Goal: Task Accomplishment & Management: Manage account settings

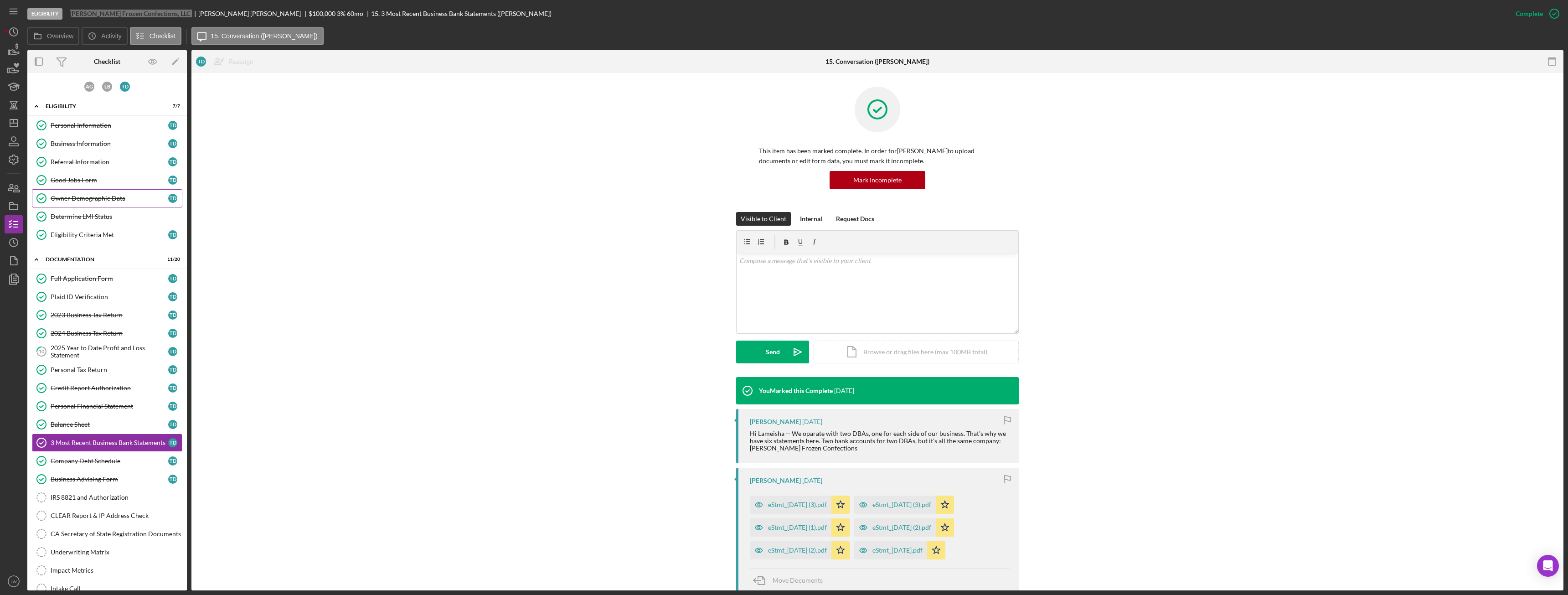
scroll to position [132, 0]
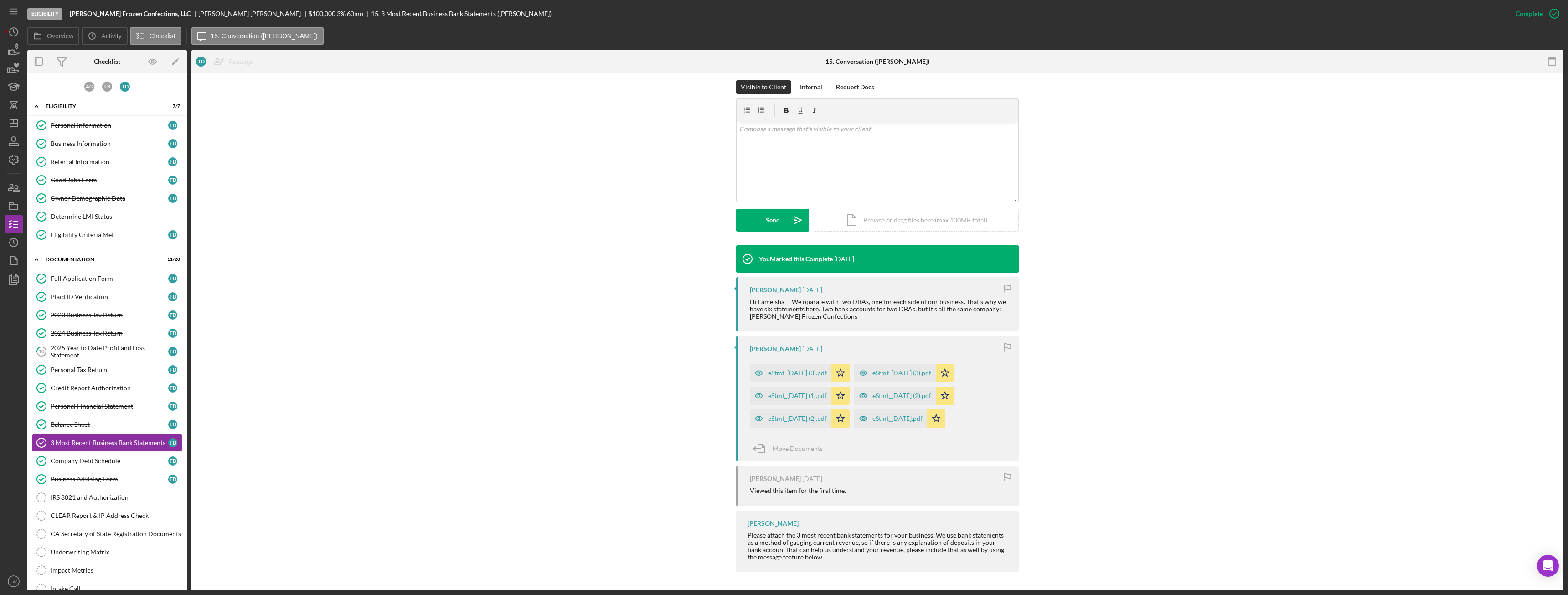
click at [226, 242] on div "Visible to Client Internal Request Docs v Color teal Color pink Remove color Ad…" at bounding box center [877, 163] width 1345 height 165
click at [77, 348] on div "2025 Year to Date Profit and Loss Statement" at bounding box center [109, 351] width 117 height 15
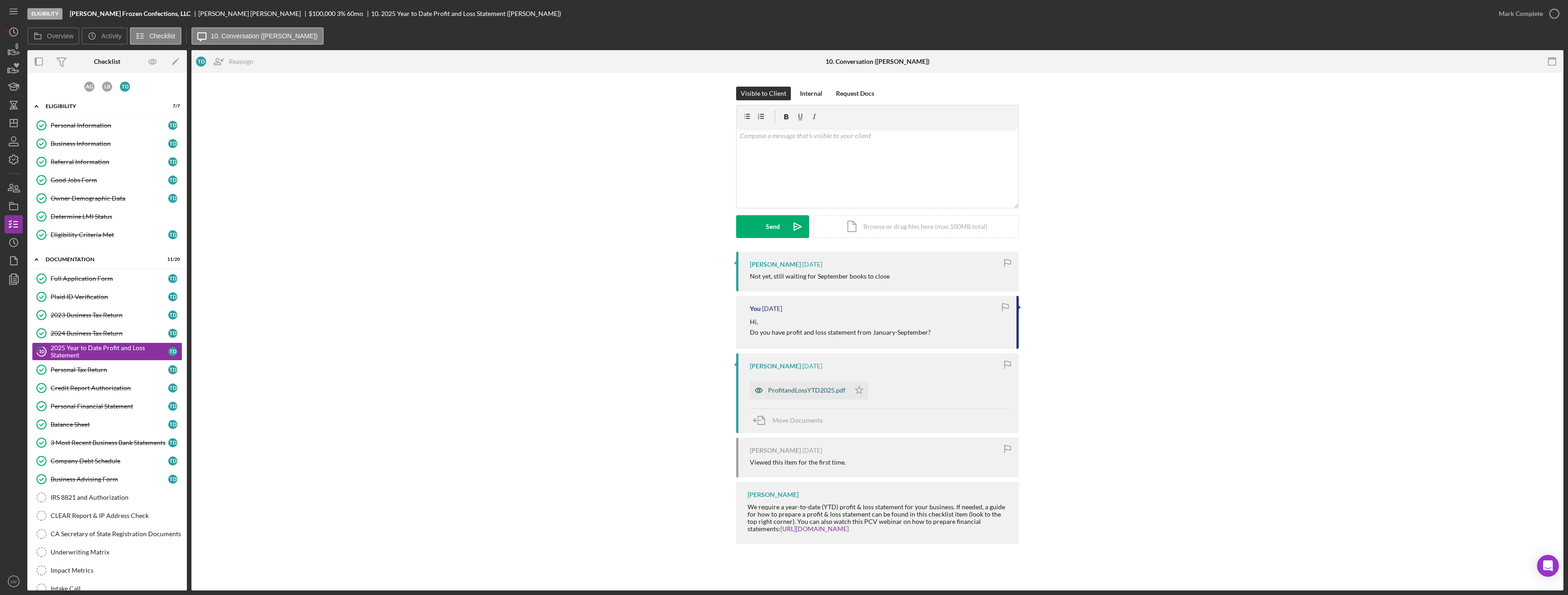
click at [816, 395] on div "ProfitandLossYTD2025.pdf" at bounding box center [800, 390] width 100 height 18
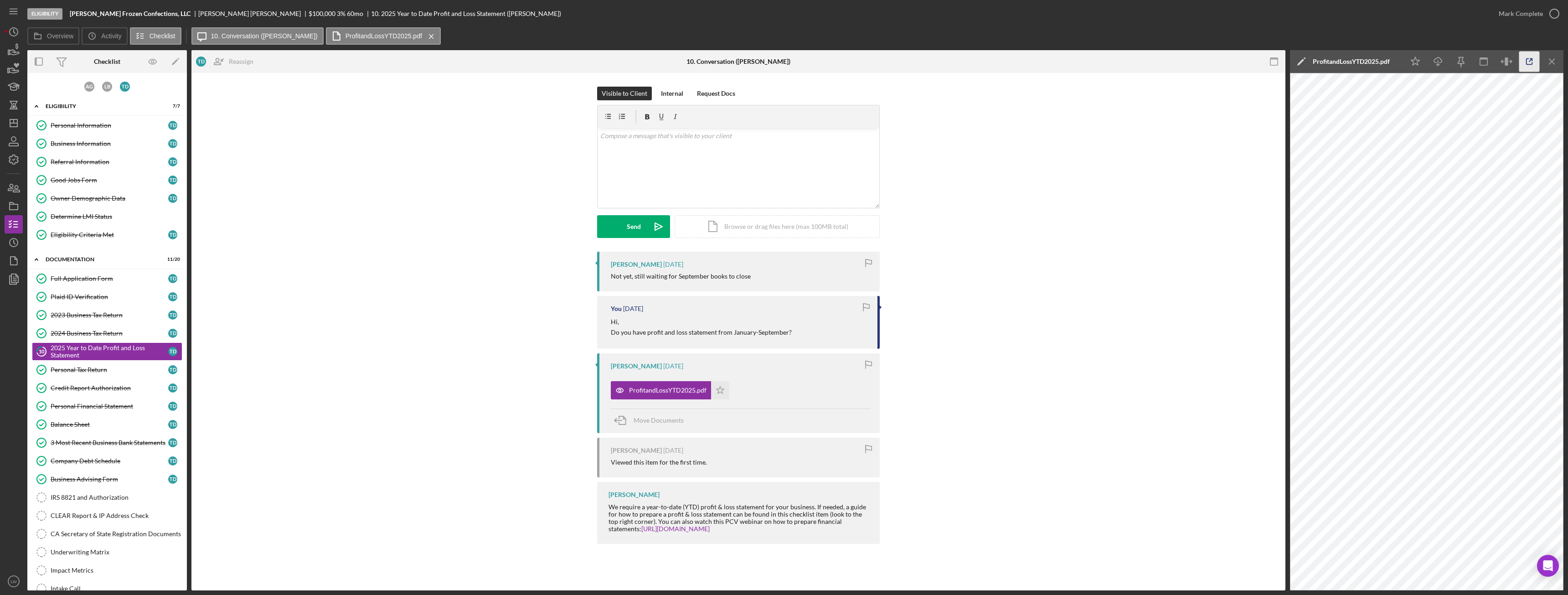
click at [1525, 61] on icon "button" at bounding box center [1530, 62] width 21 height 21
click at [99, 333] on div "2024 Business Tax Return" at bounding box center [109, 333] width 117 height 7
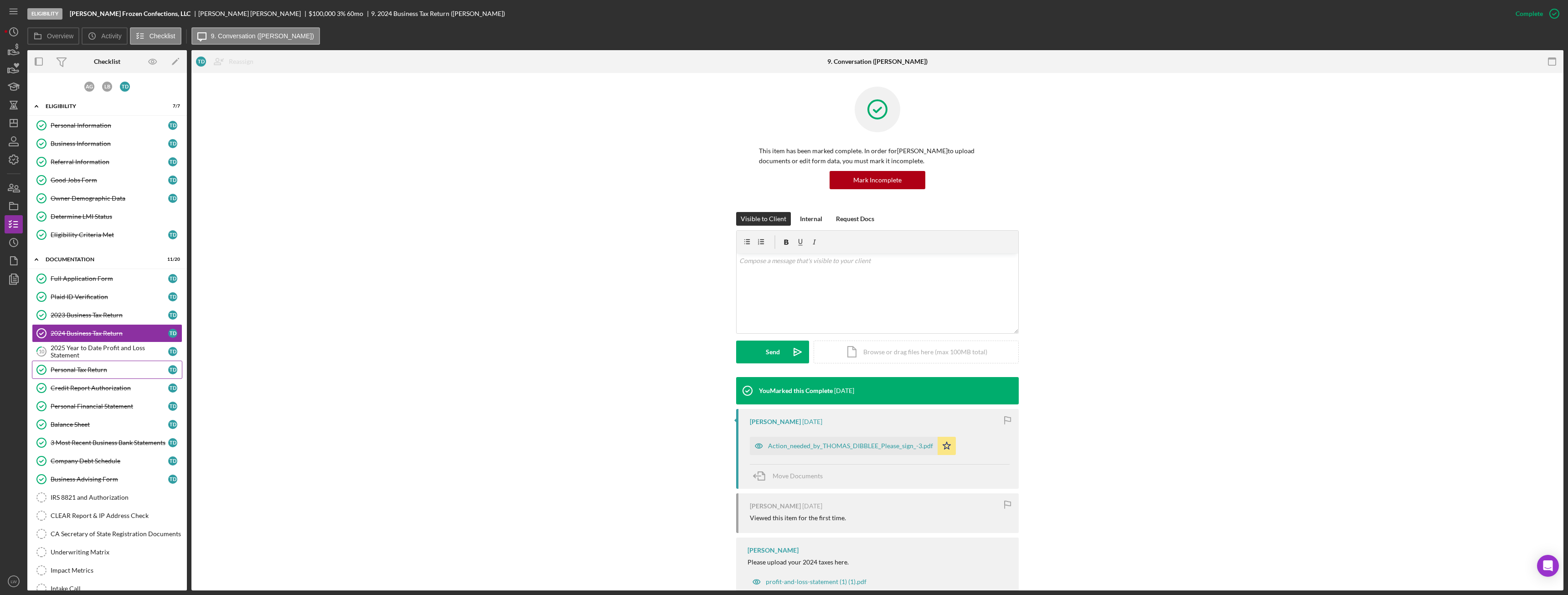
click at [97, 374] on link "Personal Tax Return Personal Tax Return T D" at bounding box center [107, 370] width 150 height 18
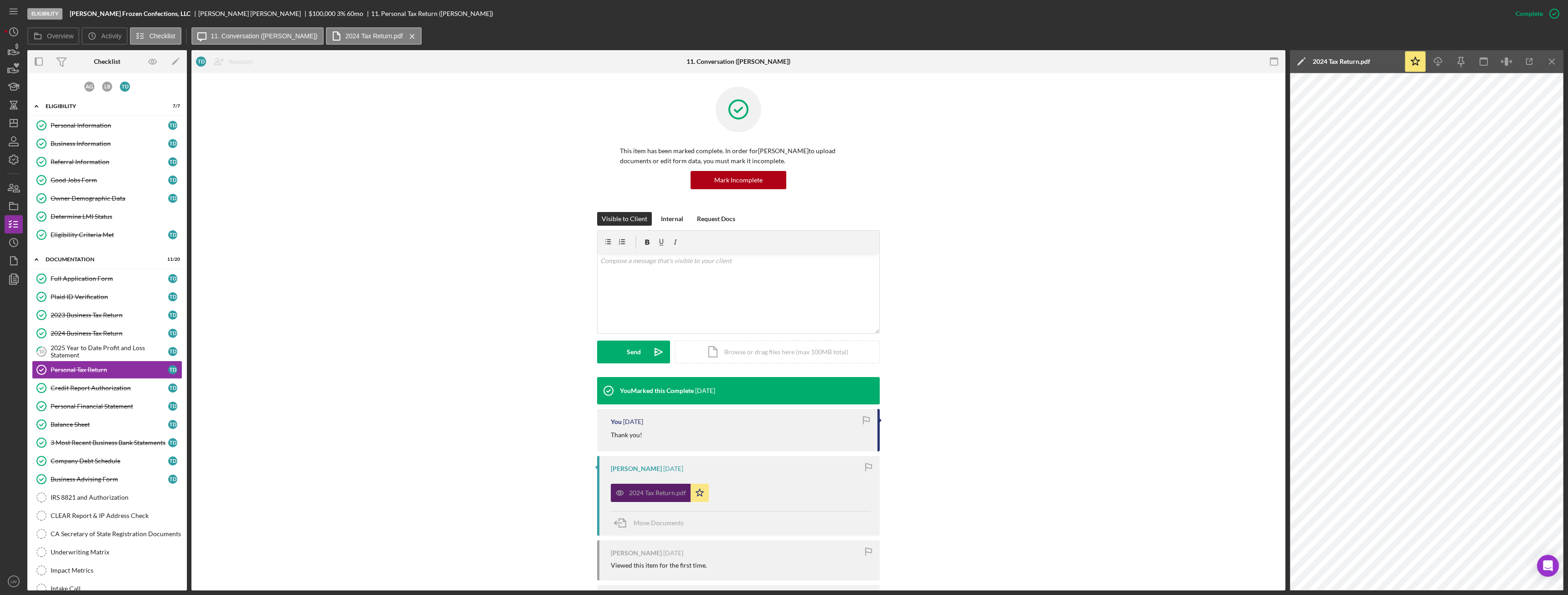
click at [660, 488] on div "2024 Tax Return.pdf" at bounding box center [650, 493] width 80 height 18
click at [1528, 65] on icon "button" at bounding box center [1530, 62] width 6 height 6
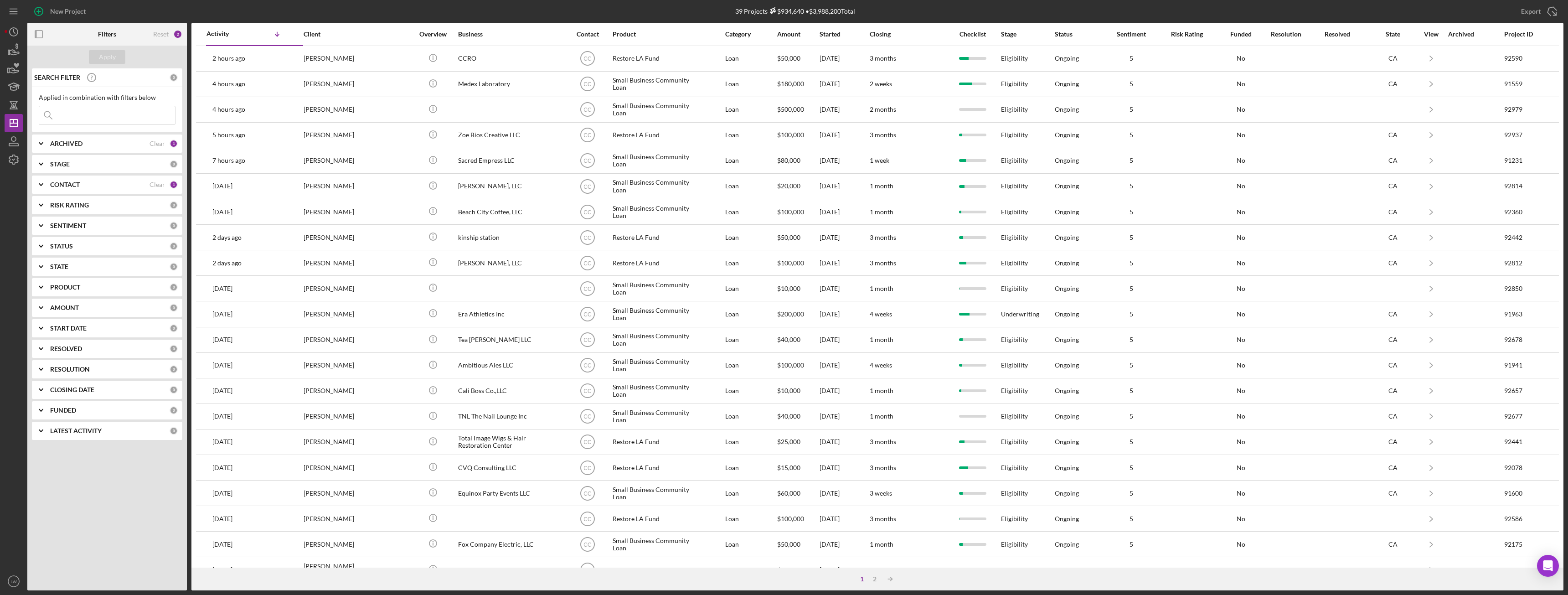
click at [66, 183] on b "CONTACT" at bounding box center [65, 185] width 30 height 7
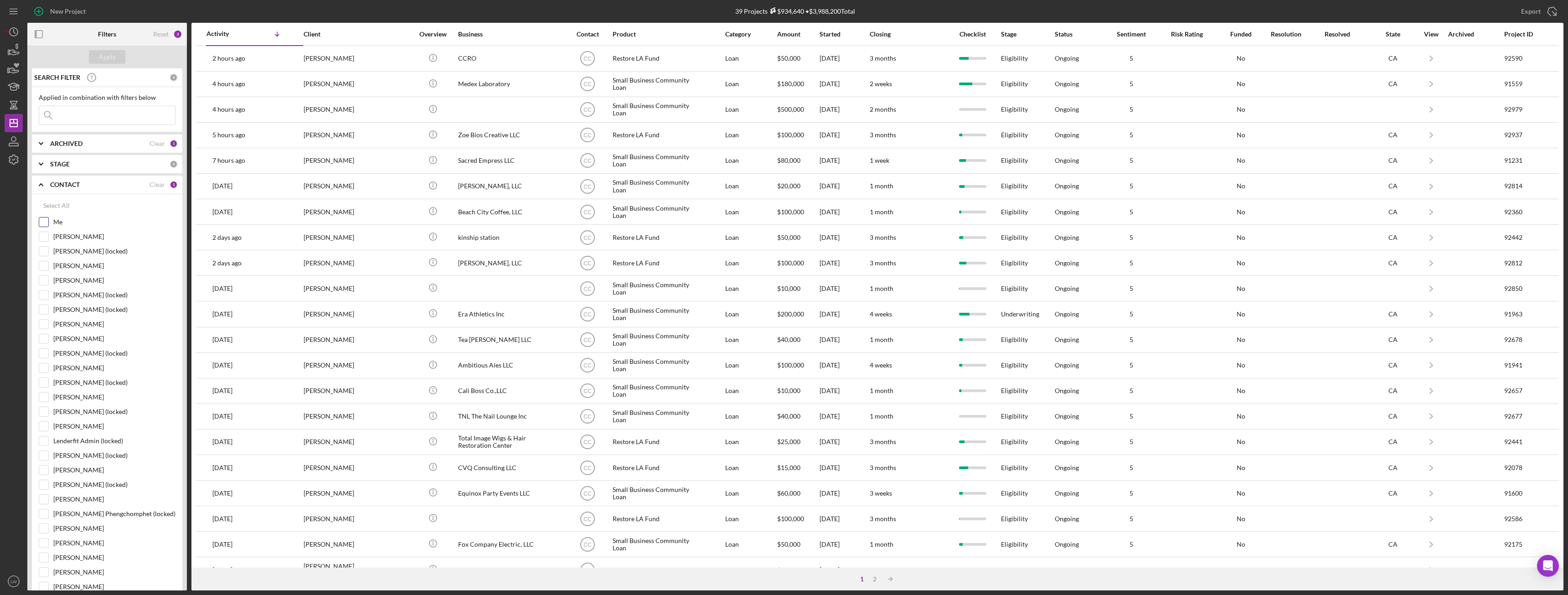
click at [44, 221] on input "Me" at bounding box center [43, 222] width 9 height 9
checkbox input "true"
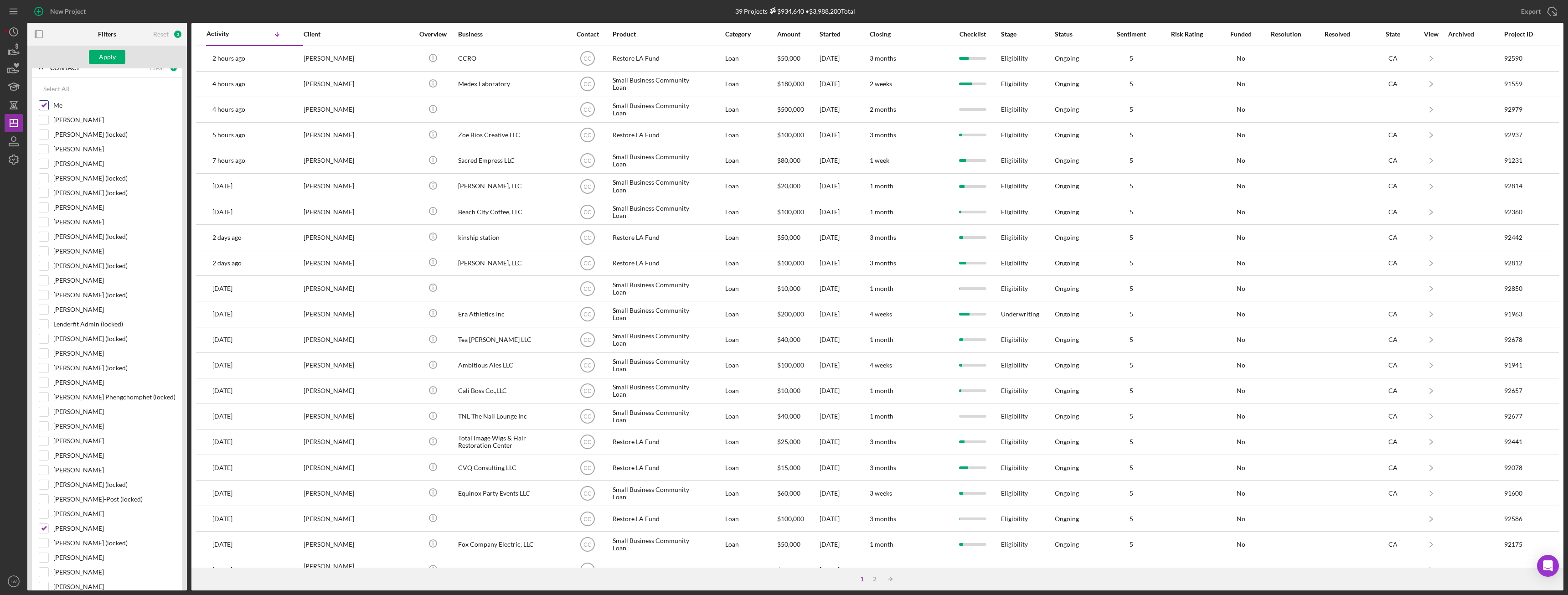
scroll to position [273, 0]
click at [43, 375] on input "Cassandra Cervera" at bounding box center [43, 371] width 9 height 9
checkbox input "false"
click at [111, 58] on div "Apply" at bounding box center [107, 57] width 17 height 13
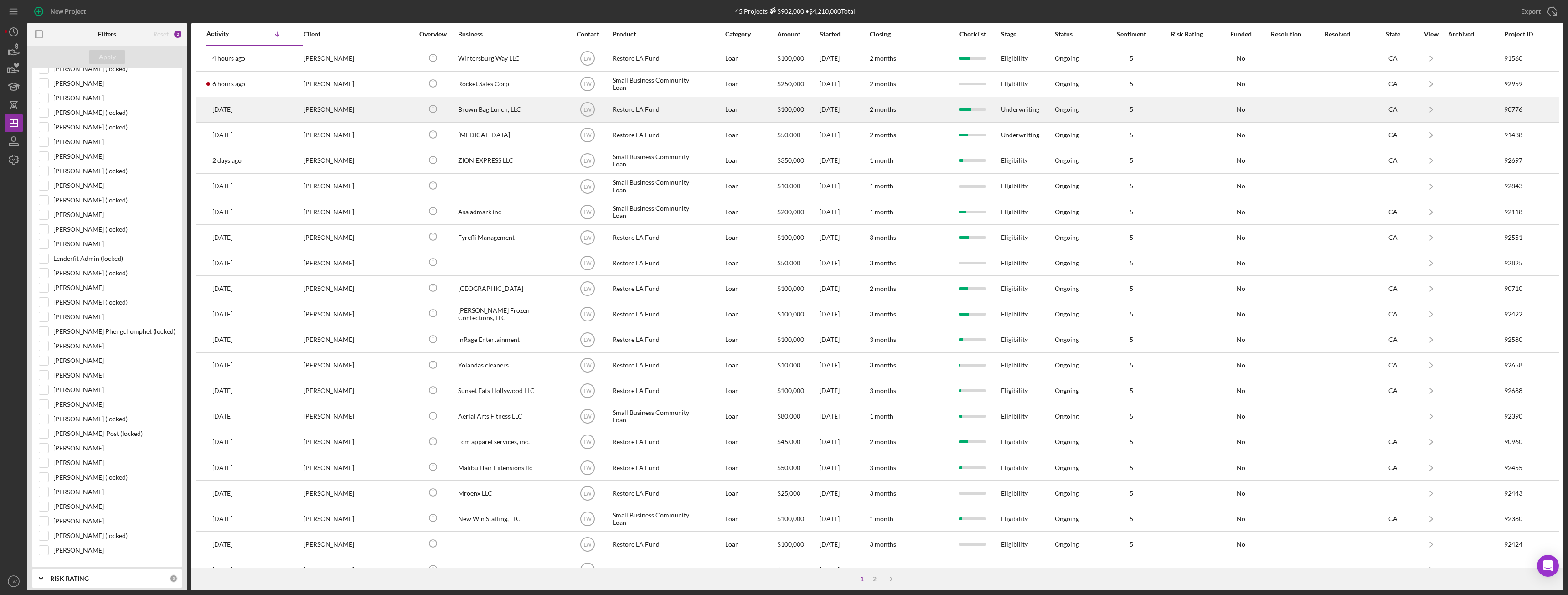
click at [486, 110] on div "Brown Bag Lunch, LLC" at bounding box center [504, 110] width 91 height 24
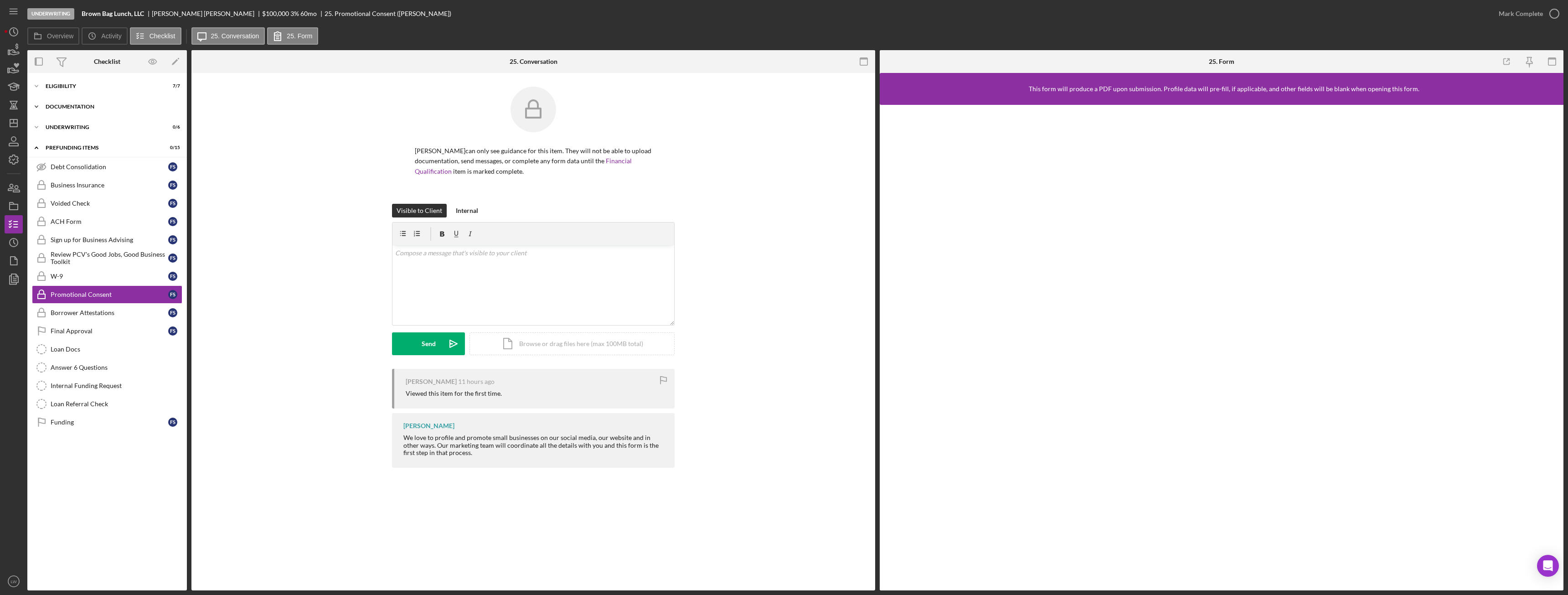
click at [61, 106] on div "Documentation" at bounding box center [110, 107] width 130 height 5
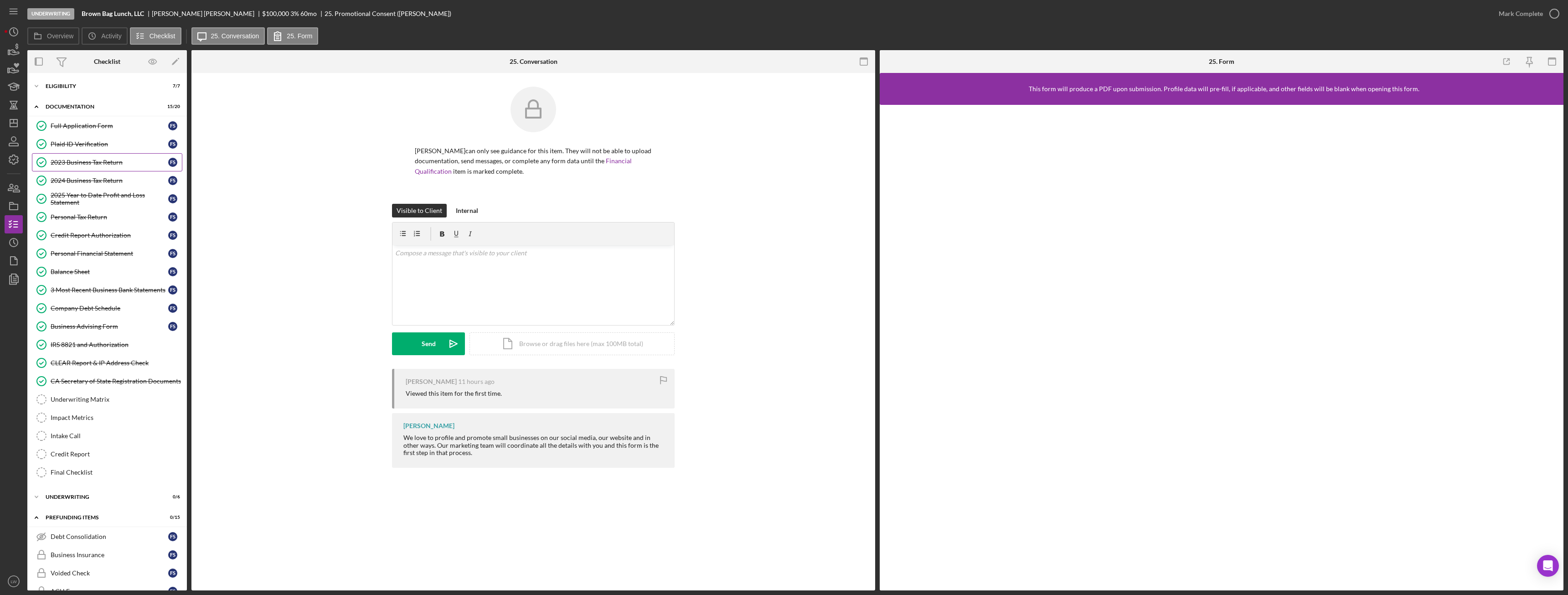
click at [72, 168] on link "2023 Business Tax Return 2023 Business Tax Return F S" at bounding box center [107, 163] width 150 height 18
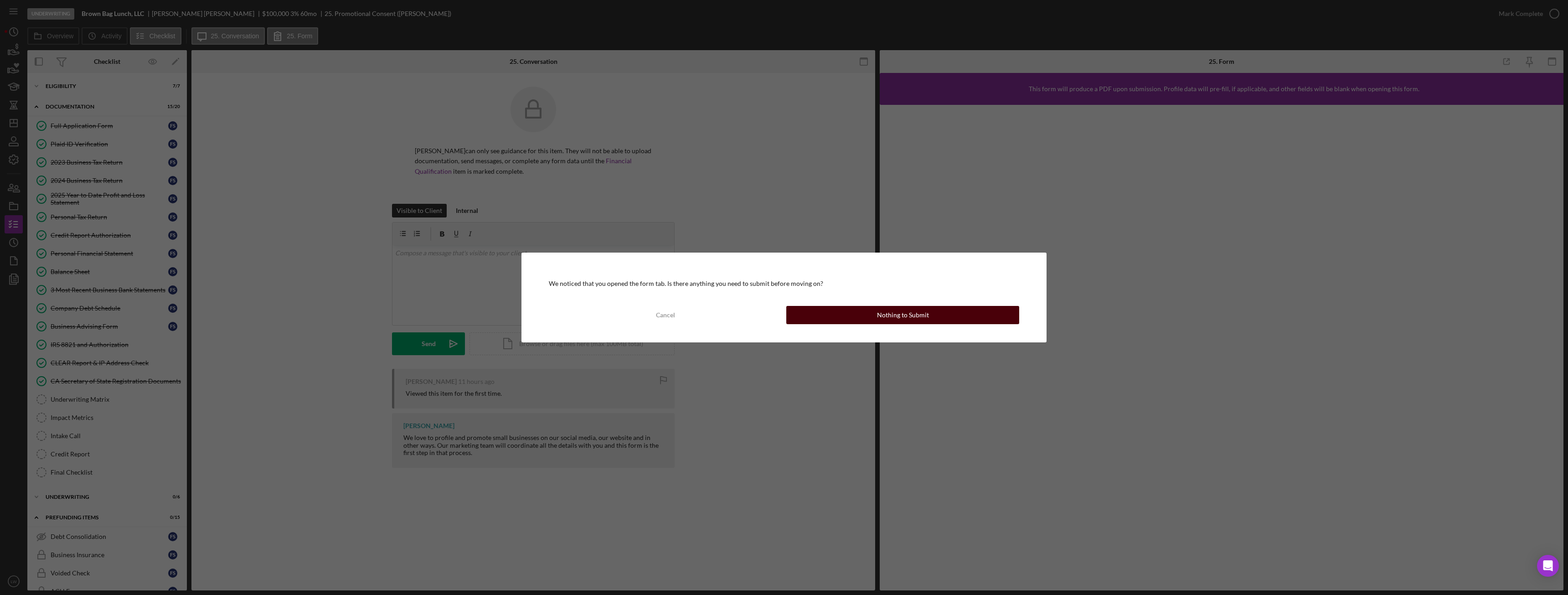
click at [875, 317] on button "Nothing to Submit" at bounding box center [903, 315] width 233 height 18
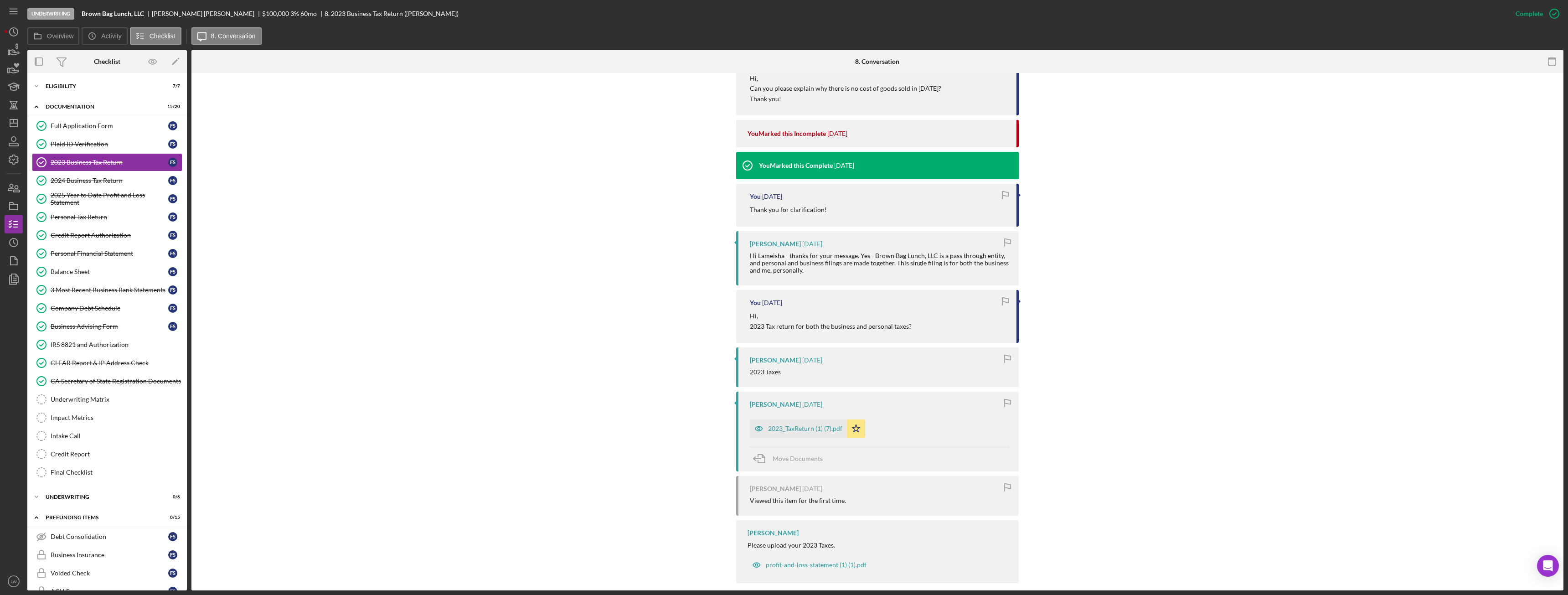
scroll to position [496, 0]
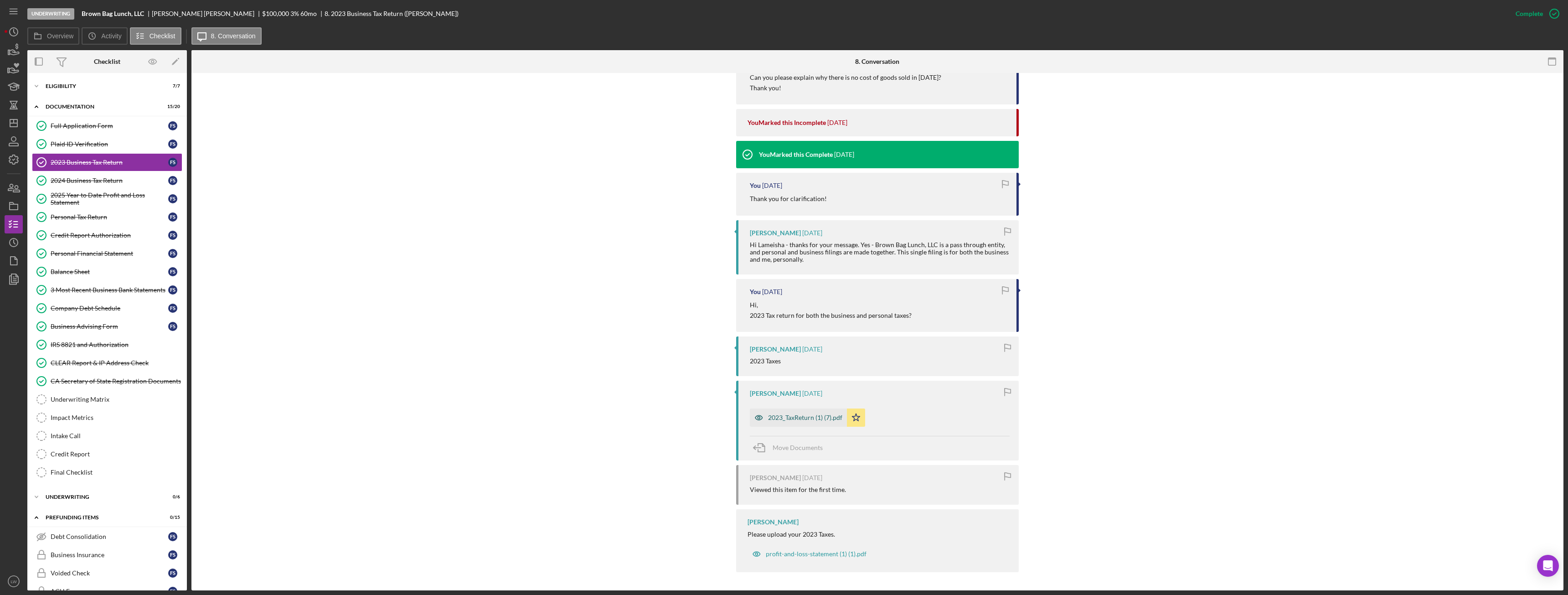
click at [810, 420] on div "2023_TaxReturn (1) (7).pdf" at bounding box center [805, 418] width 74 height 7
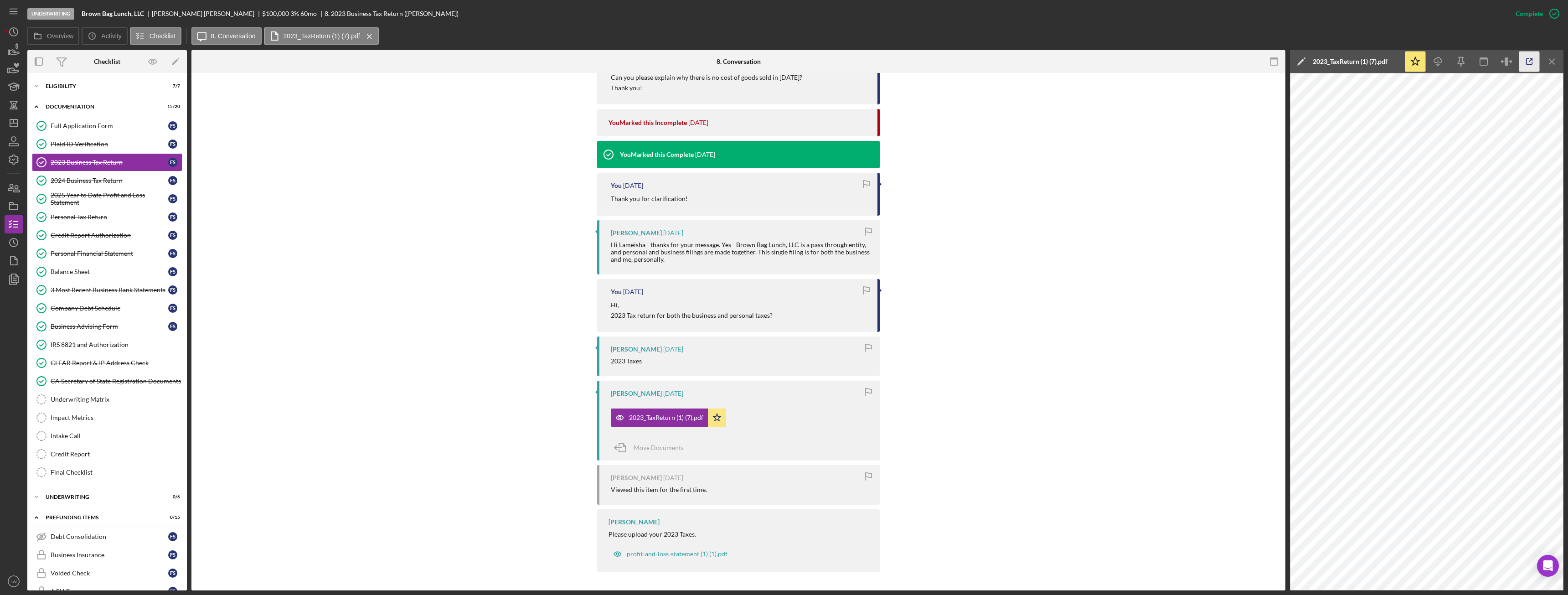
click at [1527, 65] on icon "button" at bounding box center [1530, 62] width 6 height 6
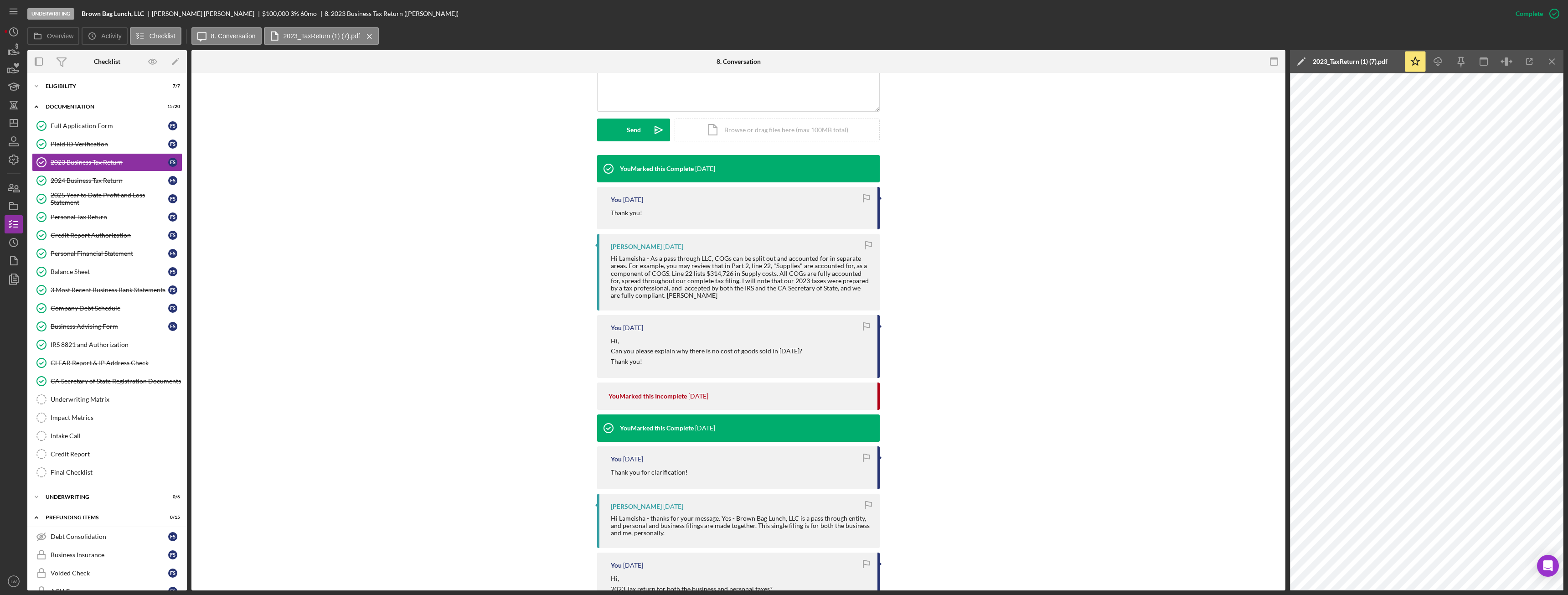
click at [115, 173] on link "2024 Business Tax Return 2024 Business Tax Return F S" at bounding box center [107, 181] width 150 height 18
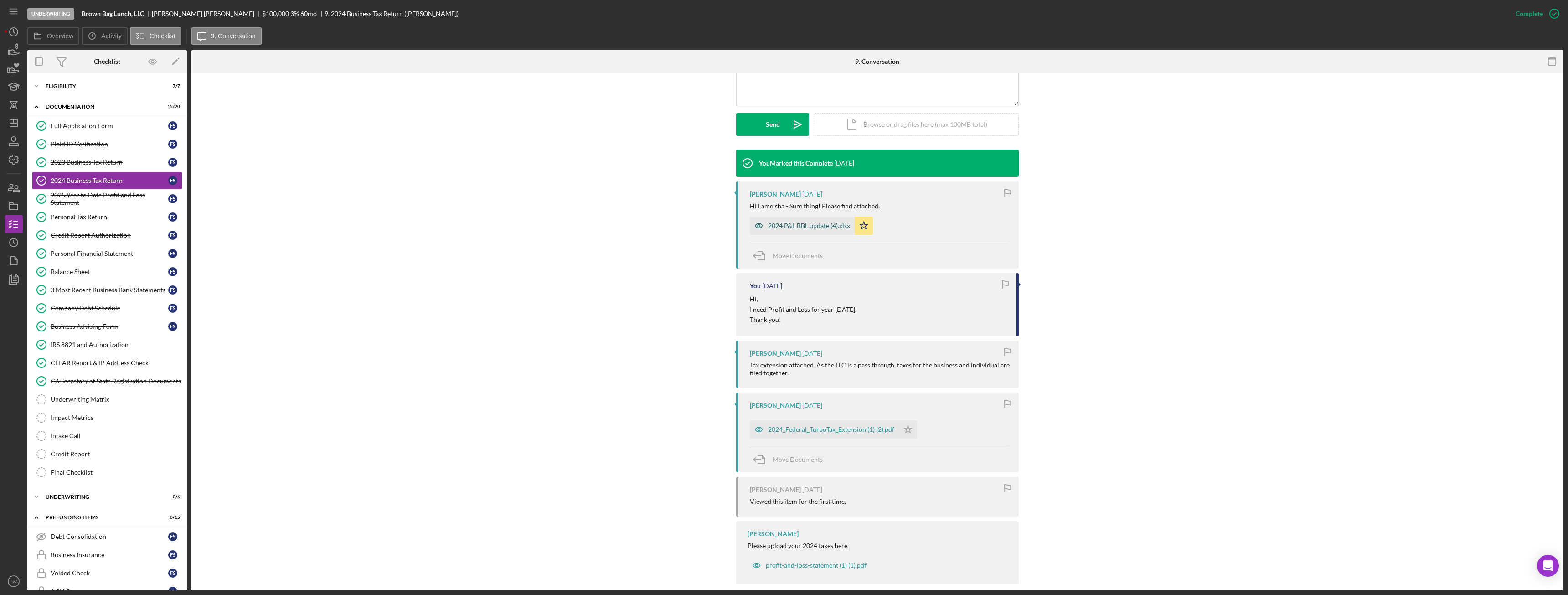
scroll to position [239, 0]
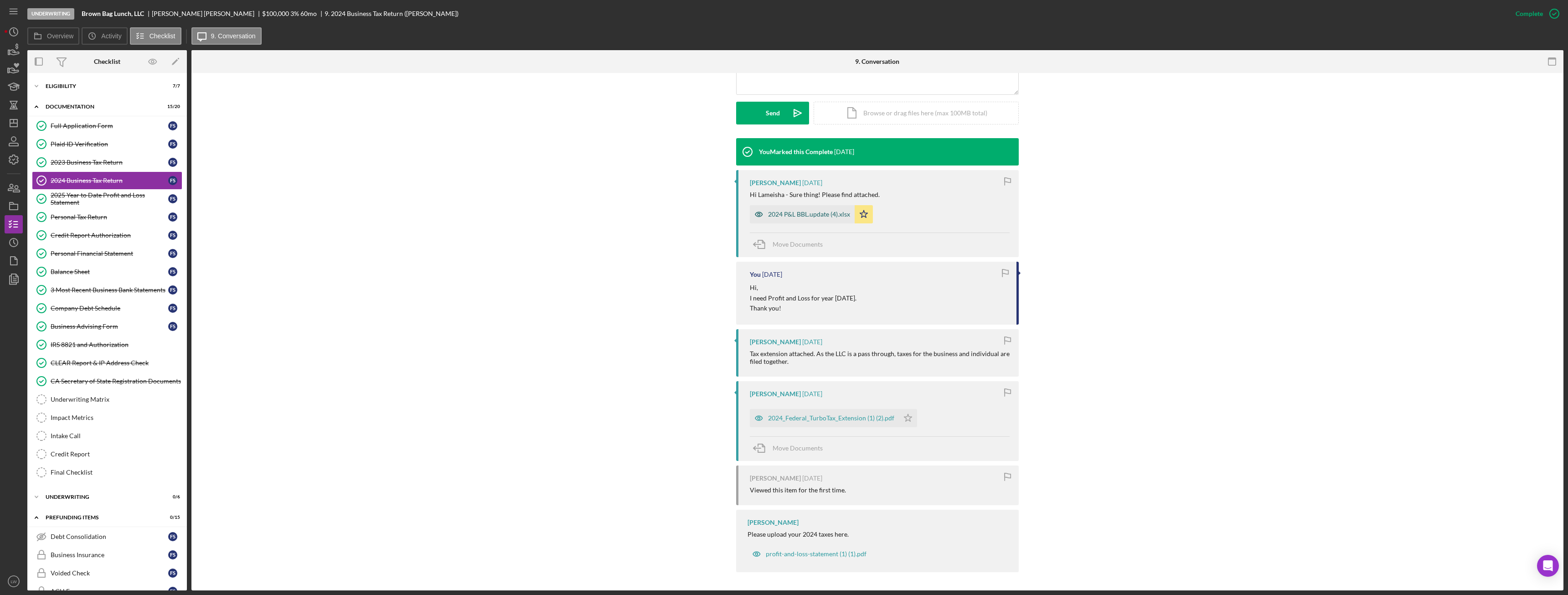
click at [799, 213] on div "2024 P&L BBL.update (4).xlsx" at bounding box center [809, 214] width 82 height 7
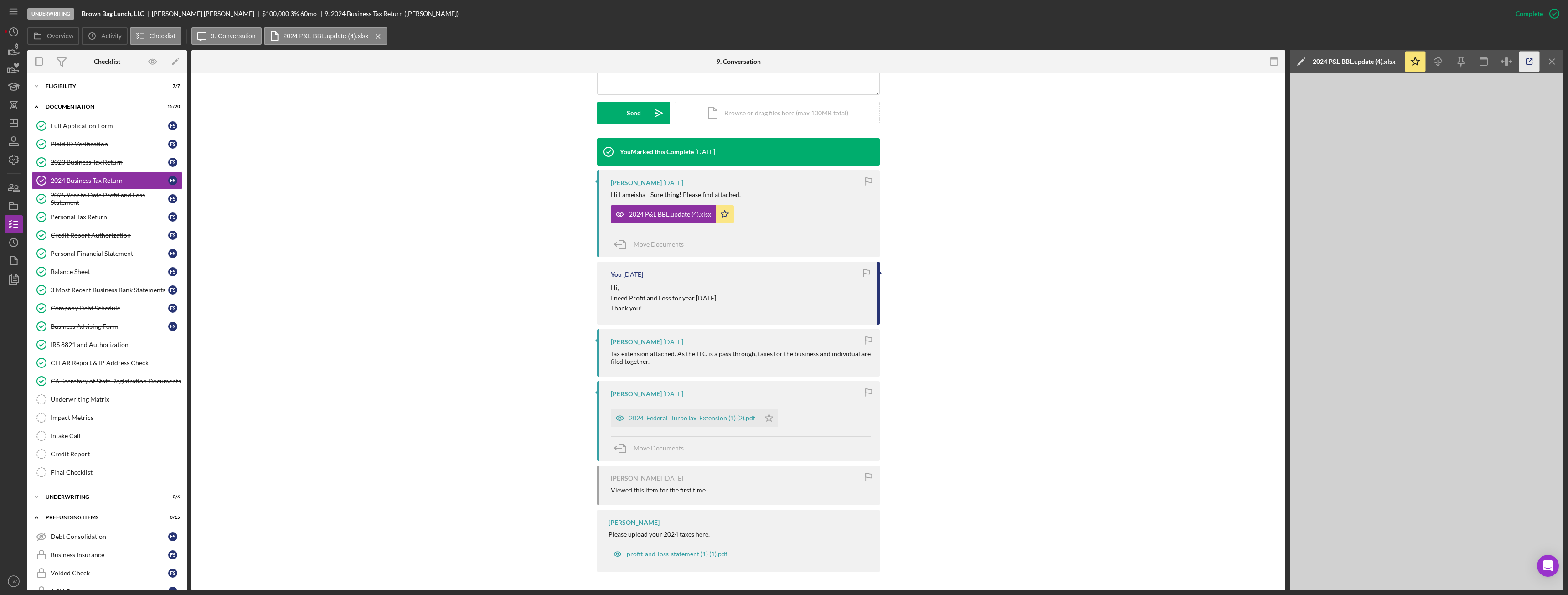
click at [1529, 65] on icon "button" at bounding box center [1530, 62] width 21 height 21
click at [1529, 64] on icon "button" at bounding box center [1530, 62] width 21 height 21
click at [644, 420] on div "2024_Federal_TurboTax_Extension (1) (2).pdf" at bounding box center [691, 418] width 126 height 7
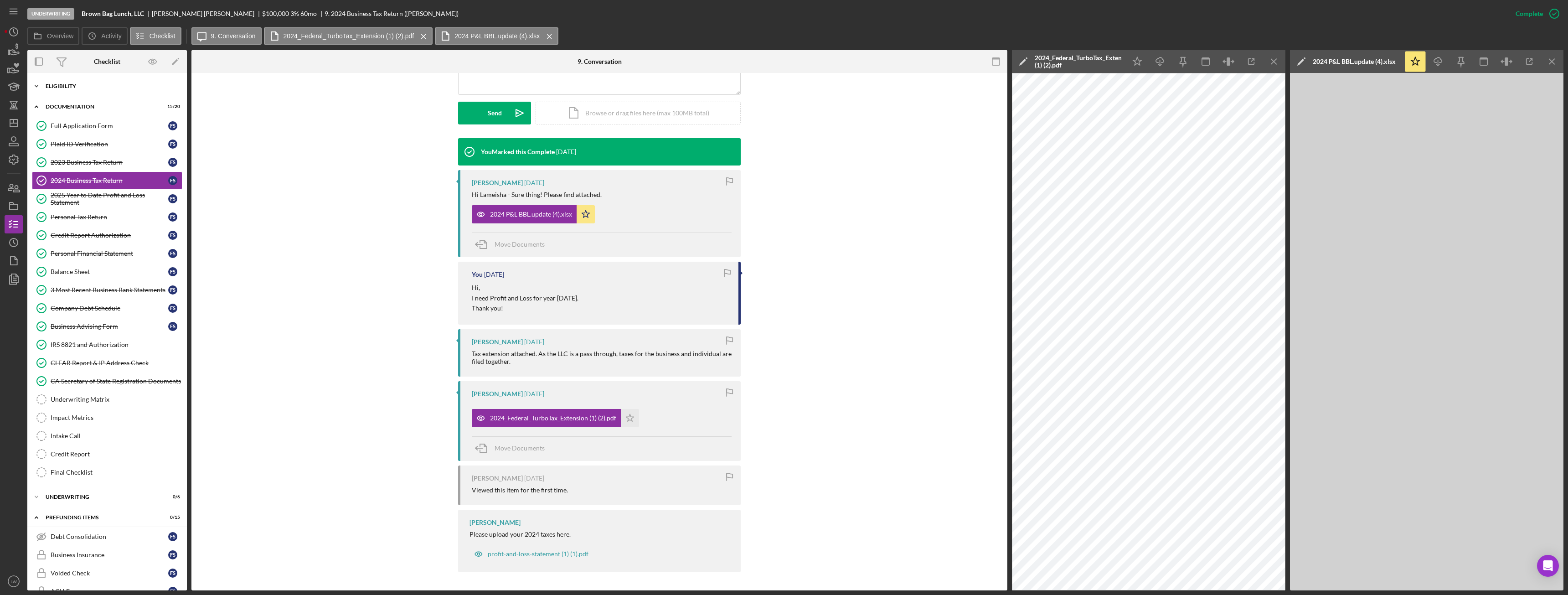
click at [110, 93] on div "Icon/Expander Eligibility 7 / 7" at bounding box center [107, 86] width 159 height 18
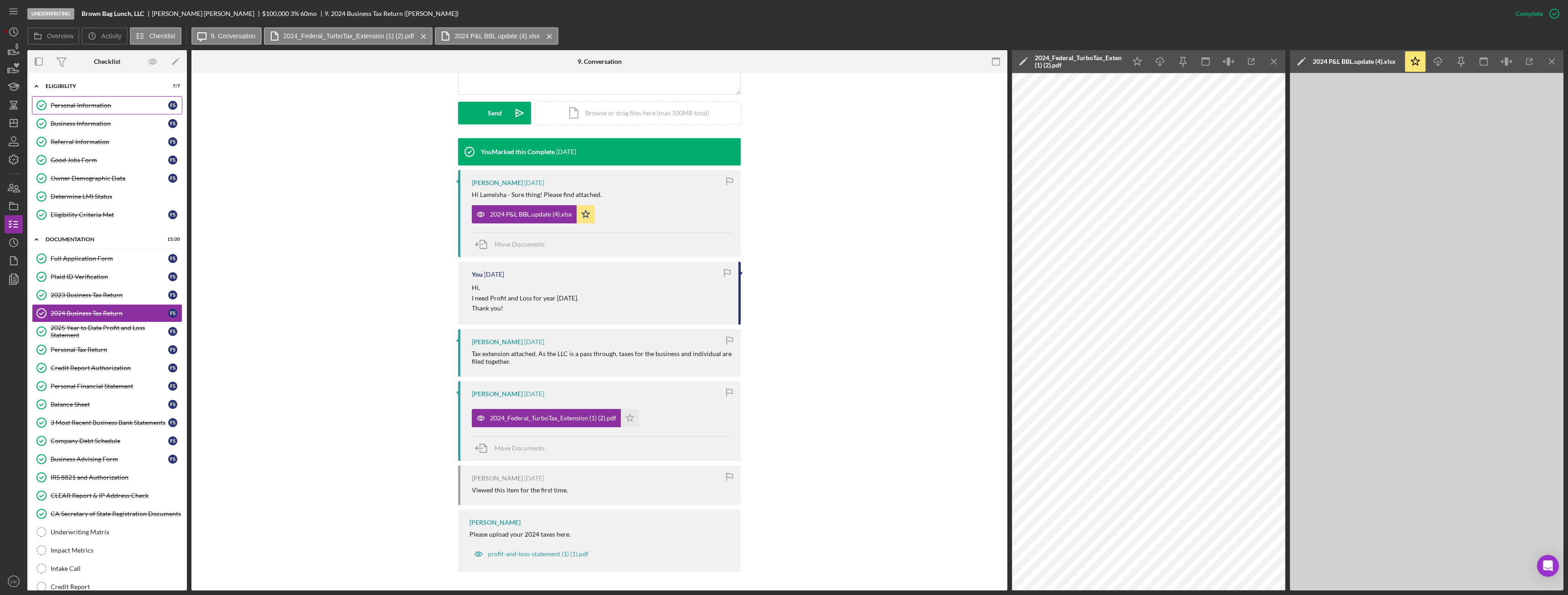
click at [105, 113] on link "Personal Information Personal Information F S" at bounding box center [107, 105] width 150 height 18
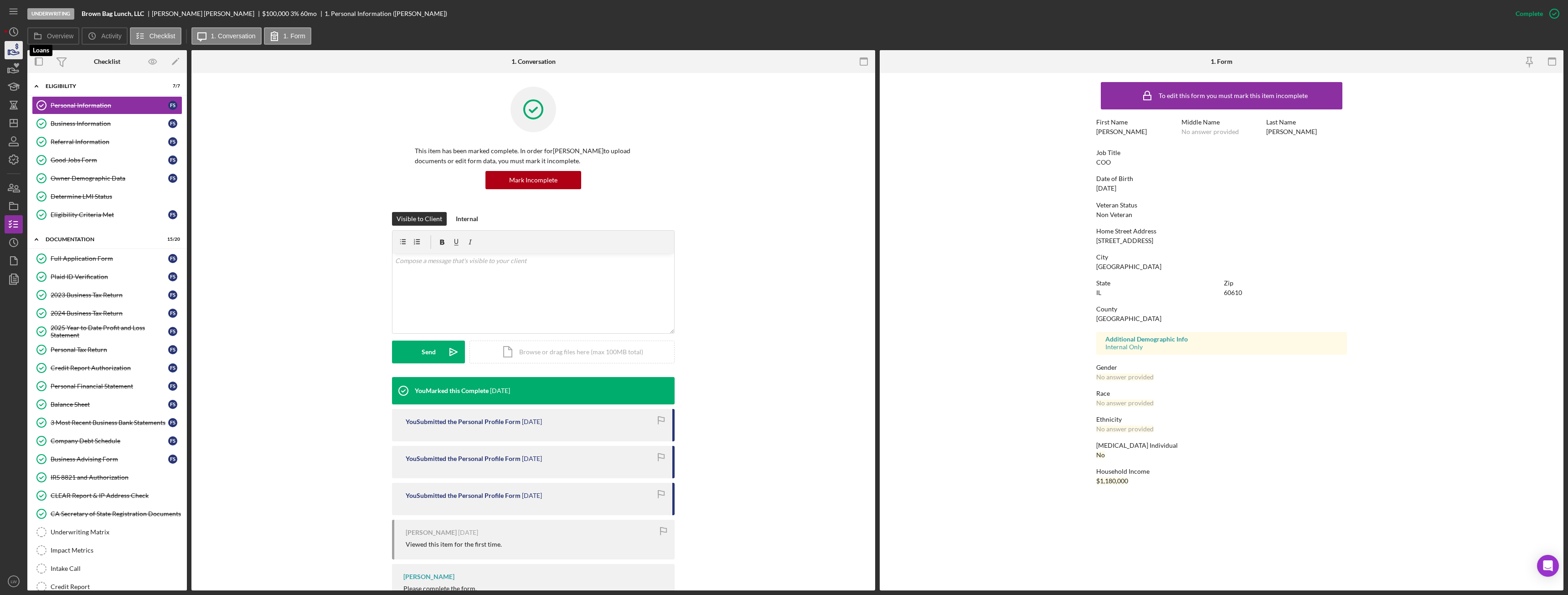
click at [13, 55] on icon "button" at bounding box center [13, 50] width 23 height 23
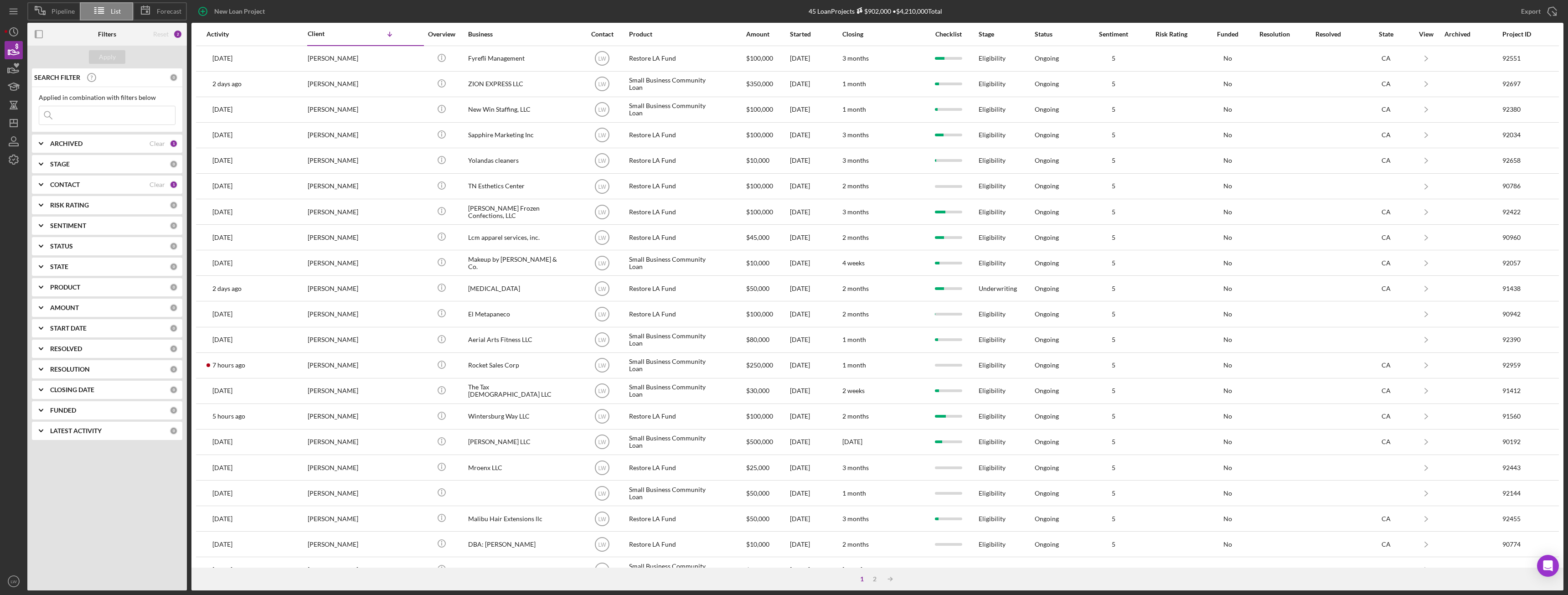
click at [112, 144] on div "ARCHIVED" at bounding box center [99, 144] width 99 height 7
drag, startPoint x: 50, startPoint y: 138, endPoint x: 52, endPoint y: 152, distance: 14.1
click at [51, 139] on icon "Icon/Expander" at bounding box center [41, 143] width 23 height 23
click at [75, 188] on b "CONTACT" at bounding box center [65, 185] width 30 height 7
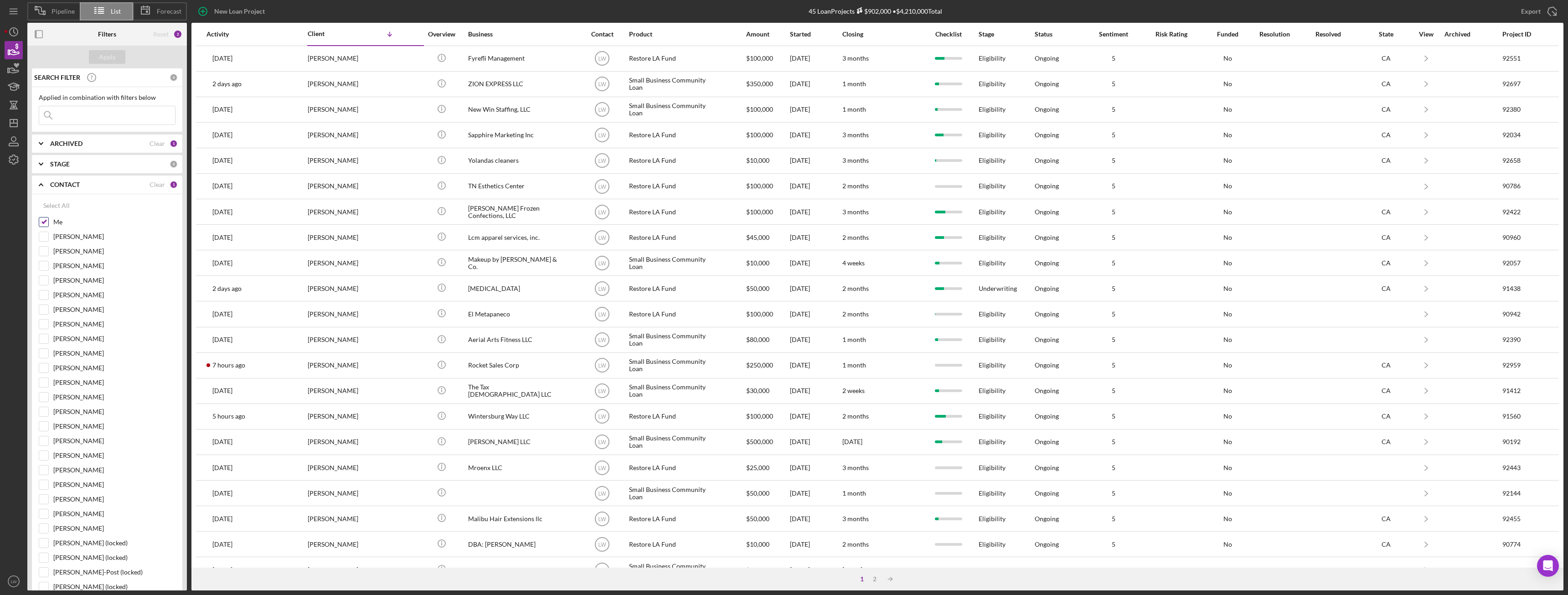
click at [46, 224] on input "Me" at bounding box center [43, 222] width 9 height 9
checkbox input "false"
click at [105, 55] on div "Apply" at bounding box center [107, 57] width 17 height 13
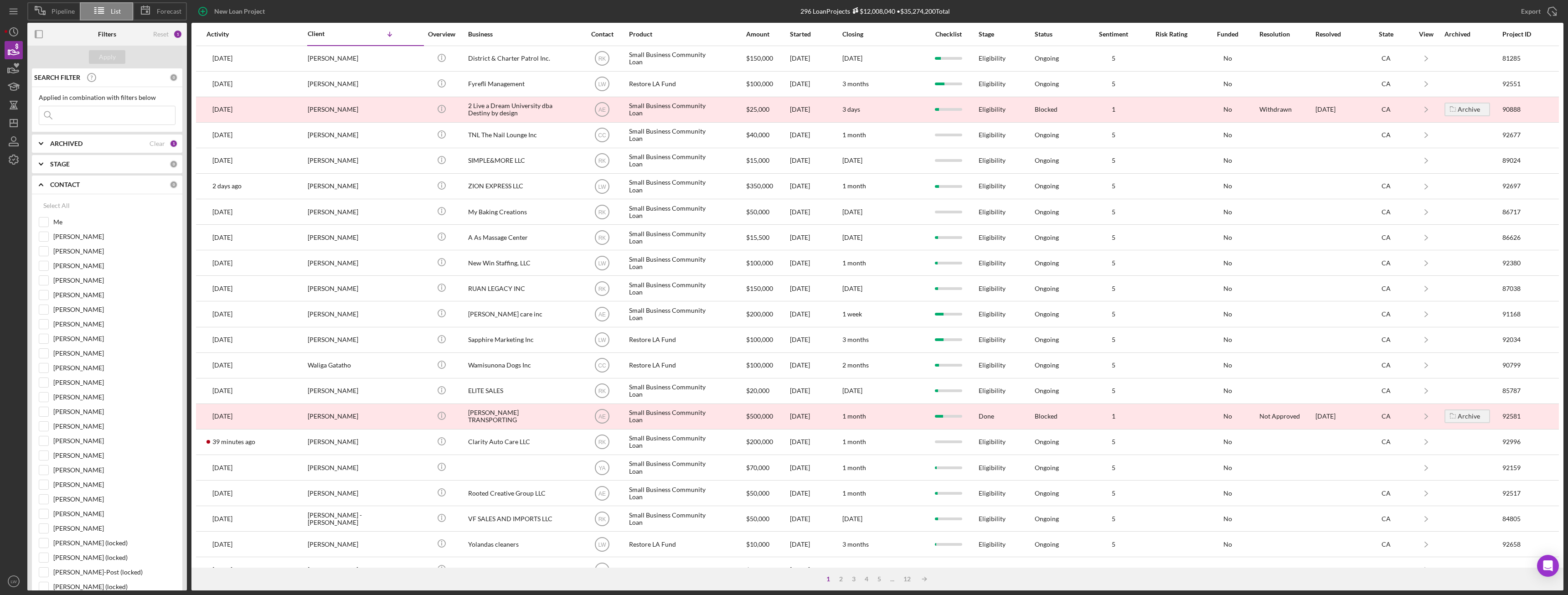
click at [80, 115] on input at bounding box center [107, 115] width 136 height 18
type input "Minh Nguyen"
click at [115, 54] on button "Apply" at bounding box center [107, 57] width 37 height 13
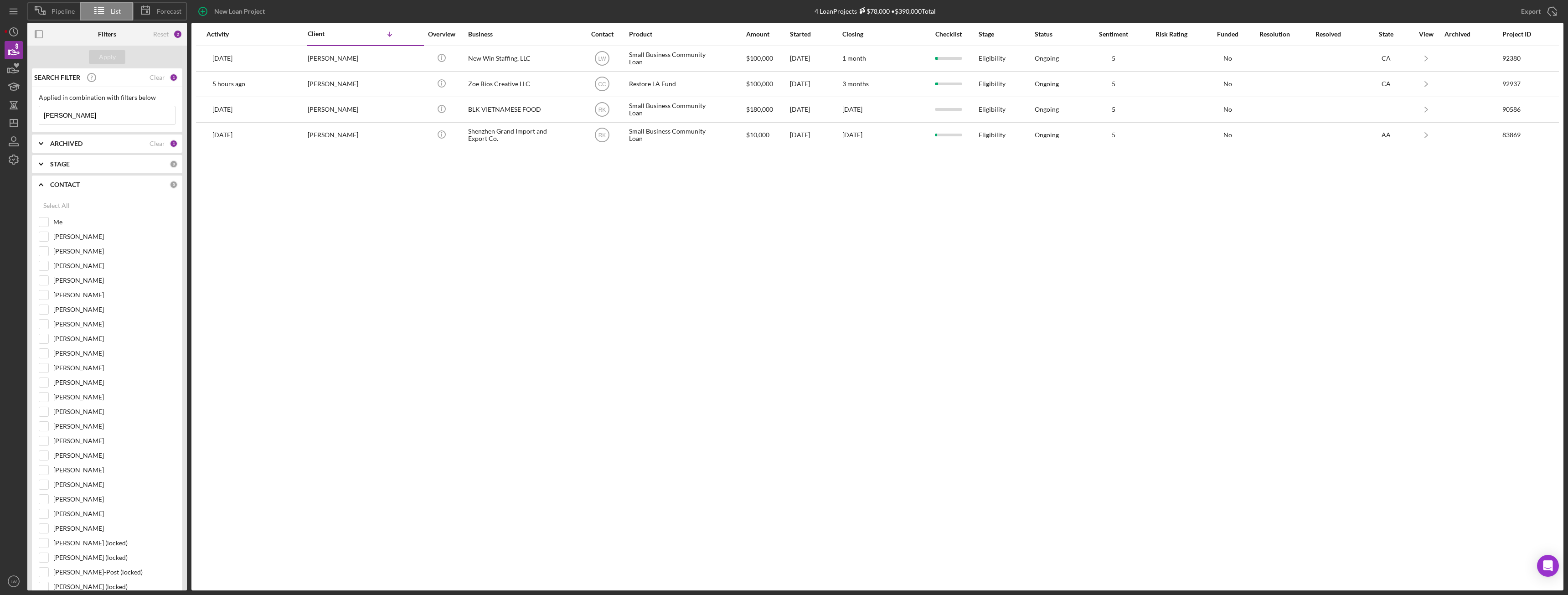
click at [72, 144] on b "ARCHIVED" at bounding box center [66, 144] width 32 height 7
click at [41, 194] on input "Archived" at bounding box center [43, 195] width 9 height 9
checkbox input "true"
click at [44, 179] on input "Active" at bounding box center [43, 181] width 9 height 9
checkbox input "false"
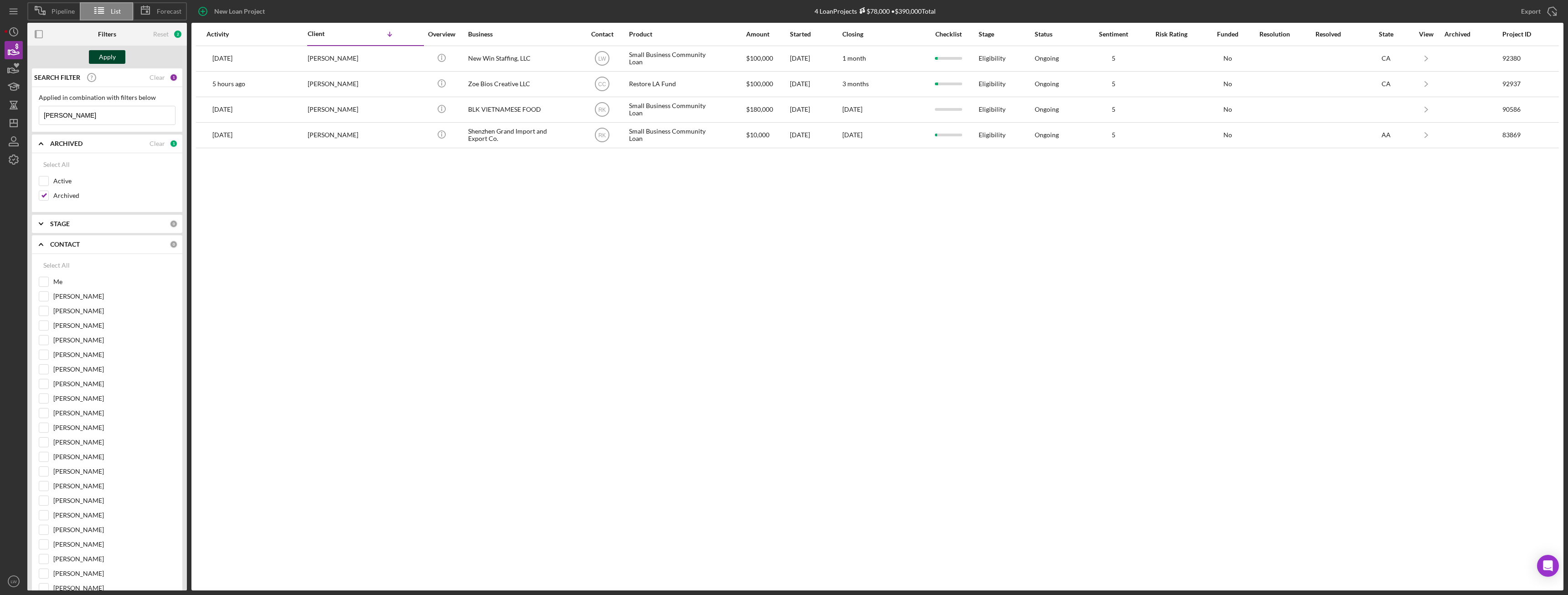
click at [110, 53] on div "Apply" at bounding box center [107, 57] width 17 height 13
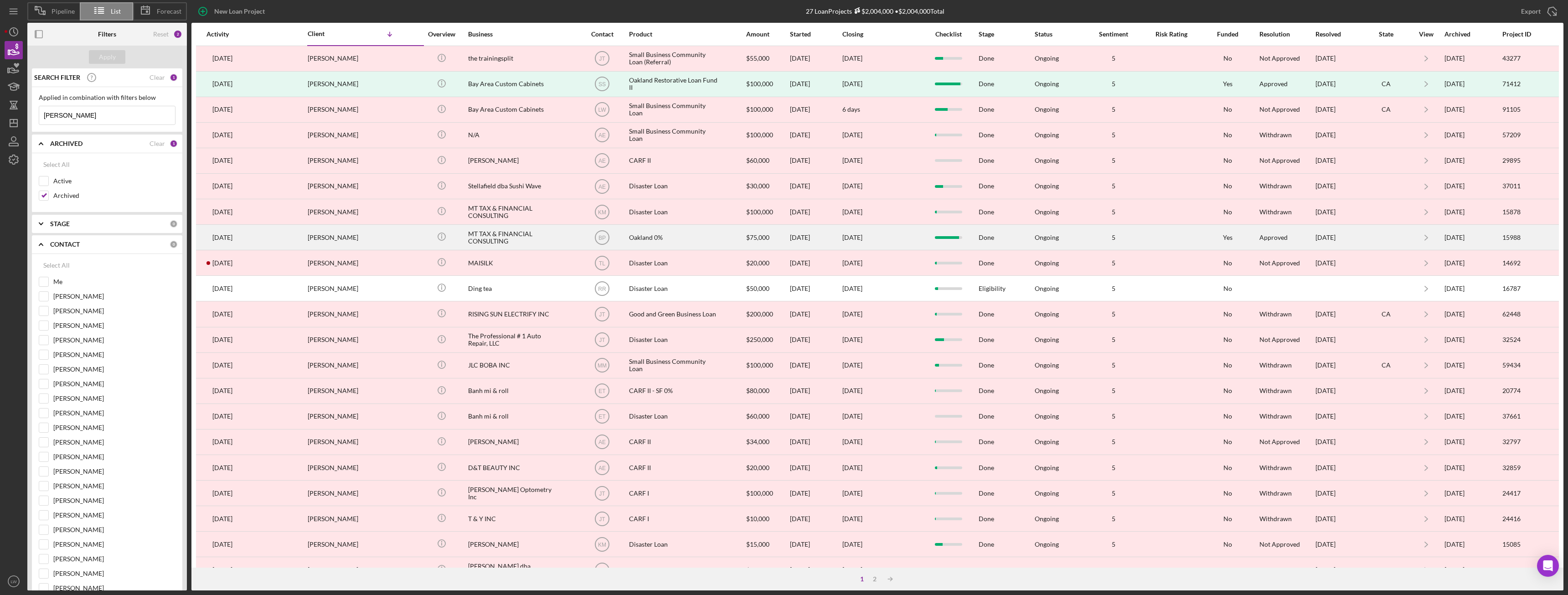
click at [525, 234] on div "MT TAX & FINANCIAL CONSULTING" at bounding box center [514, 238] width 91 height 24
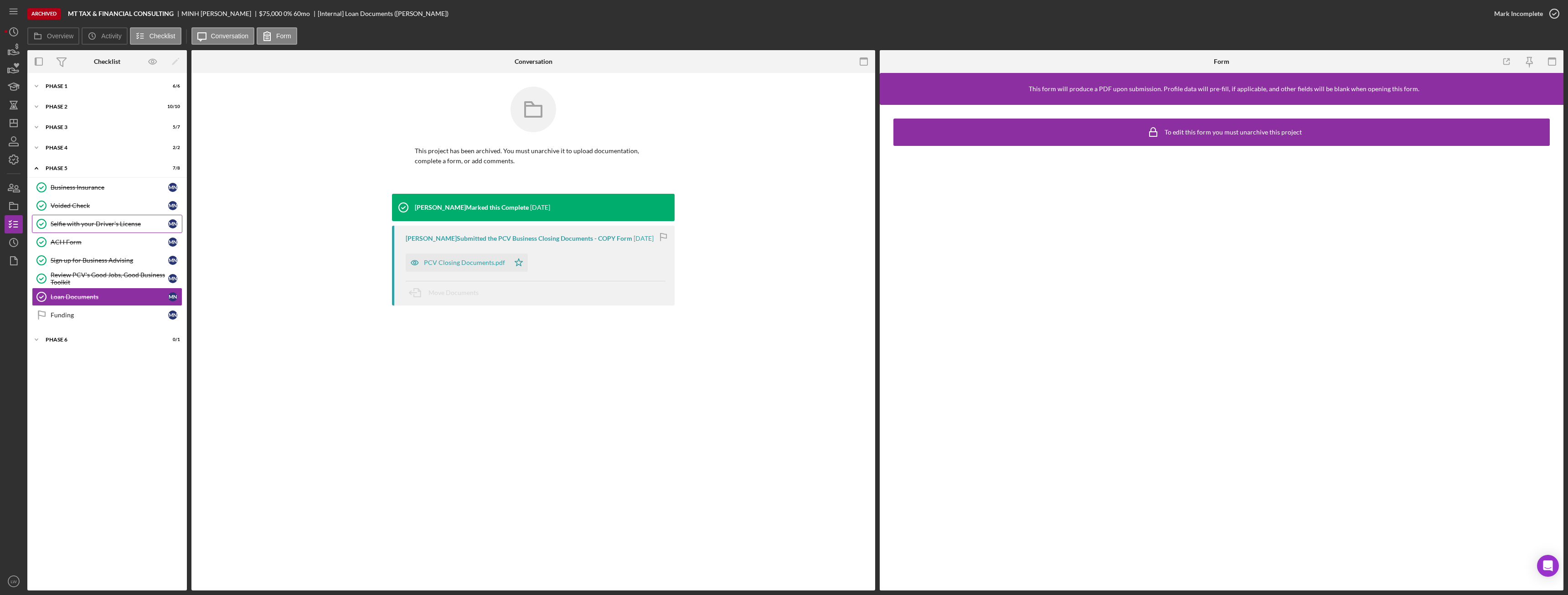
click at [92, 225] on div "Selfie with your Driver's License" at bounding box center [109, 224] width 117 height 7
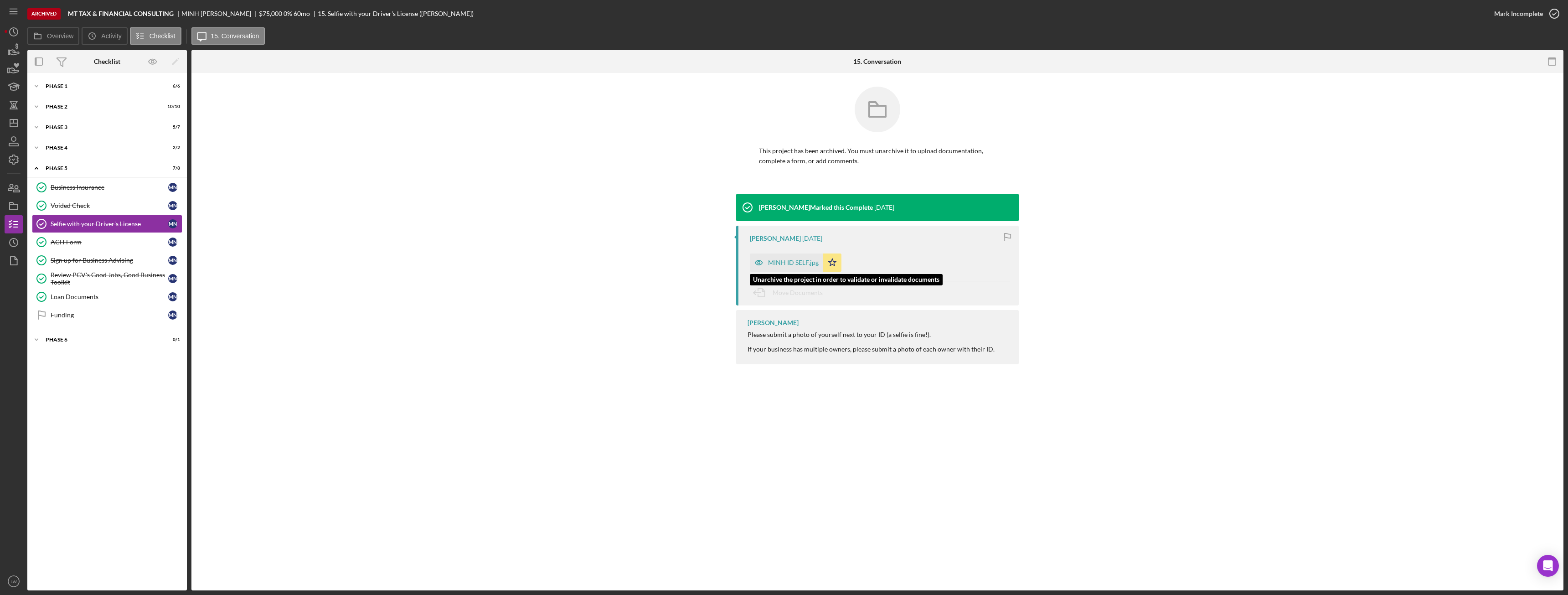
click at [786, 255] on div "MINH ID SELF.jpg" at bounding box center [786, 262] width 74 height 18
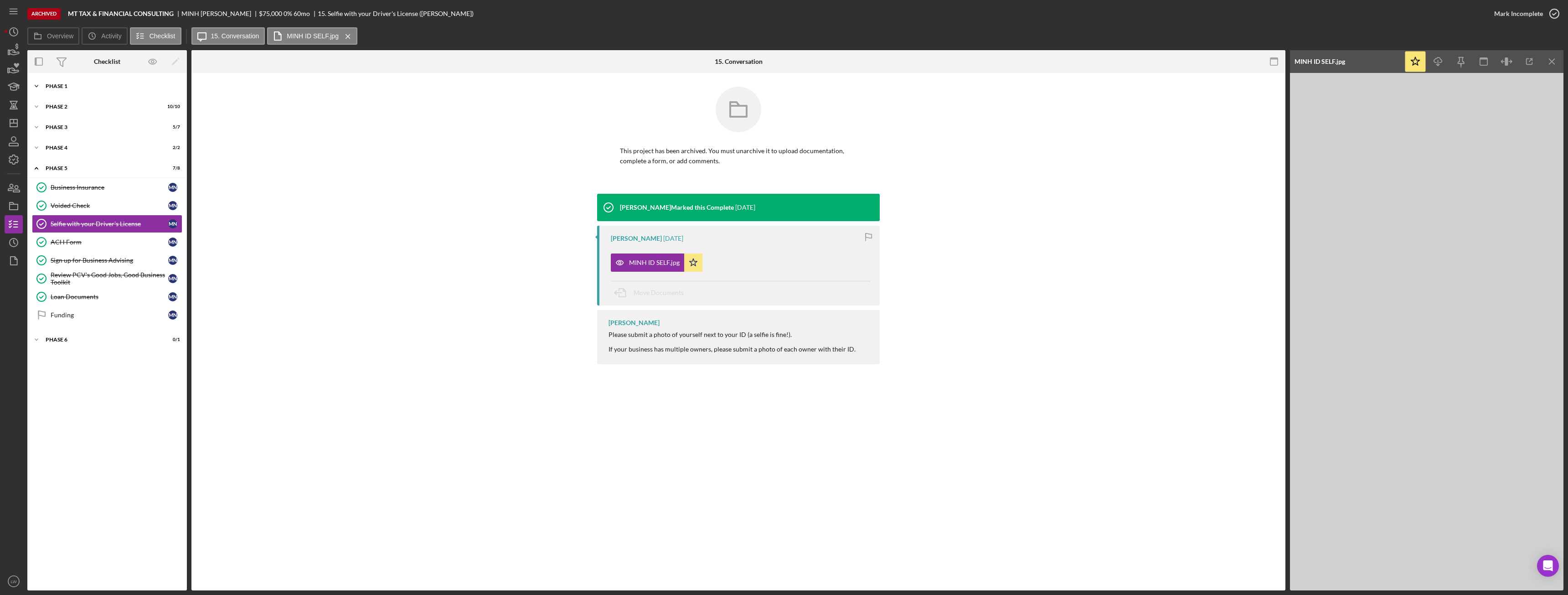
click at [84, 91] on div "Icon/Expander Phase 1 6 / 6" at bounding box center [107, 86] width 159 height 18
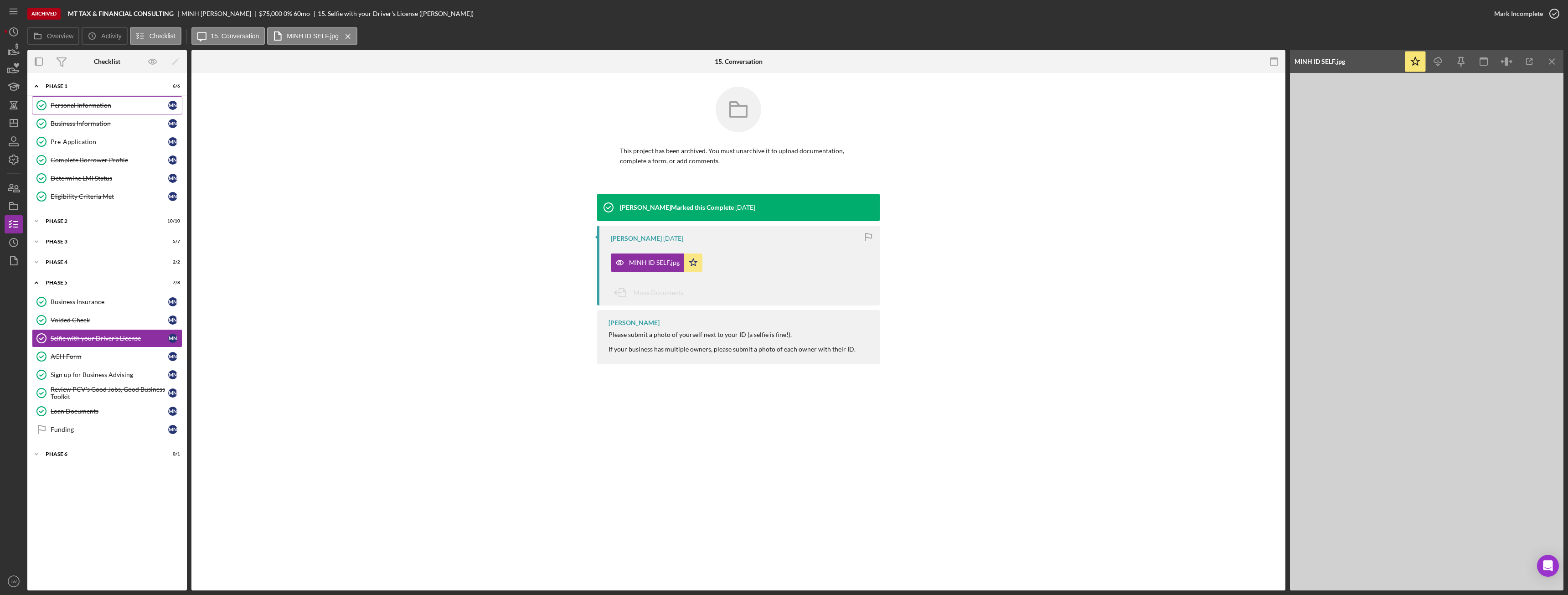
click at [86, 104] on div "Personal Information" at bounding box center [109, 105] width 117 height 7
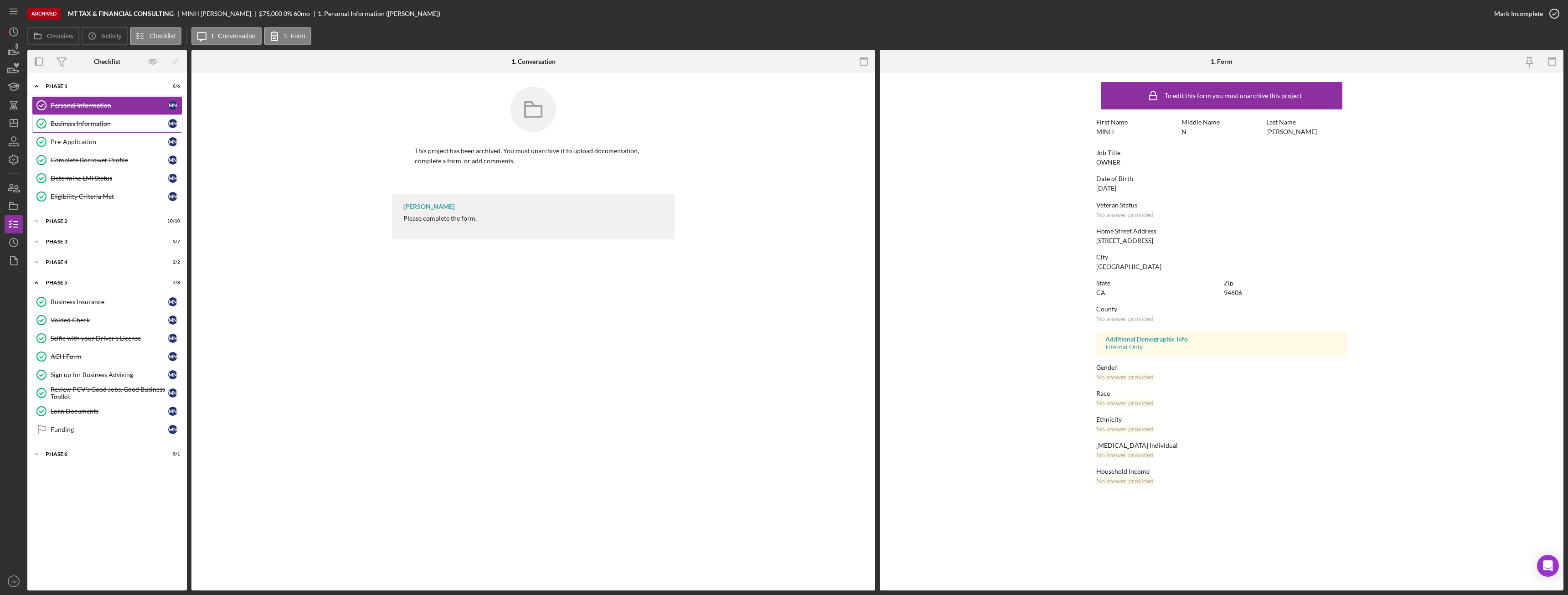
click at [90, 124] on div "Business Information" at bounding box center [109, 124] width 117 height 7
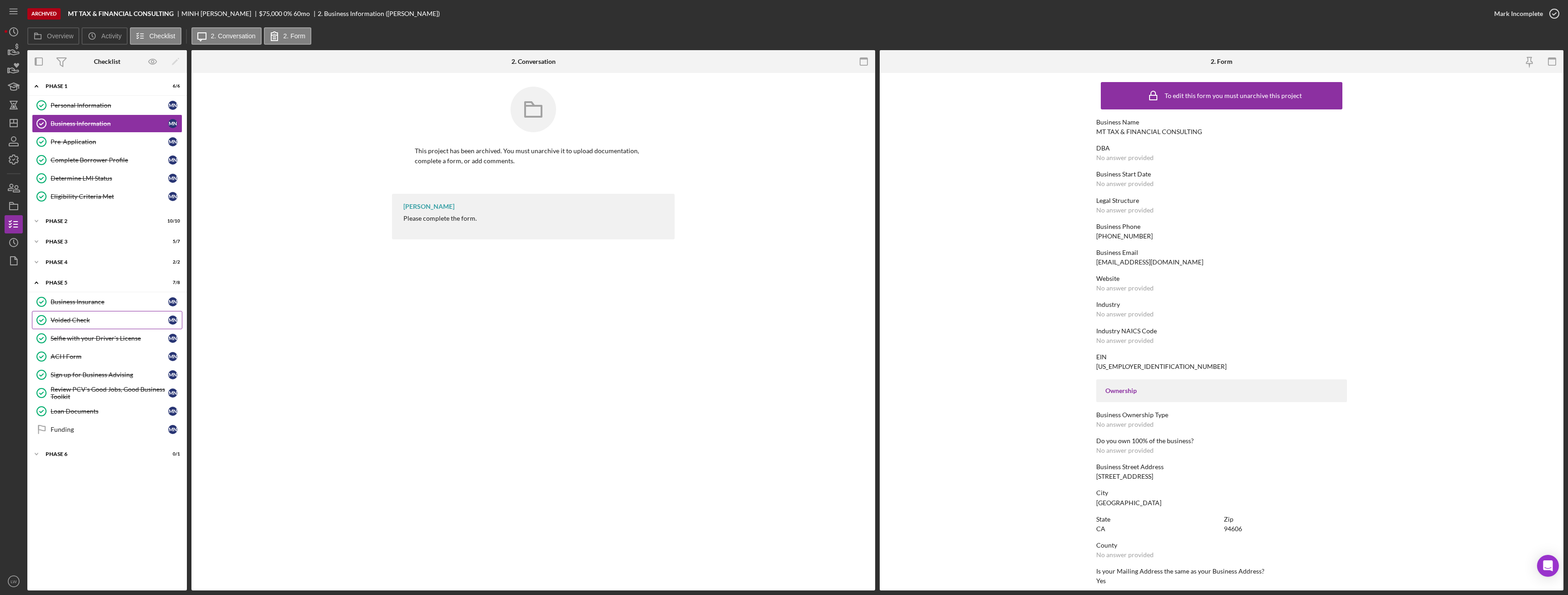
click at [80, 318] on div "Voided Check" at bounding box center [109, 320] width 117 height 7
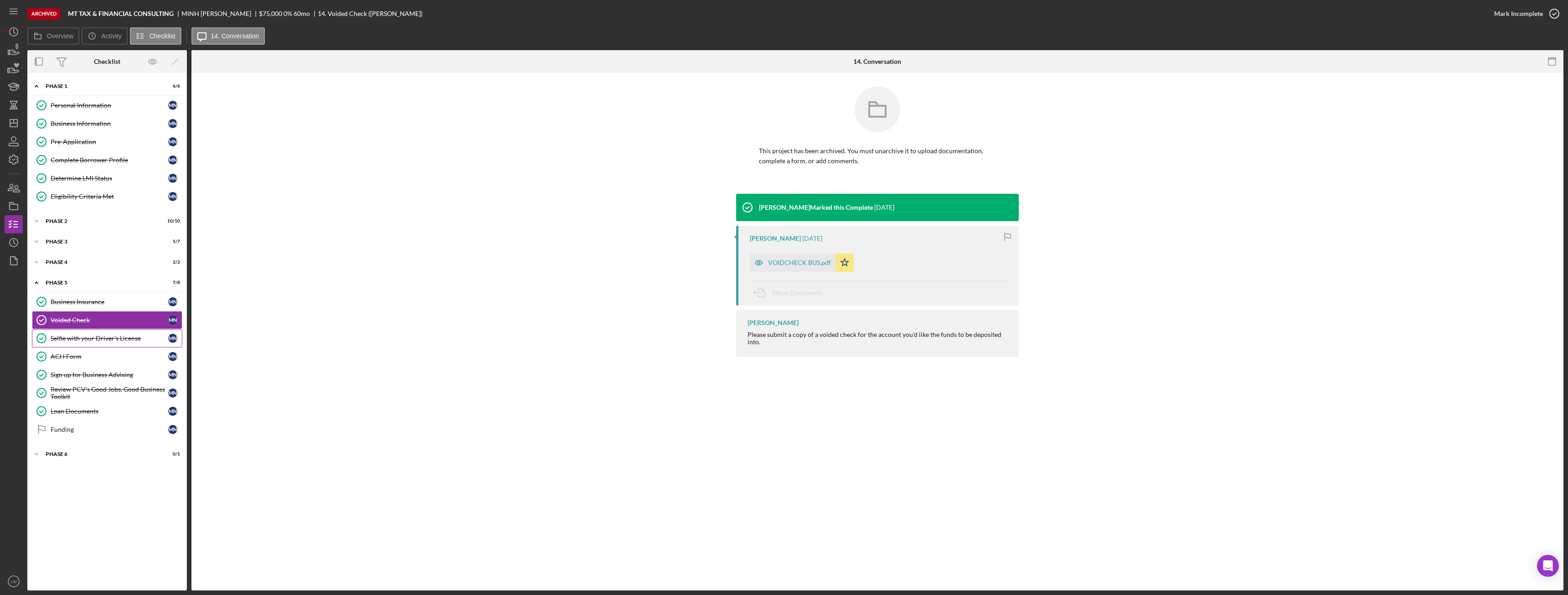
click at [83, 340] on div "Selfie with your Driver's License" at bounding box center [109, 339] width 117 height 7
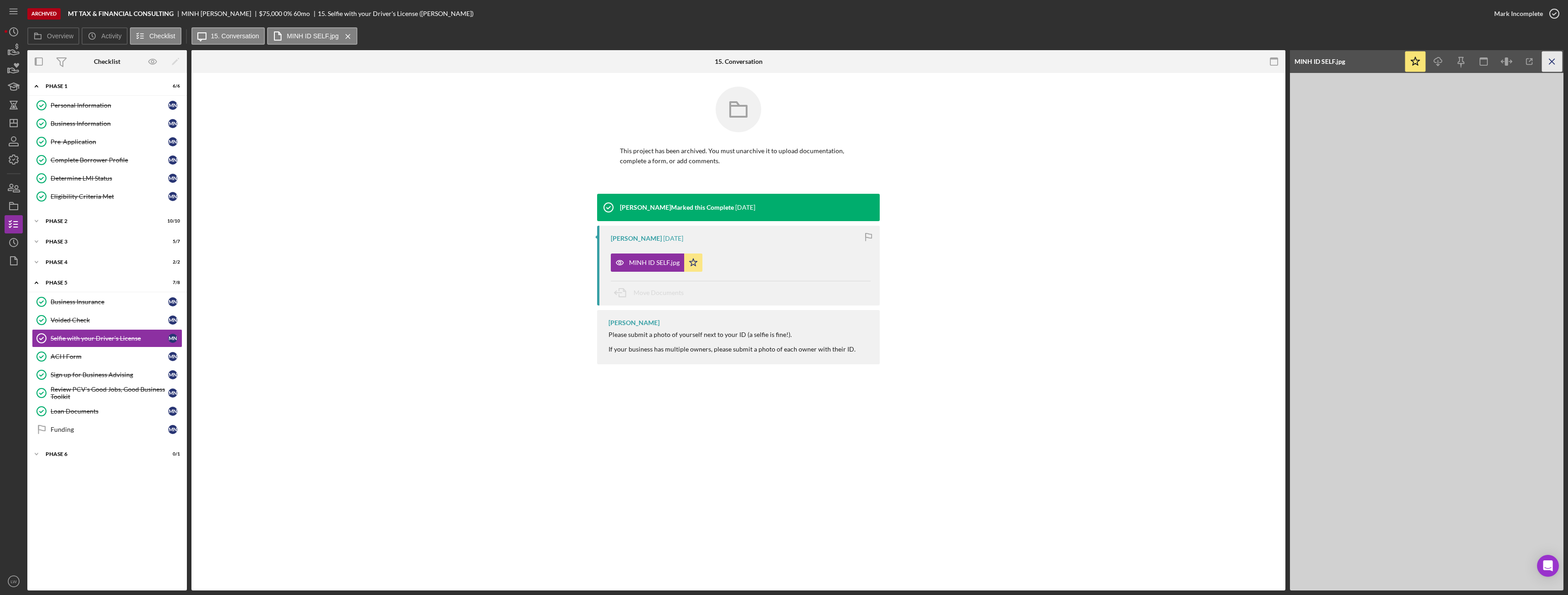
click at [1554, 68] on icon "Icon/Menu Close" at bounding box center [1552, 62] width 21 height 21
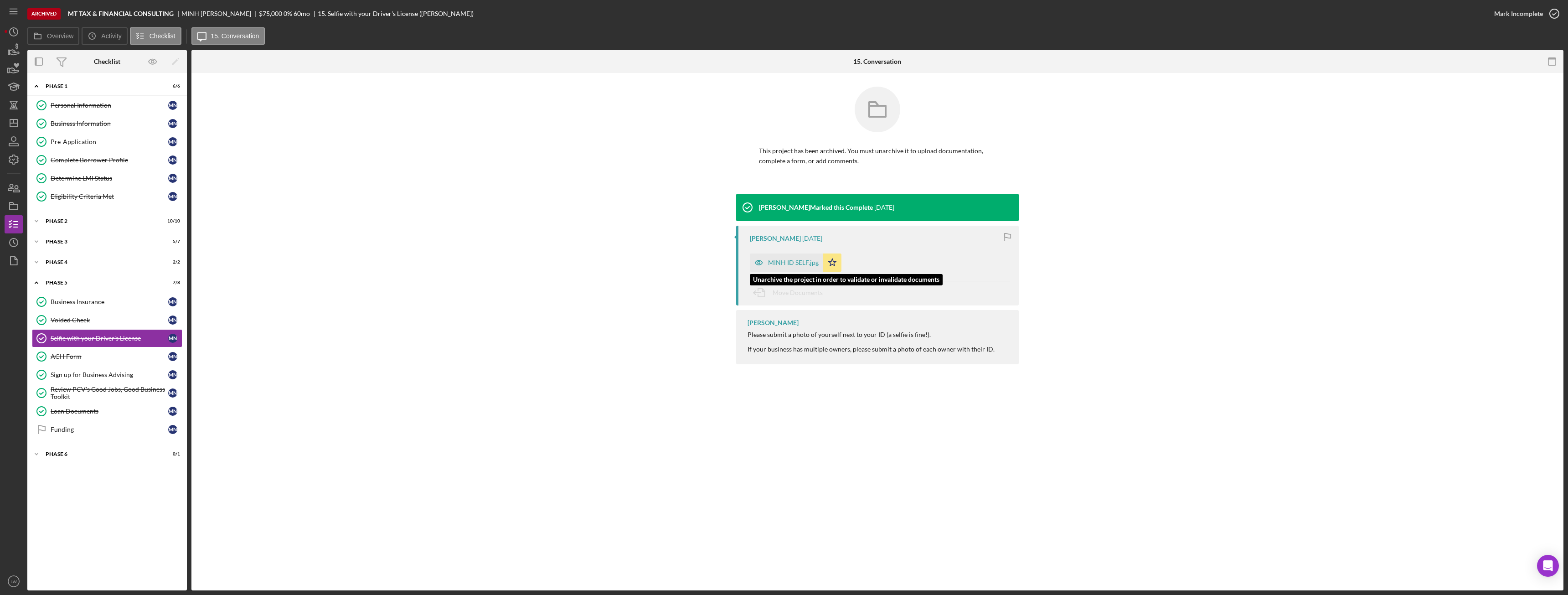
click at [797, 262] on div "MINH ID SELF.jpg" at bounding box center [793, 262] width 51 height 7
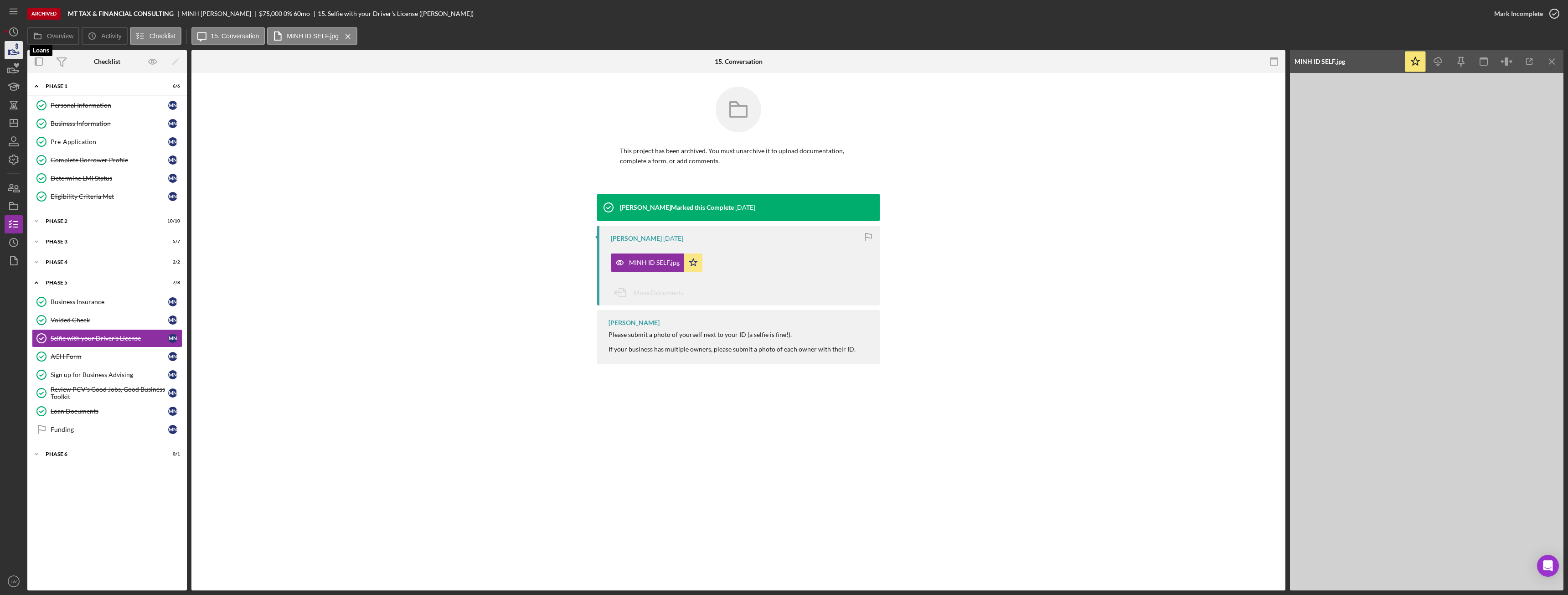
click at [13, 51] on icon "button" at bounding box center [13, 50] width 23 height 23
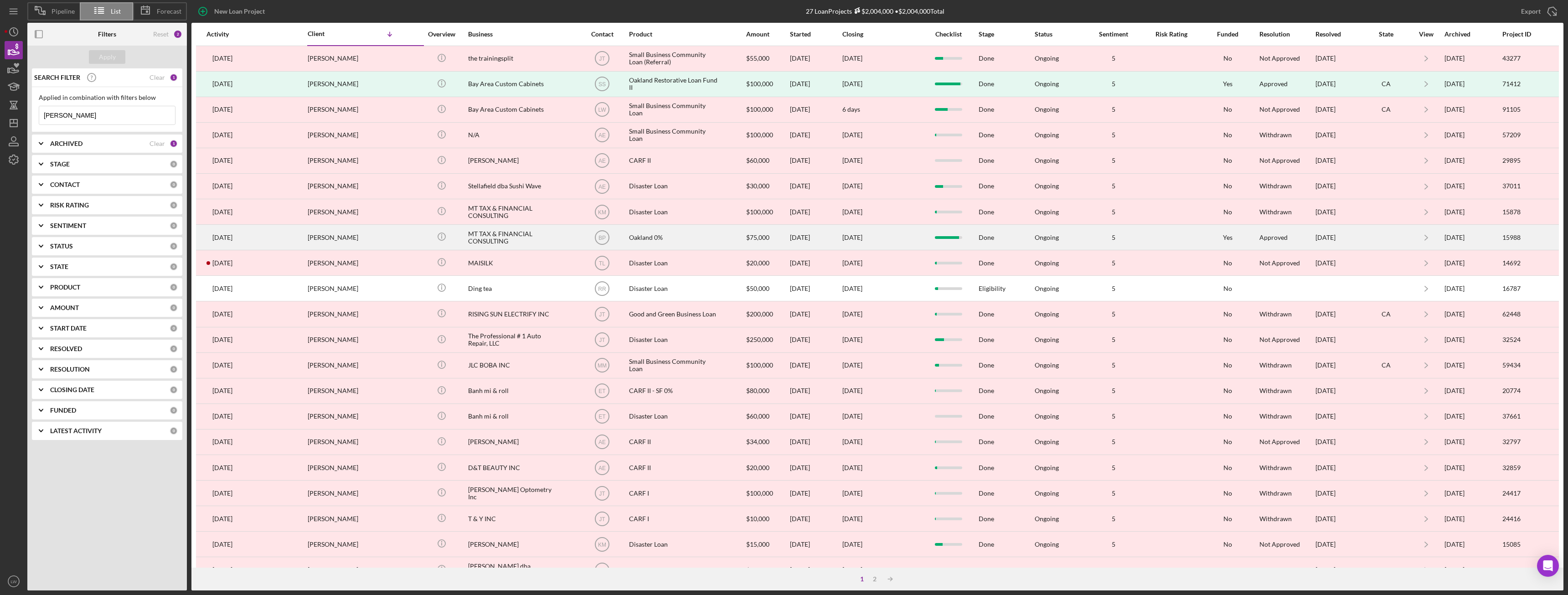
click at [380, 247] on div "MINH NGUYEN" at bounding box center [353, 238] width 91 height 24
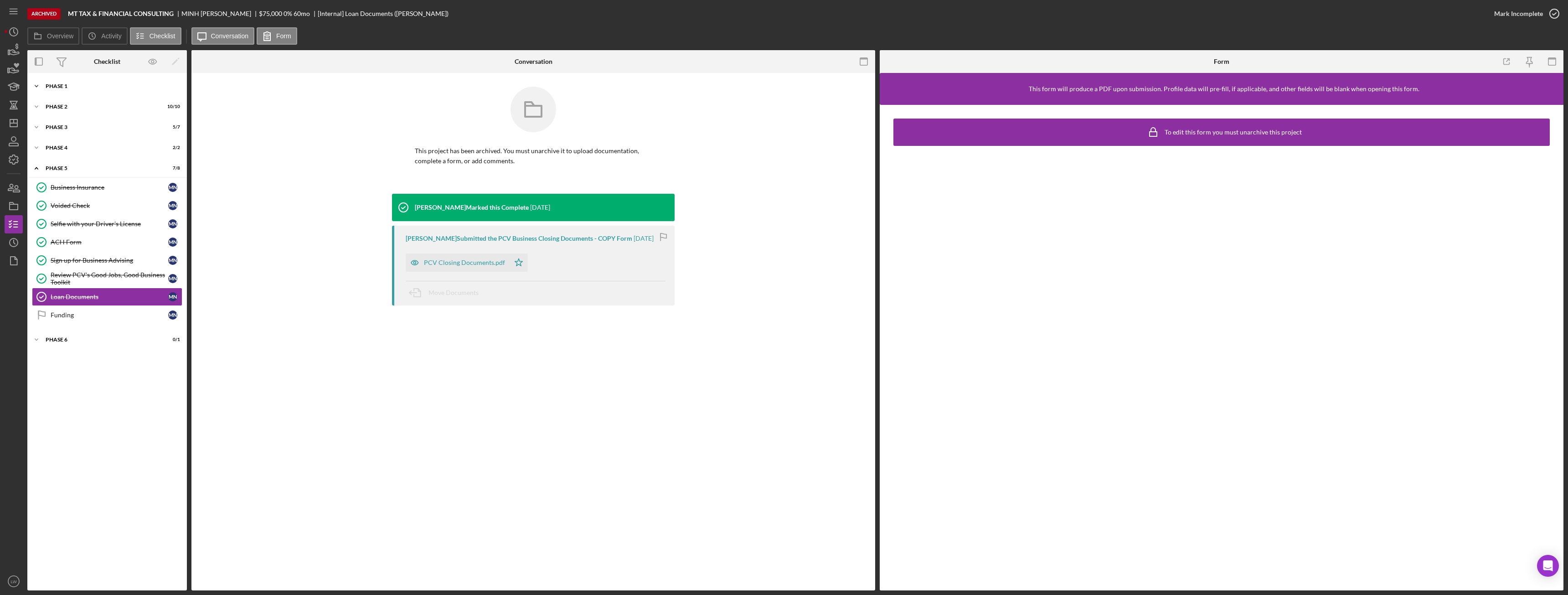
click at [80, 81] on div "Icon/Expander Phase 1 6 / 6" at bounding box center [107, 86] width 159 height 18
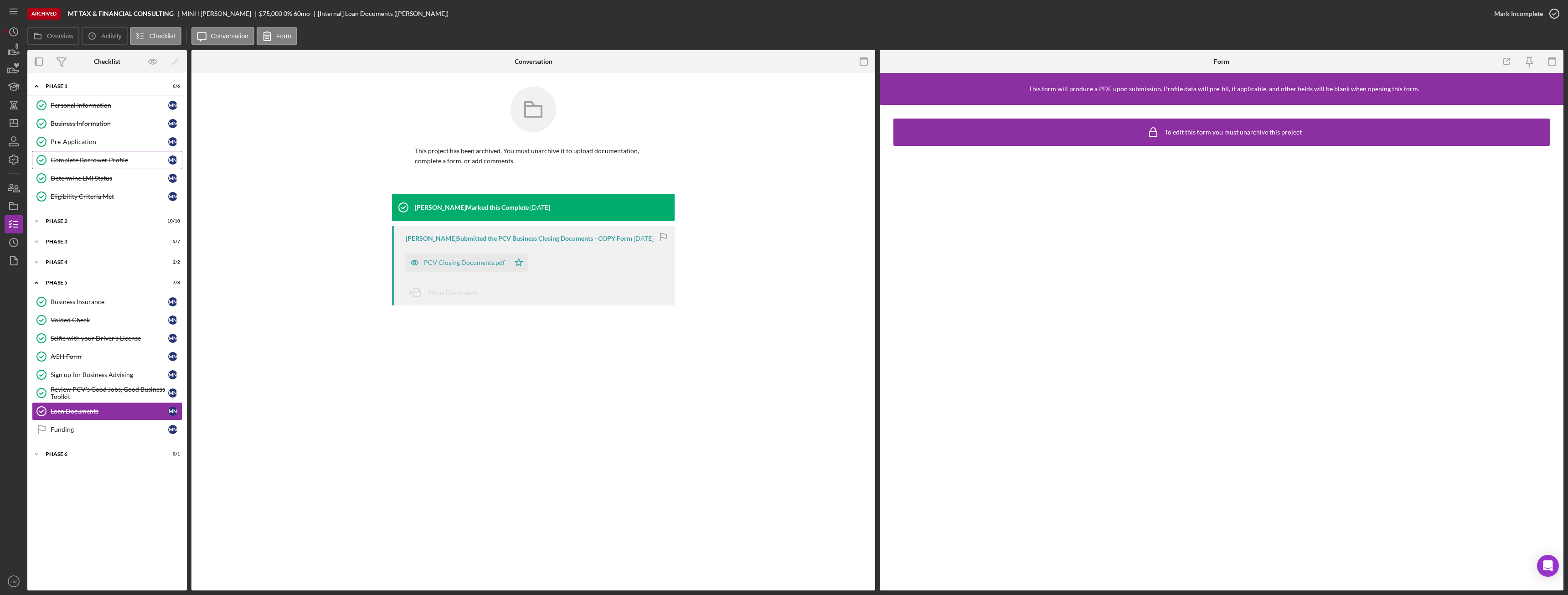
click at [97, 157] on div "Complete Borrower Profile" at bounding box center [109, 160] width 117 height 7
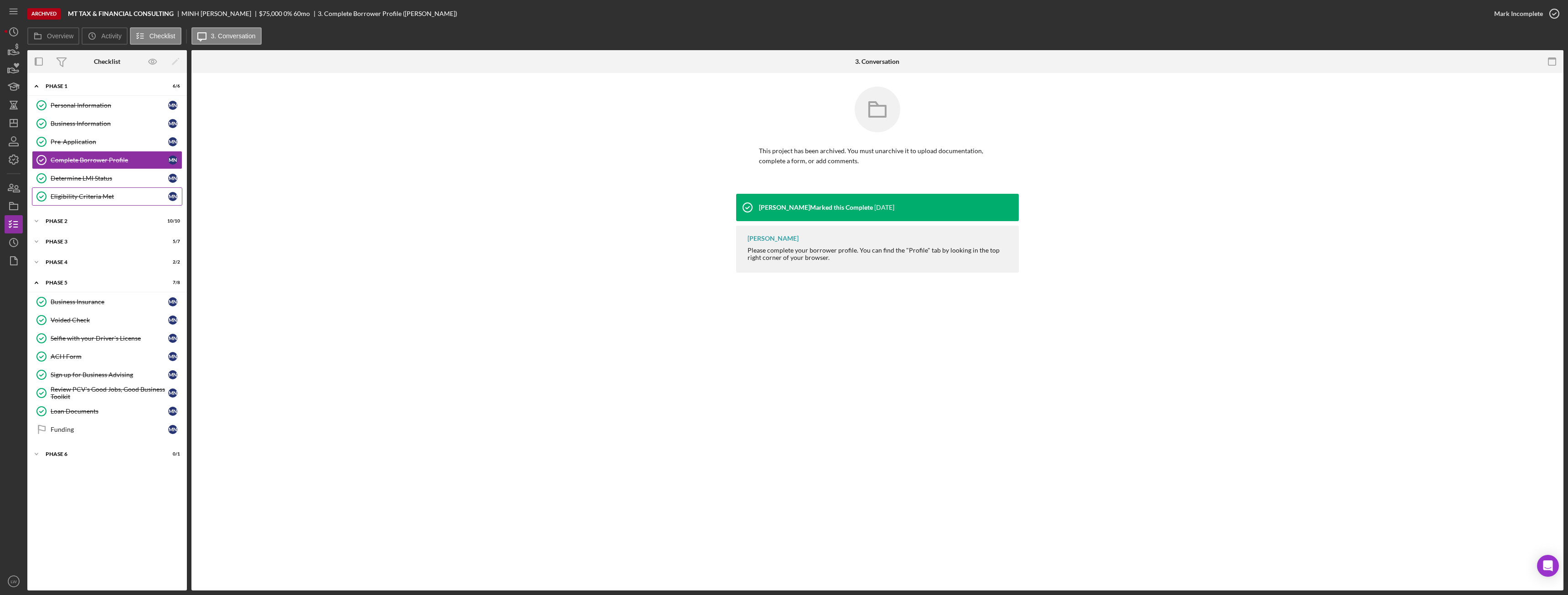
click at [108, 191] on link "Eligibility Criteria Met Eligibility Criteria Met M N" at bounding box center [107, 197] width 150 height 18
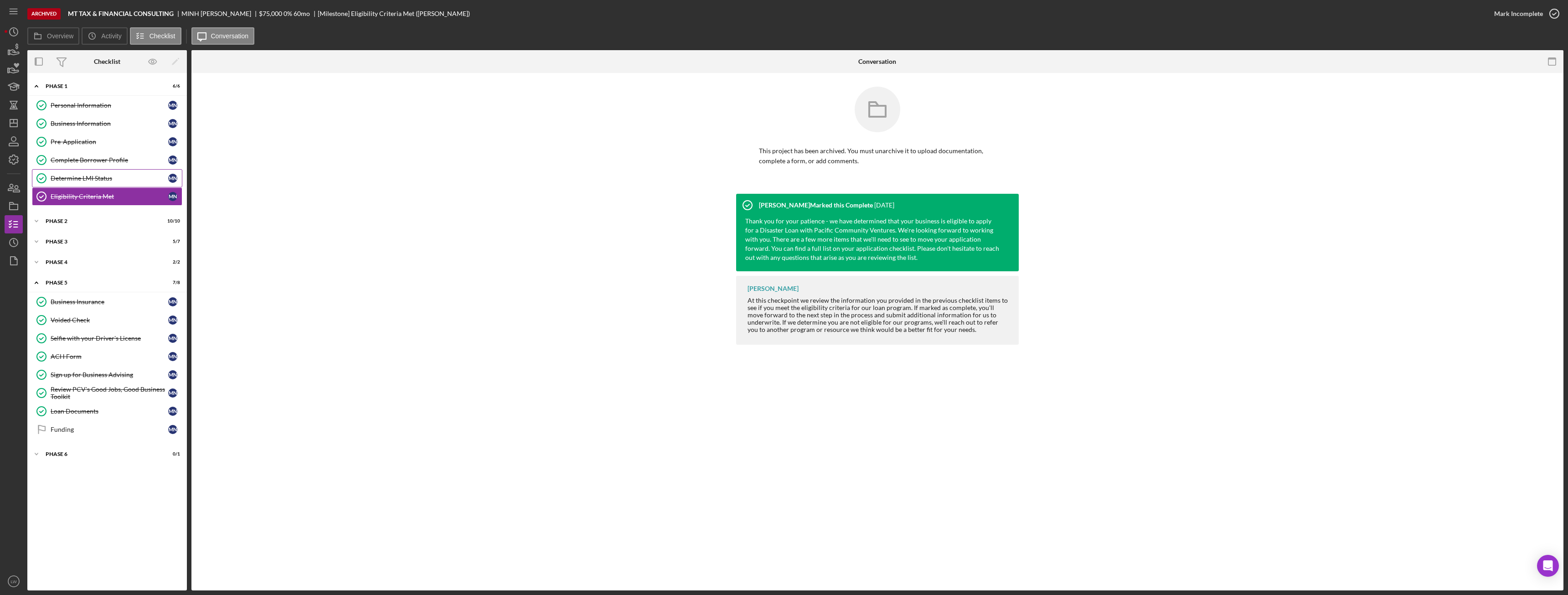
click at [110, 177] on div "Determine LMI Status" at bounding box center [109, 178] width 117 height 7
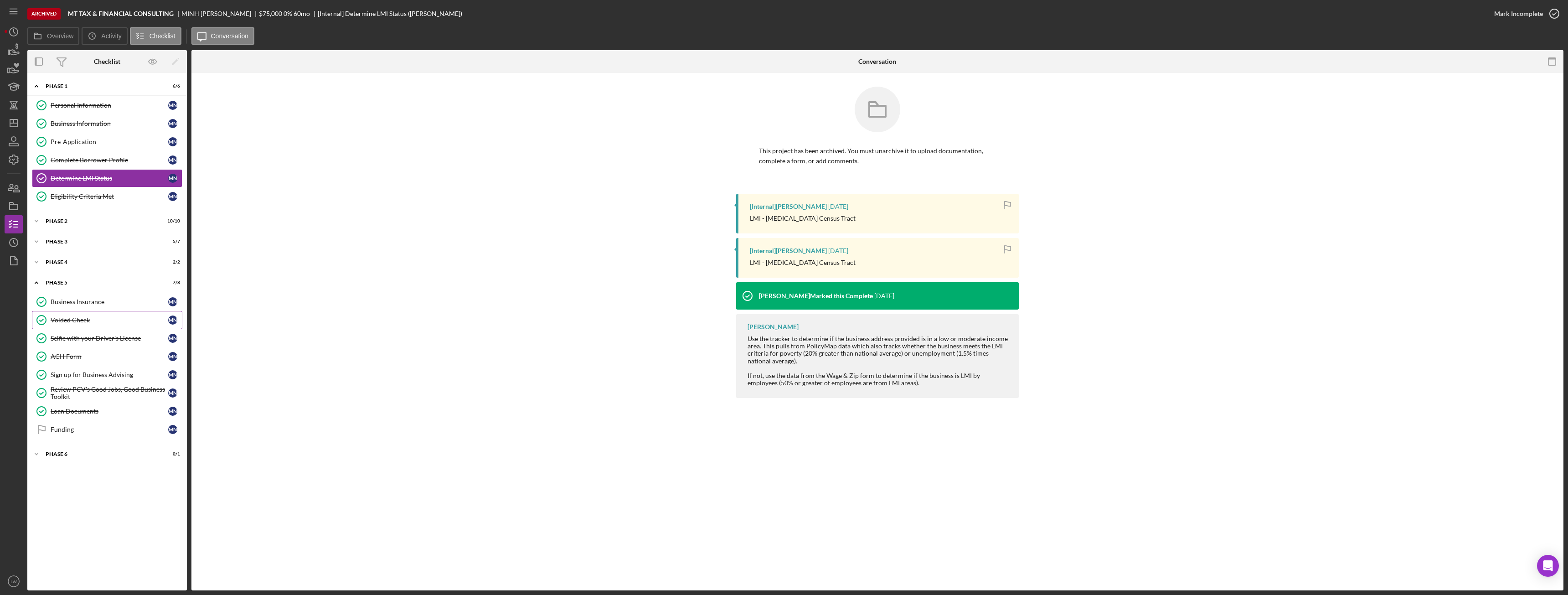
click at [86, 323] on div "Voided Check" at bounding box center [109, 320] width 117 height 7
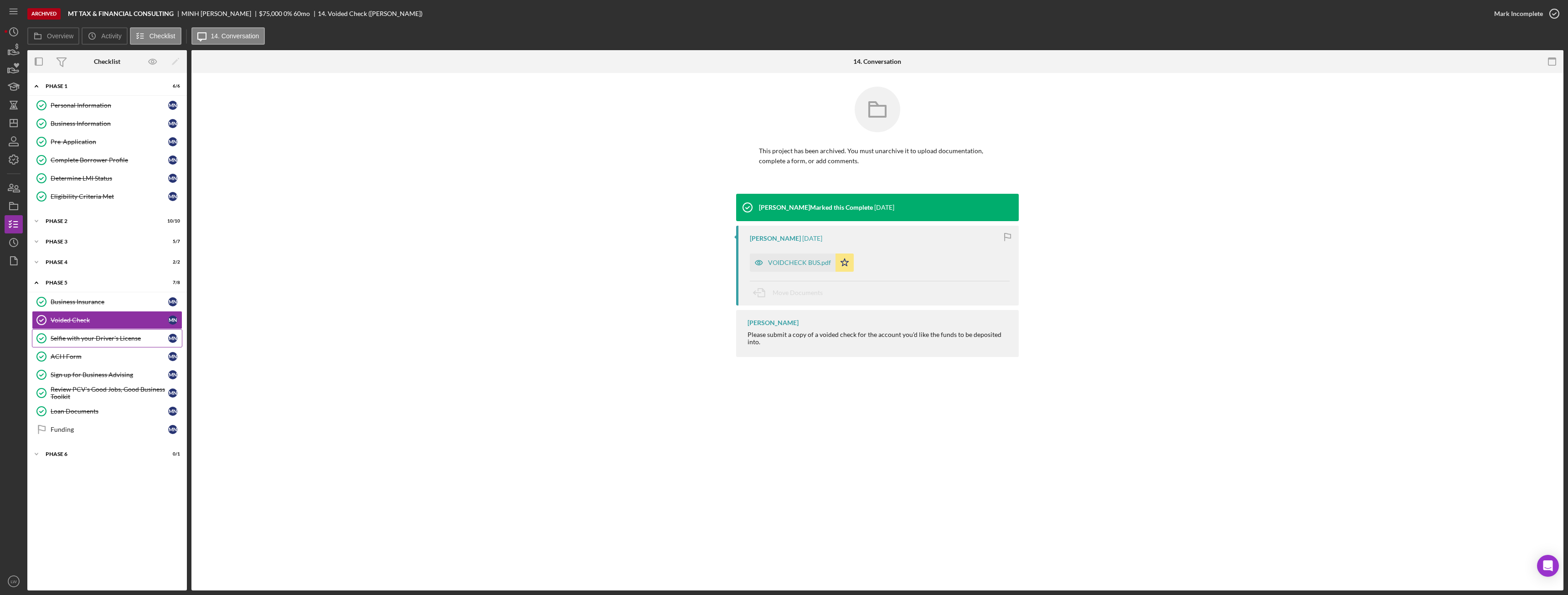
click at [88, 342] on div "Selfie with your Driver's License" at bounding box center [109, 339] width 117 height 7
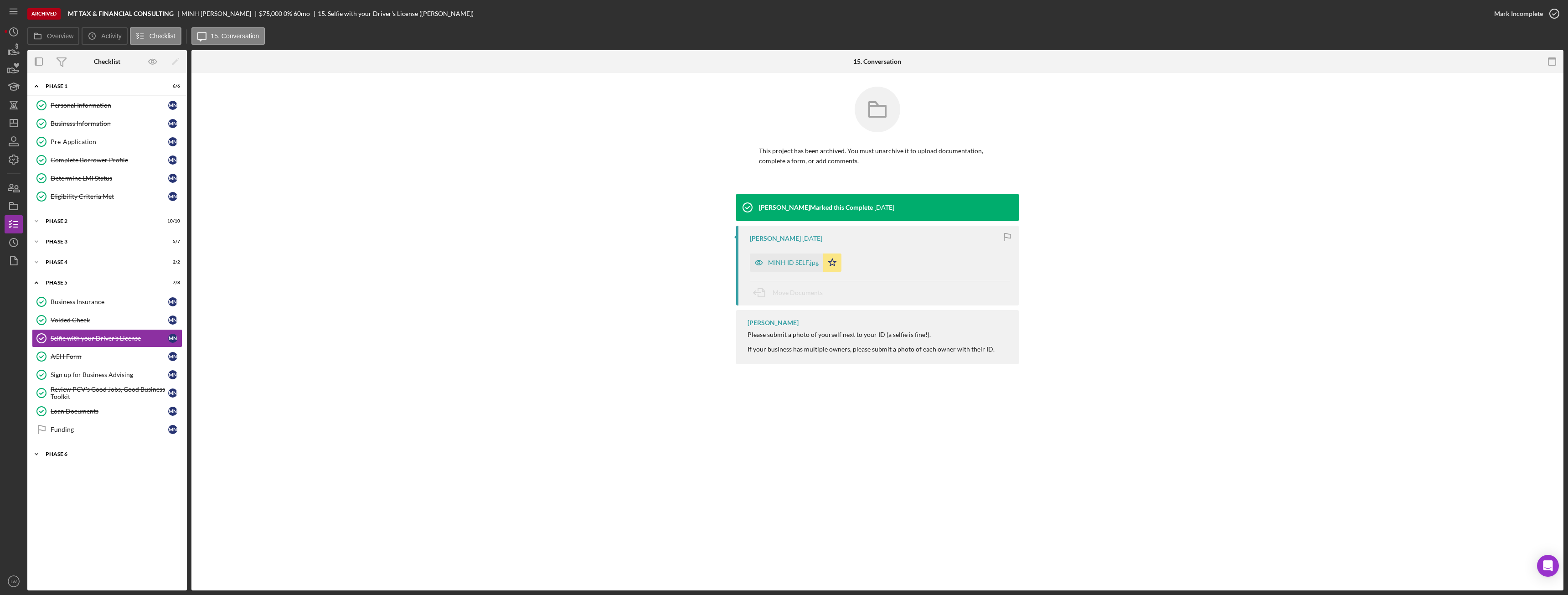
click at [74, 460] on div "Icon/Expander Phase 6 0 / 1" at bounding box center [107, 454] width 159 height 18
click at [66, 455] on div "Phase 6" at bounding box center [110, 454] width 130 height 5
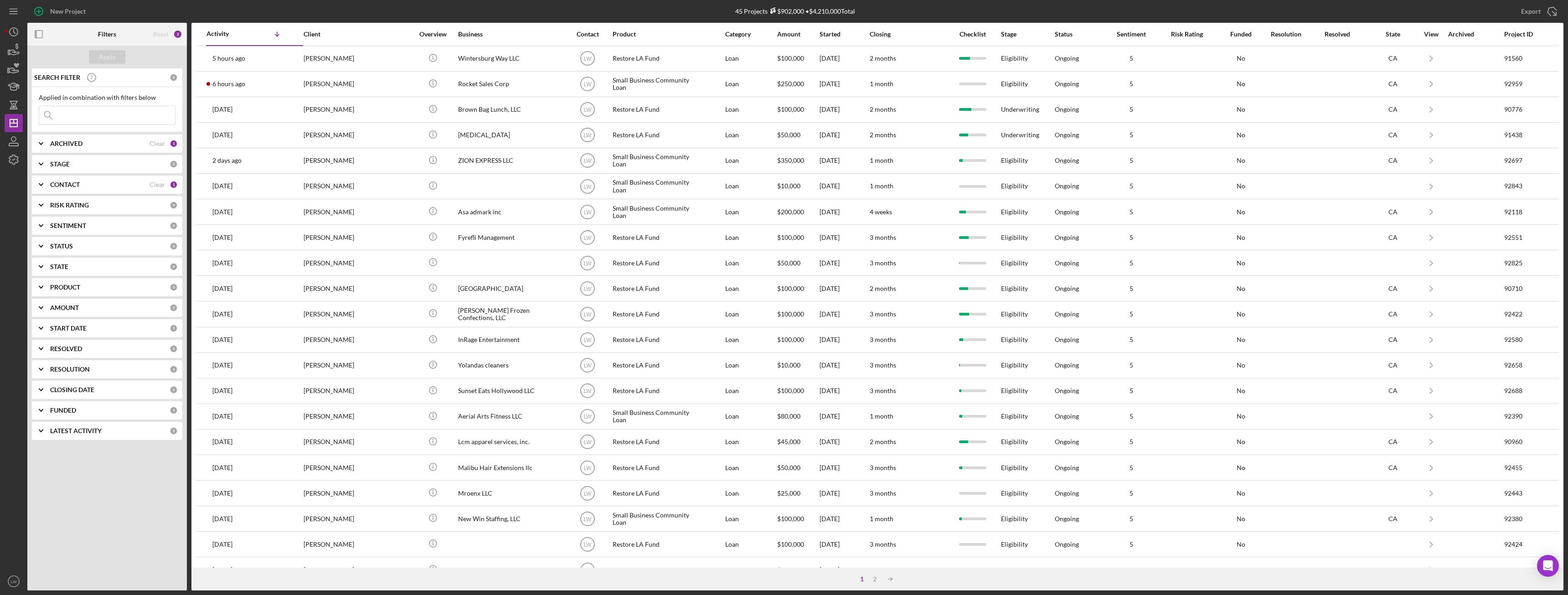
click at [71, 188] on b "CONTACT" at bounding box center [65, 185] width 30 height 7
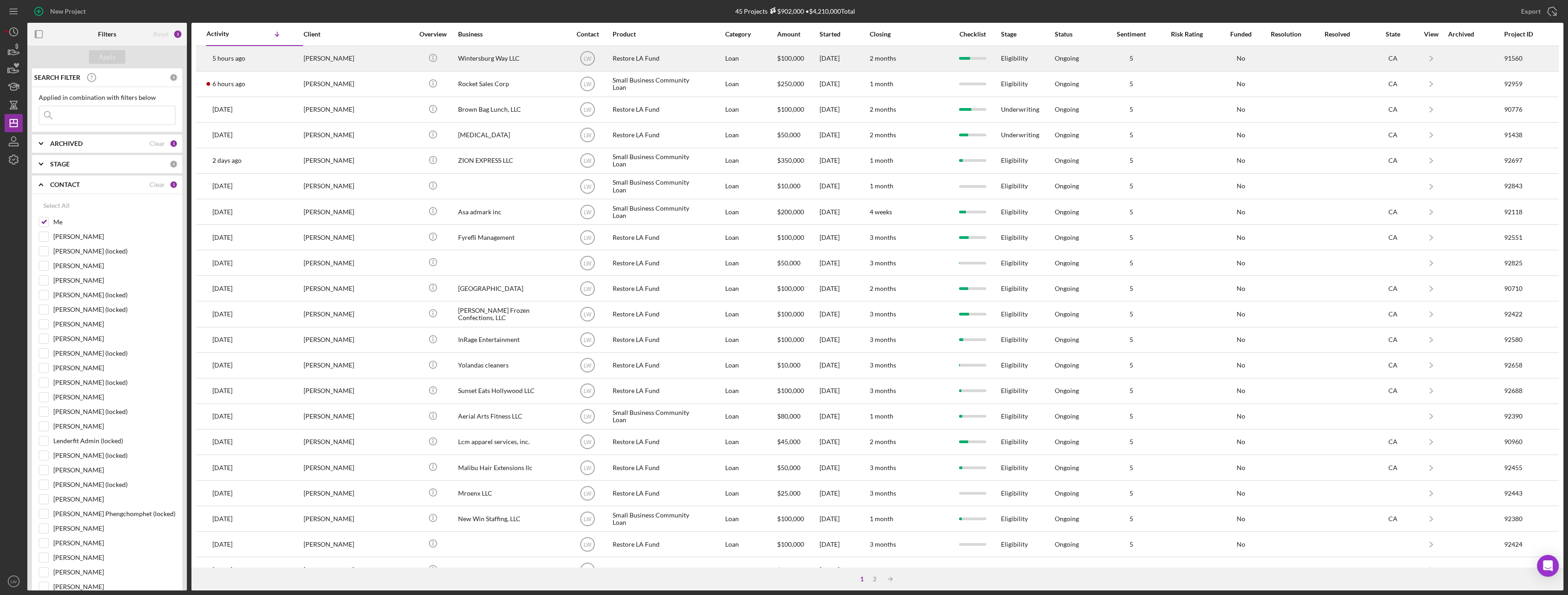
click at [483, 52] on div "Wintersburg Way LLC" at bounding box center [504, 58] width 91 height 24
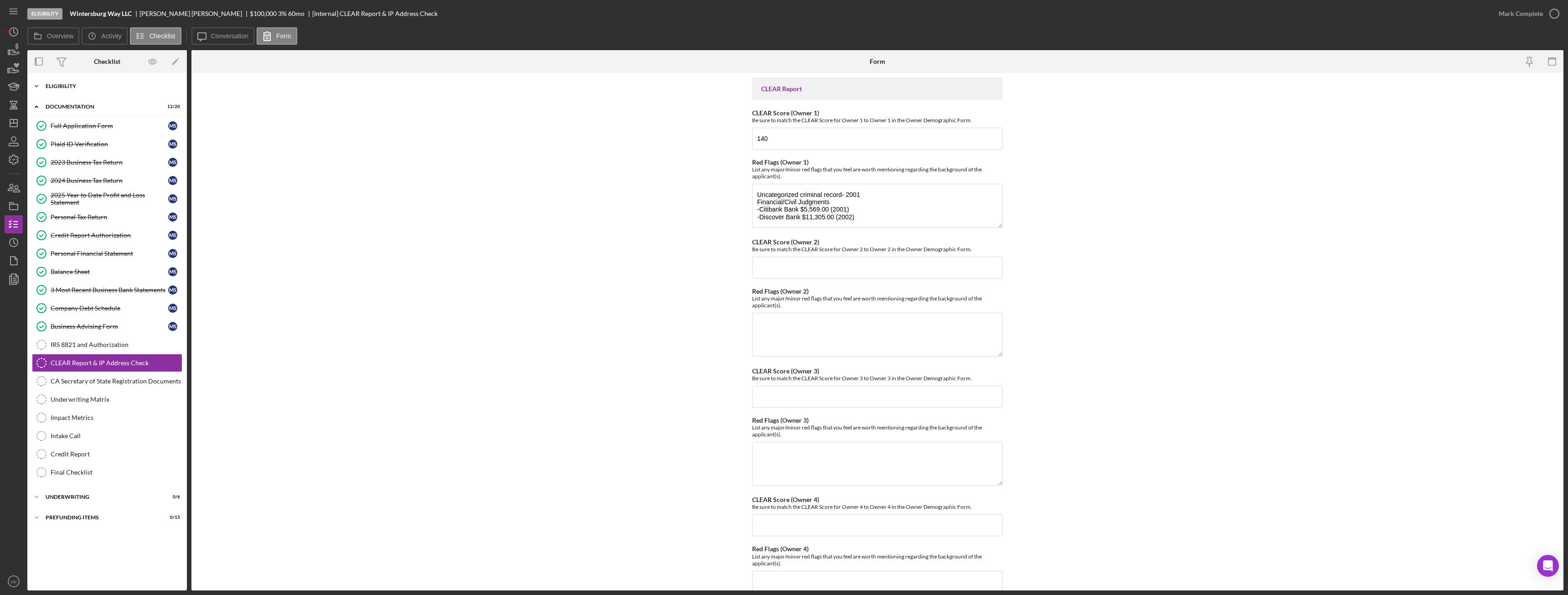
click at [83, 82] on div "Icon/Expander Eligibility 7 / 7" at bounding box center [107, 86] width 159 height 18
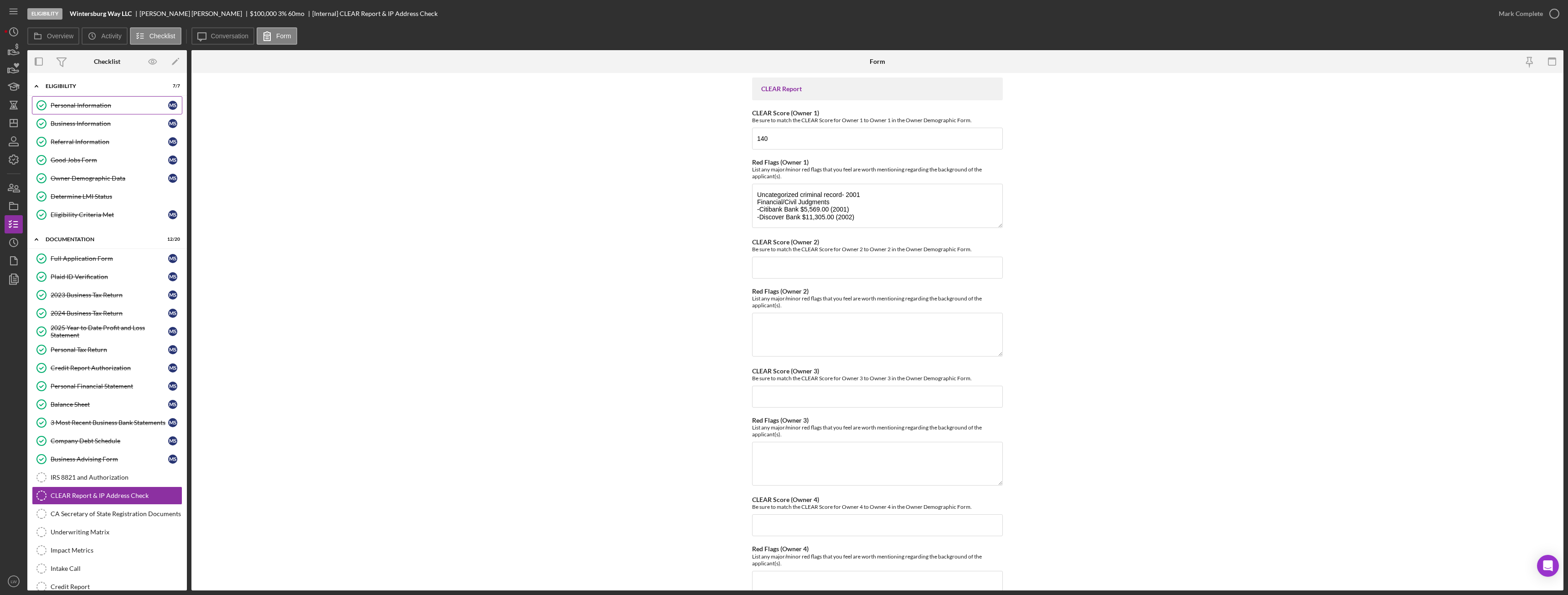
click at [85, 104] on div "Personal Information" at bounding box center [109, 105] width 117 height 7
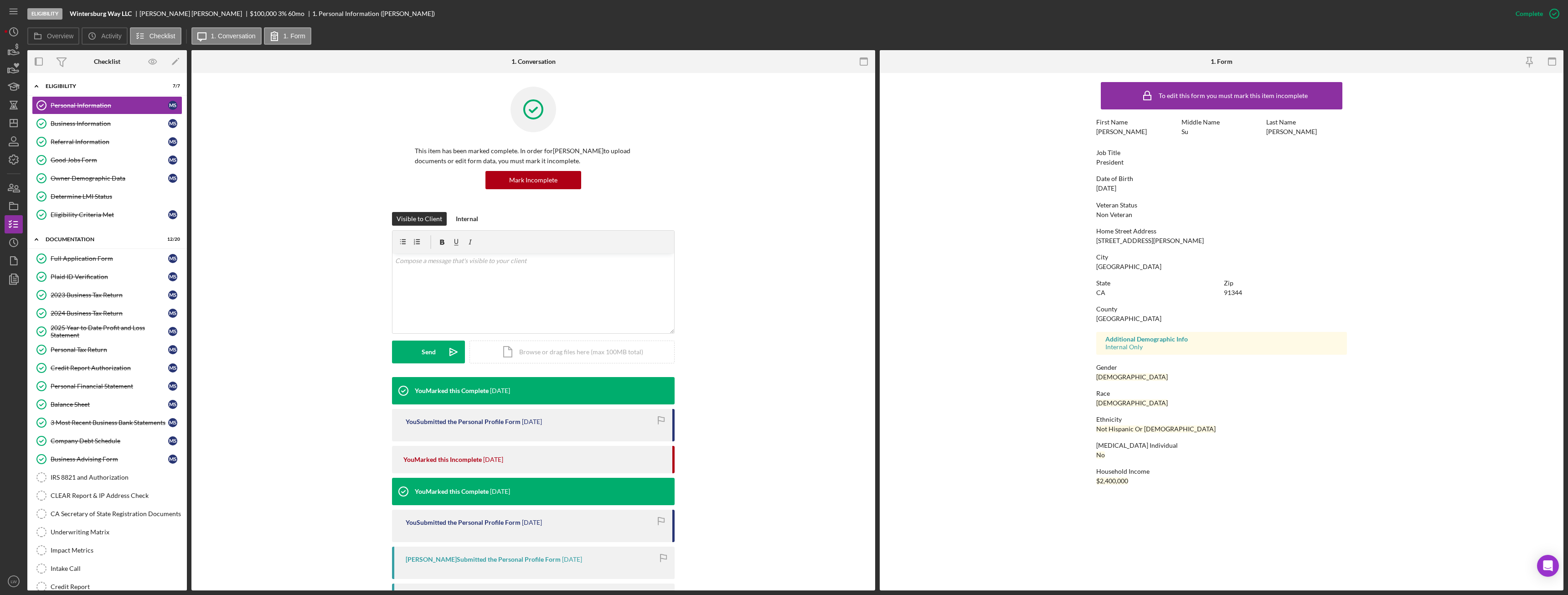
click at [1135, 241] on div "11248 Amestoy Ave" at bounding box center [1150, 241] width 108 height 7
copy div "11248 Amestoy Ave"
click at [1122, 267] on div "Granada Hills" at bounding box center [1129, 267] width 65 height 7
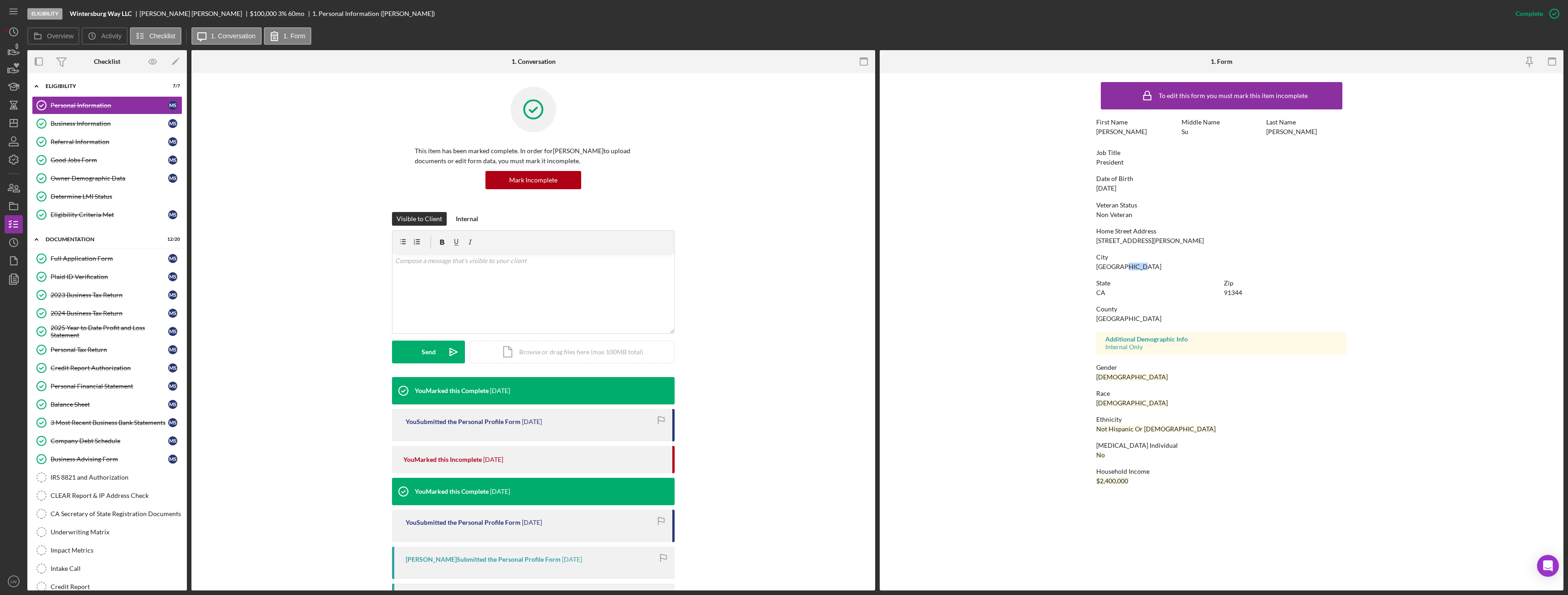
click at [1122, 267] on div "Granada Hills" at bounding box center [1129, 267] width 65 height 7
copy div "Granada Hills"
click at [142, 122] on div "Business Information" at bounding box center [109, 124] width 117 height 7
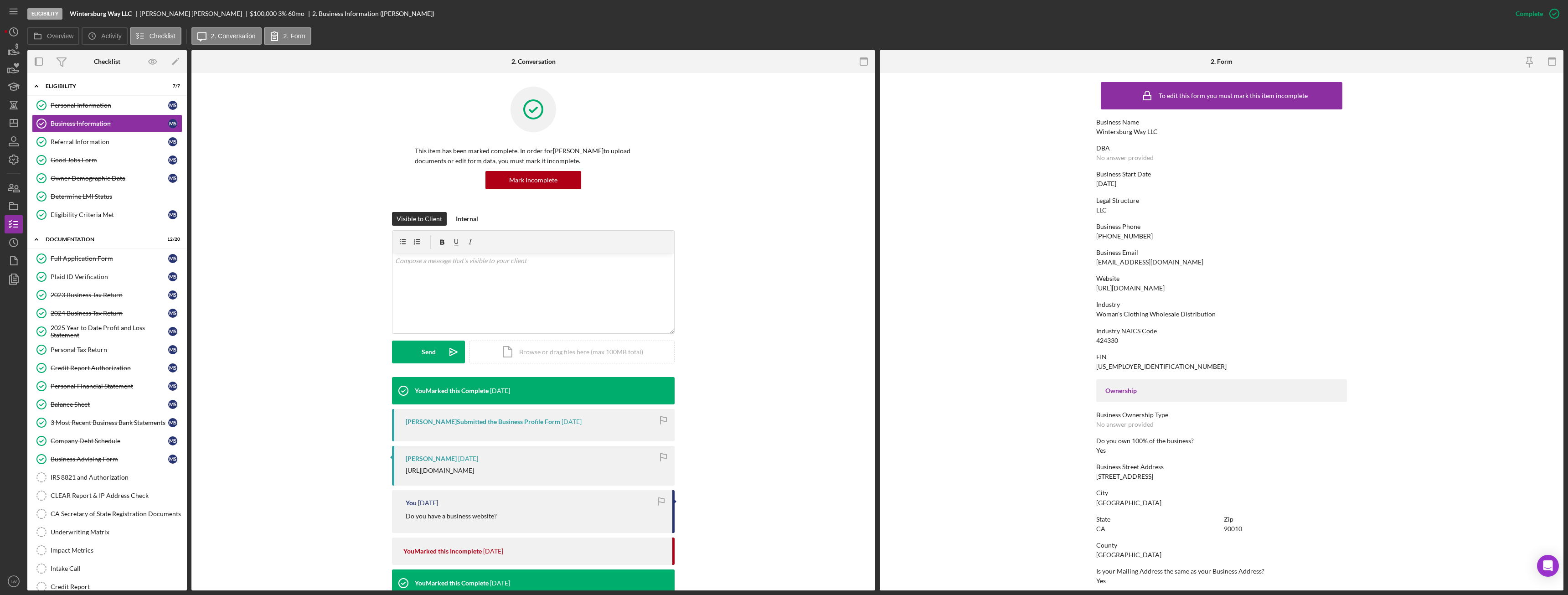
scroll to position [170, 0]
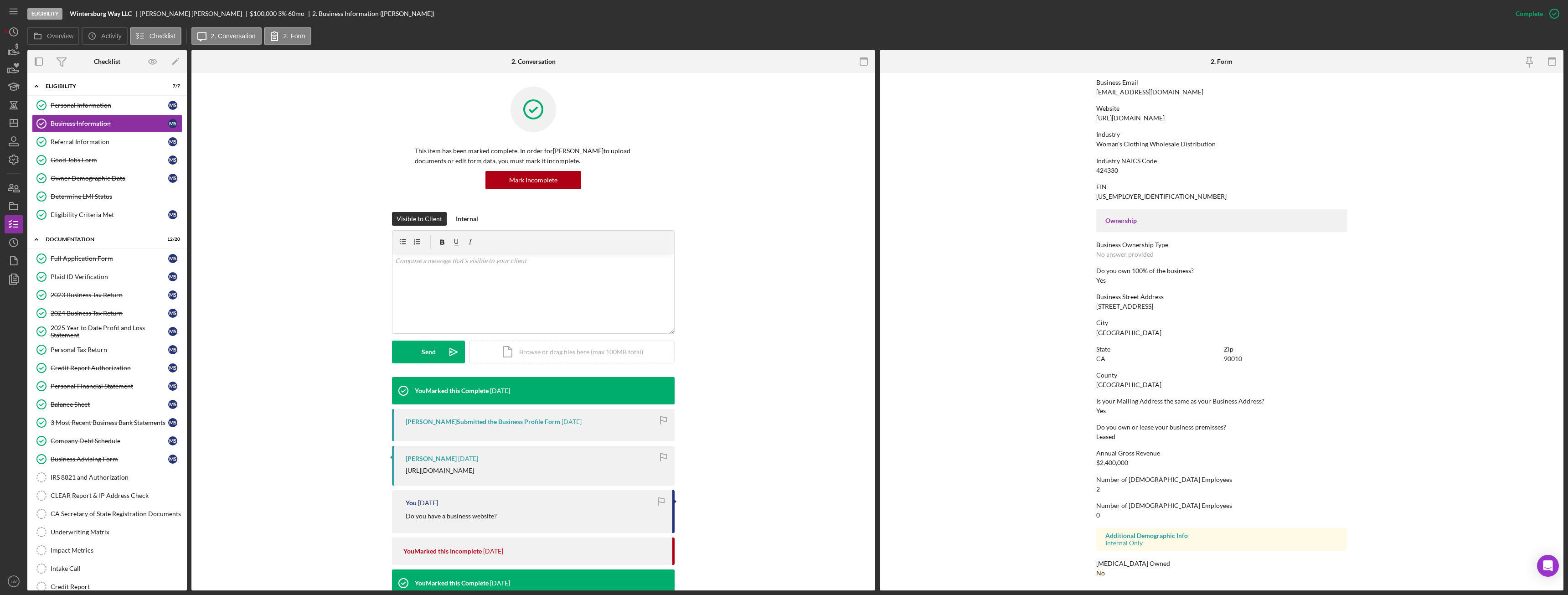
click at [161, 15] on div "Myung Seo" at bounding box center [194, 13] width 110 height 7
copy div "Myung Seo"
click at [94, 12] on b "Wintersburg Way LLC" at bounding box center [101, 13] width 62 height 7
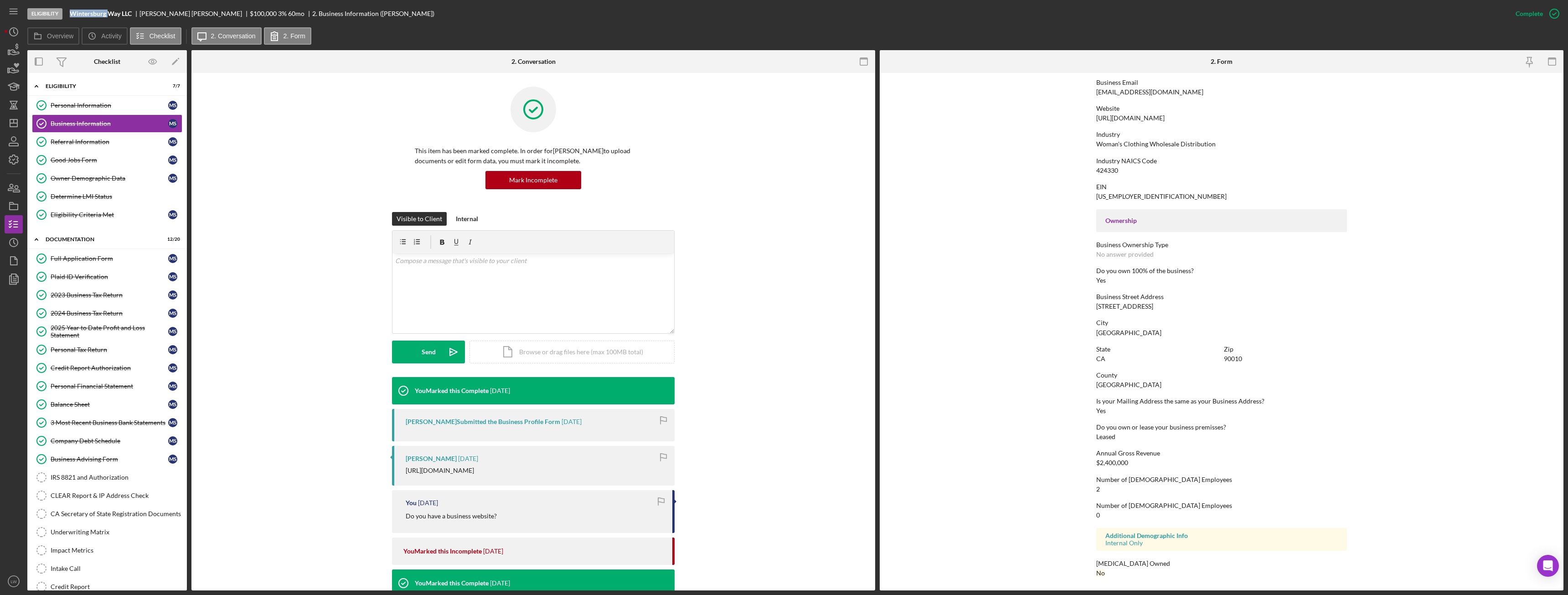
click at [94, 12] on b "Wintersburg Way LLC" at bounding box center [101, 13] width 62 height 7
copy b "Wintersburg Way LLC"
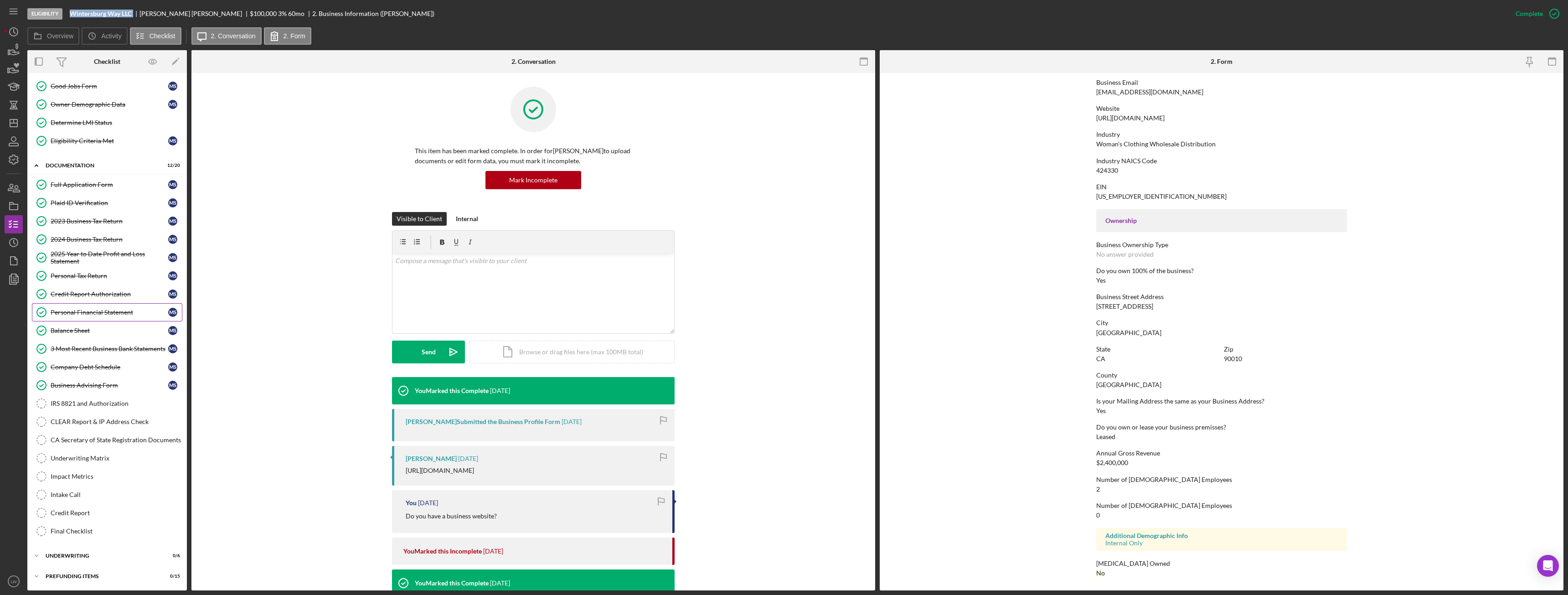
scroll to position [0, 0]
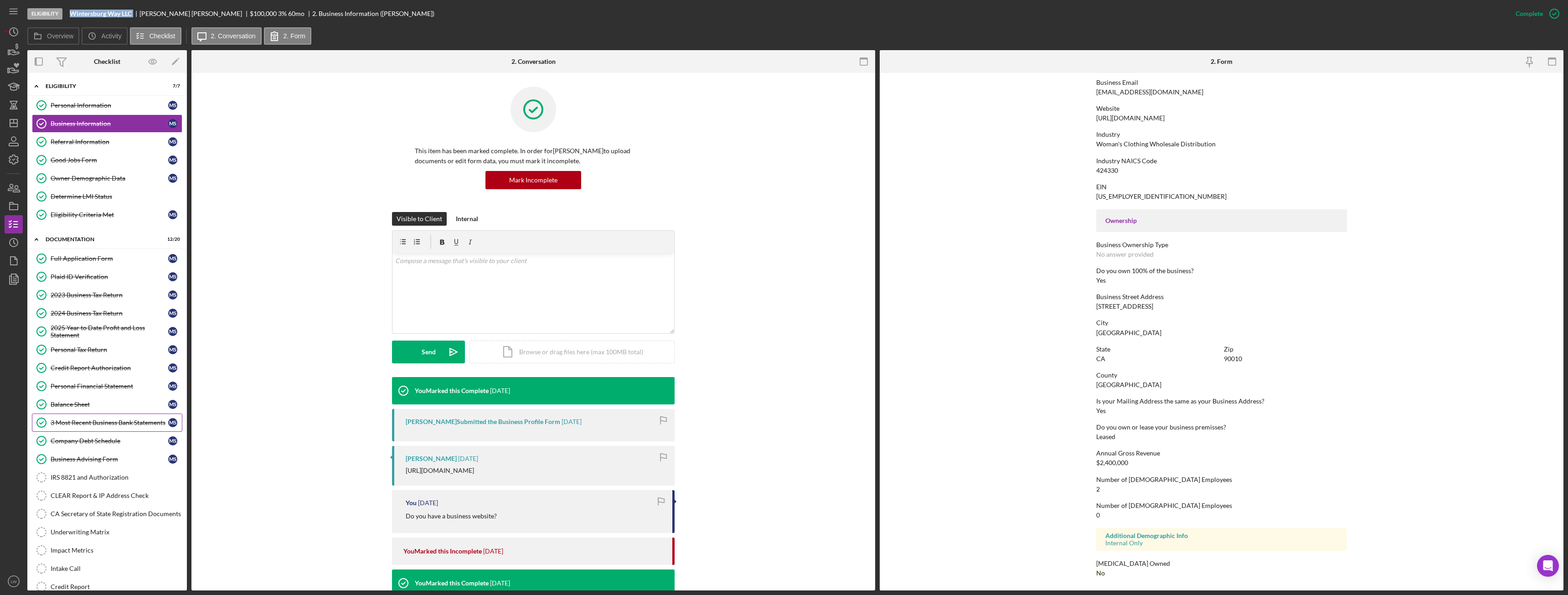
click at [113, 420] on div "3 Most Recent Business Bank Statements" at bounding box center [109, 423] width 117 height 7
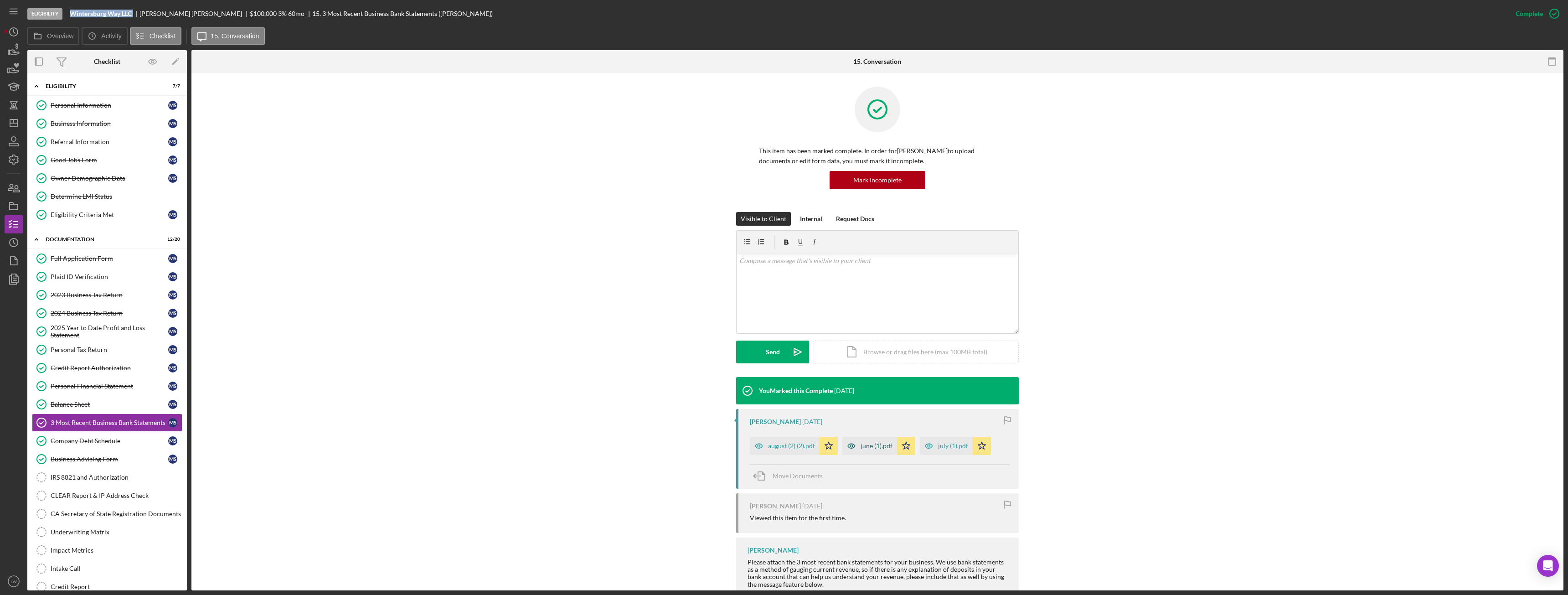
click at [875, 448] on div "june (1).pdf" at bounding box center [877, 446] width 32 height 7
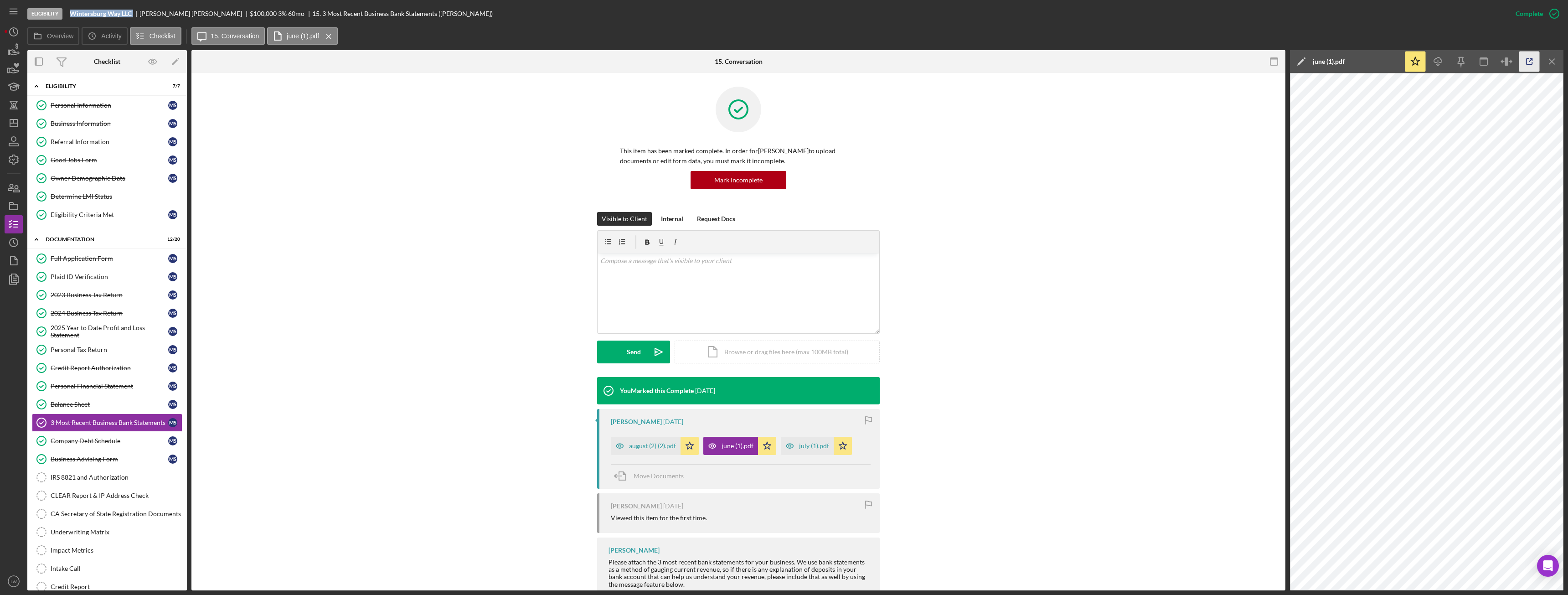
click at [1533, 62] on icon "button" at bounding box center [1530, 62] width 21 height 21
click at [164, 13] on div "Myung Seo" at bounding box center [194, 13] width 110 height 7
copy div "Myung Seo"
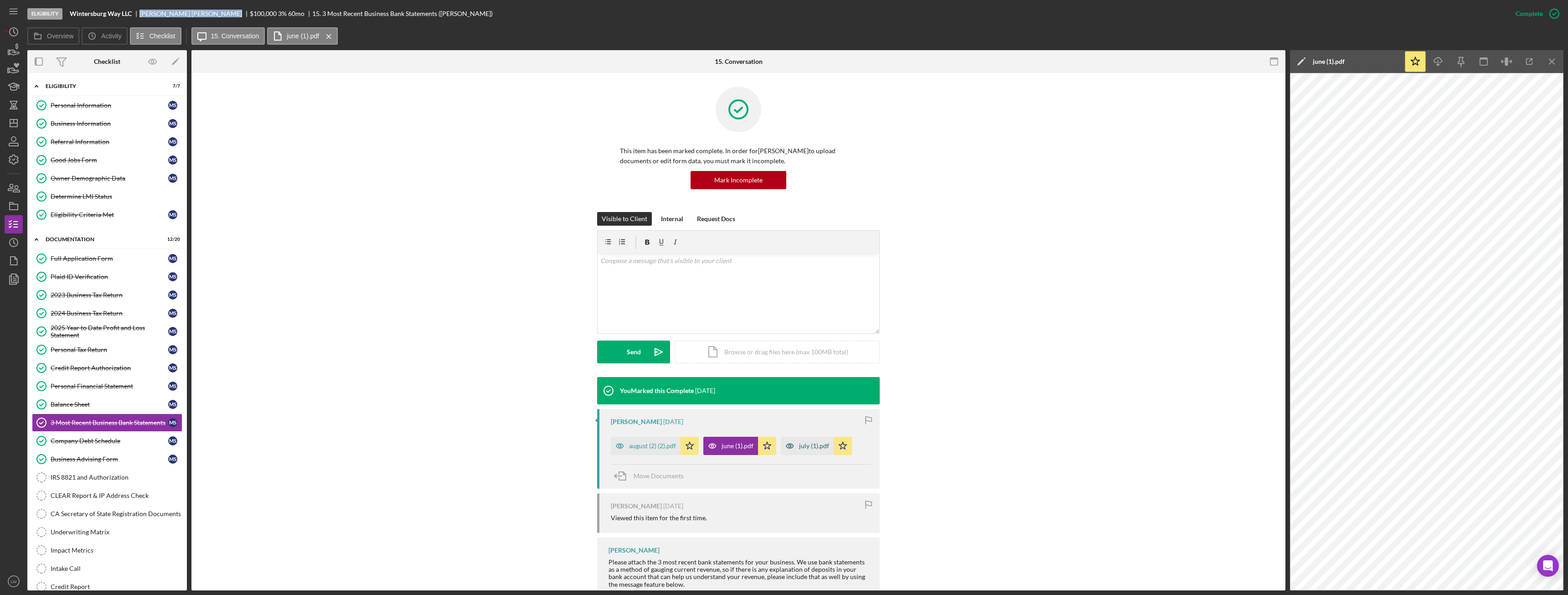
click at [799, 444] on div "july (1).pdf" at bounding box center [814, 446] width 30 height 7
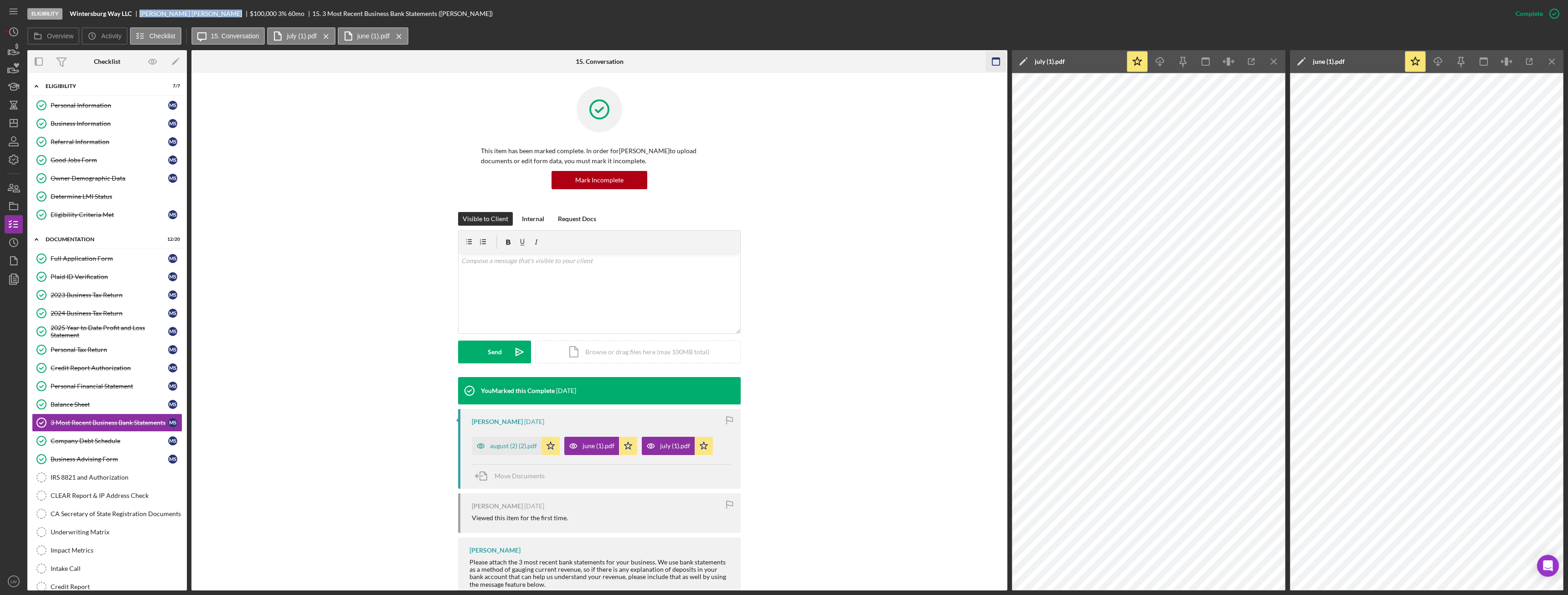
click at [1273, 65] on icon "Icon/Menu Close" at bounding box center [1275, 62] width 21 height 21
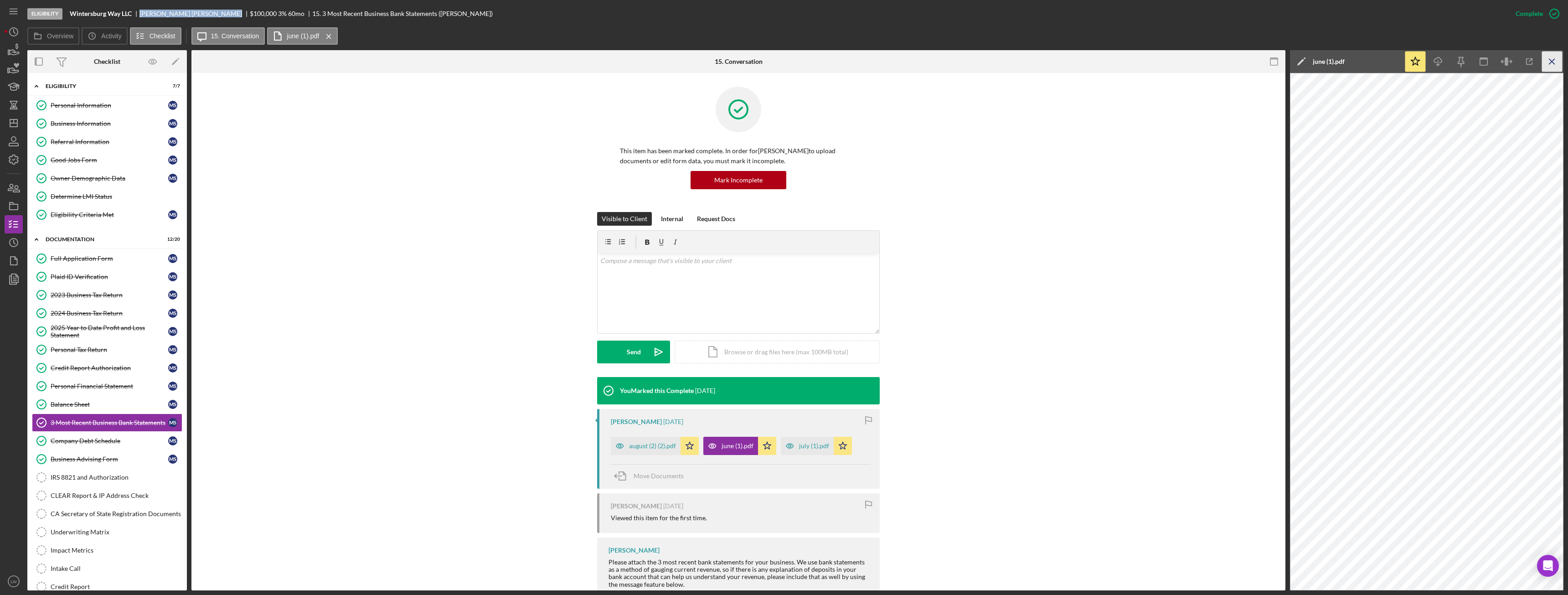
click at [1558, 66] on icon "Icon/Menu Close" at bounding box center [1552, 62] width 21 height 21
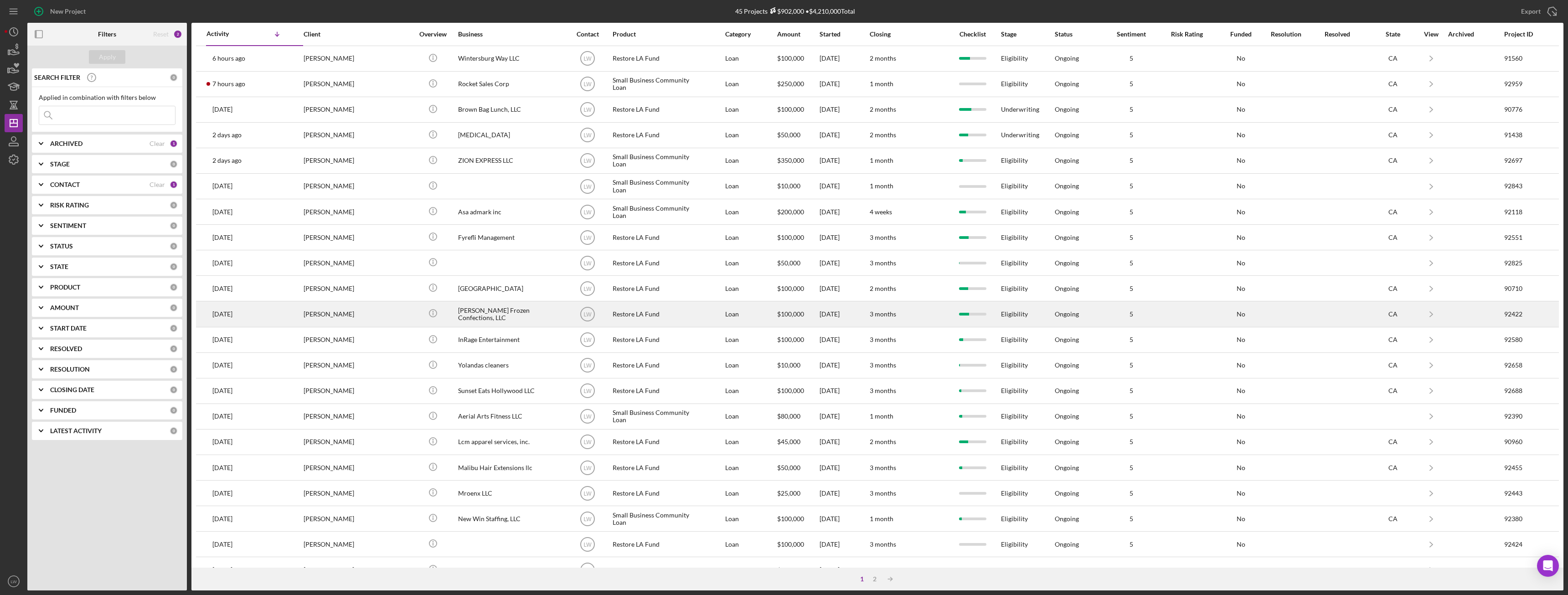
click at [355, 322] on div "[PERSON_NAME]" at bounding box center [349, 314] width 91 height 24
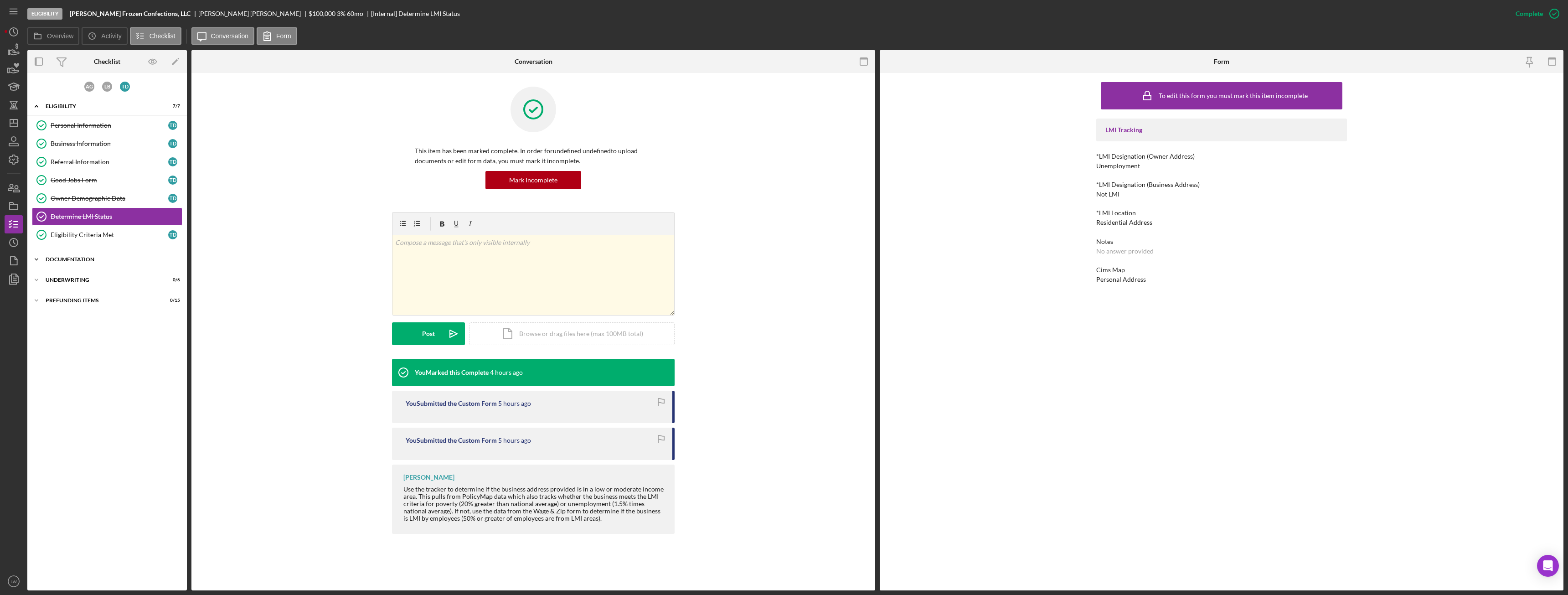
click at [76, 263] on div "Icon/Expander Documentation 11 / 20" at bounding box center [107, 259] width 159 height 18
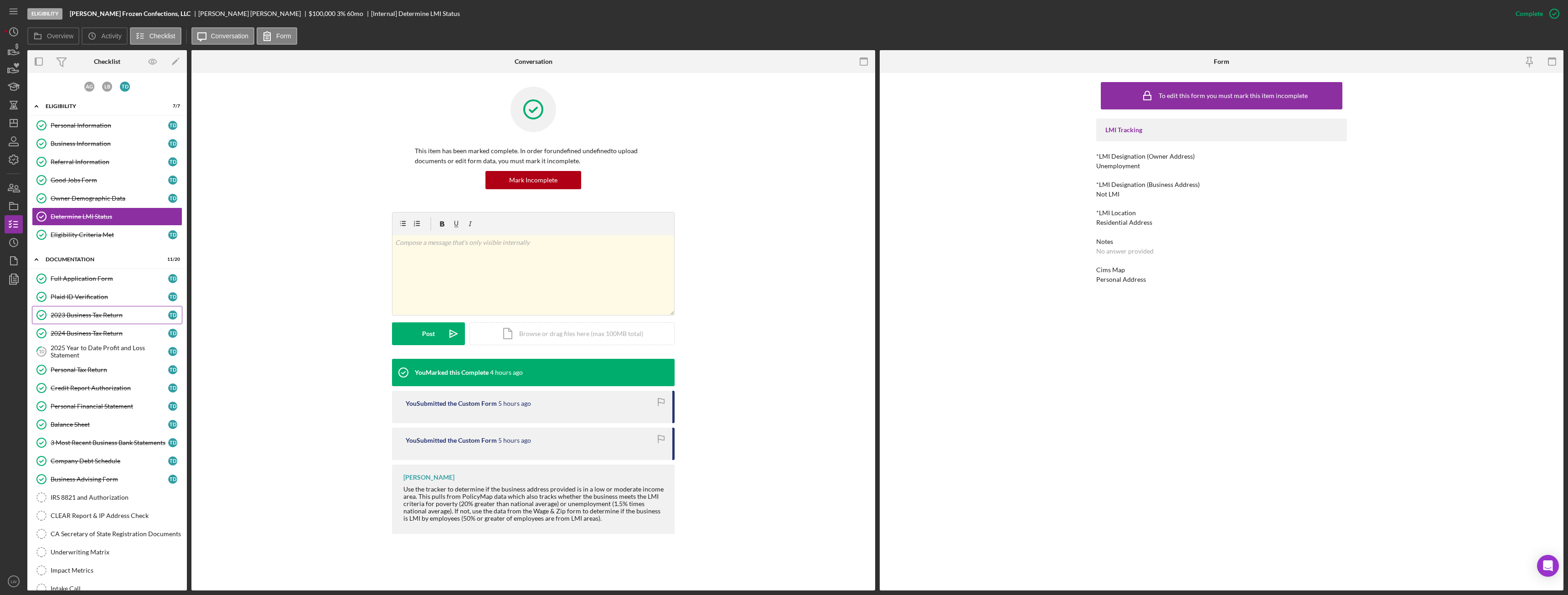
scroll to position [94, 0]
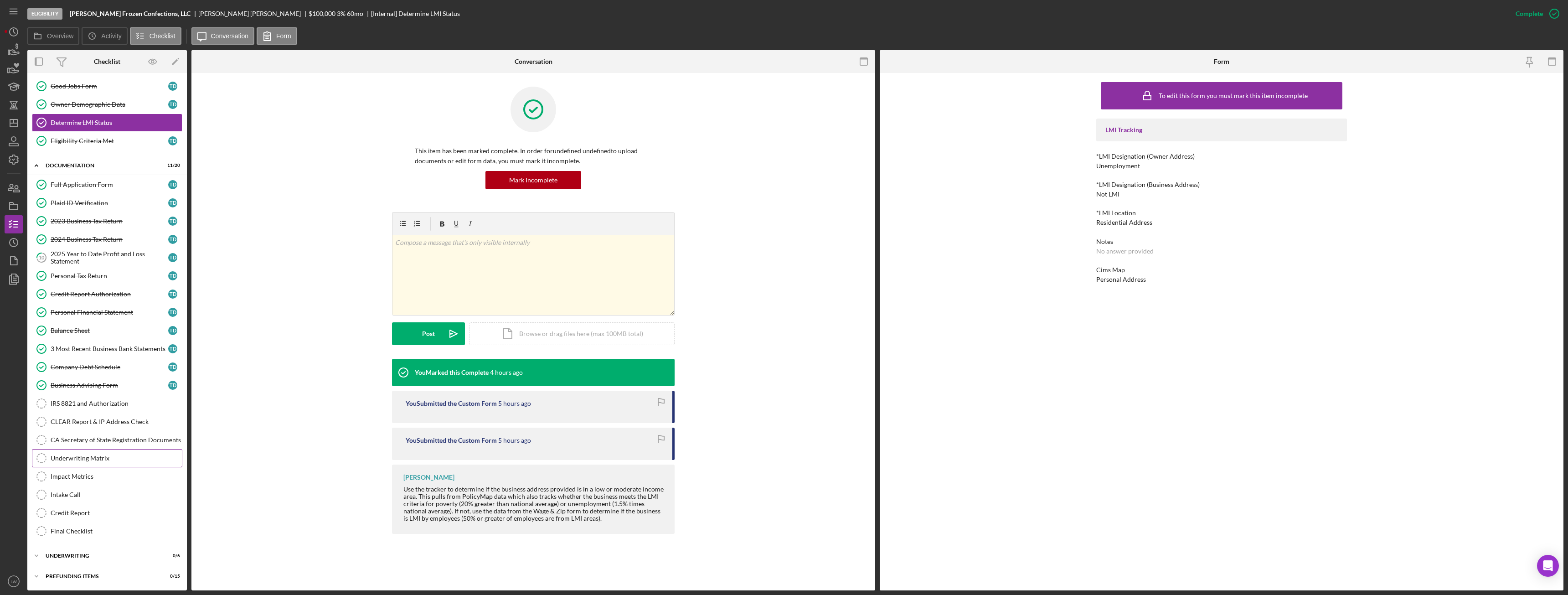
click at [100, 457] on div "Underwriting Matrix" at bounding box center [116, 459] width 131 height 7
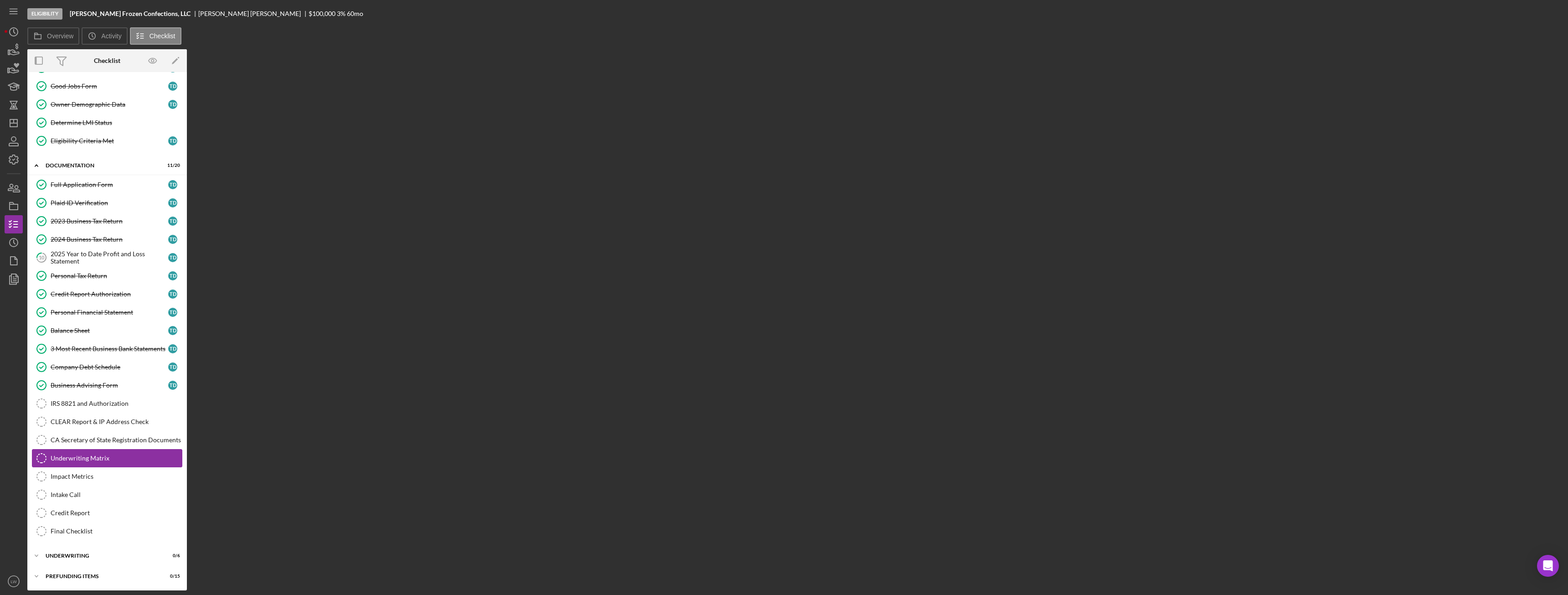
scroll to position [94, 0]
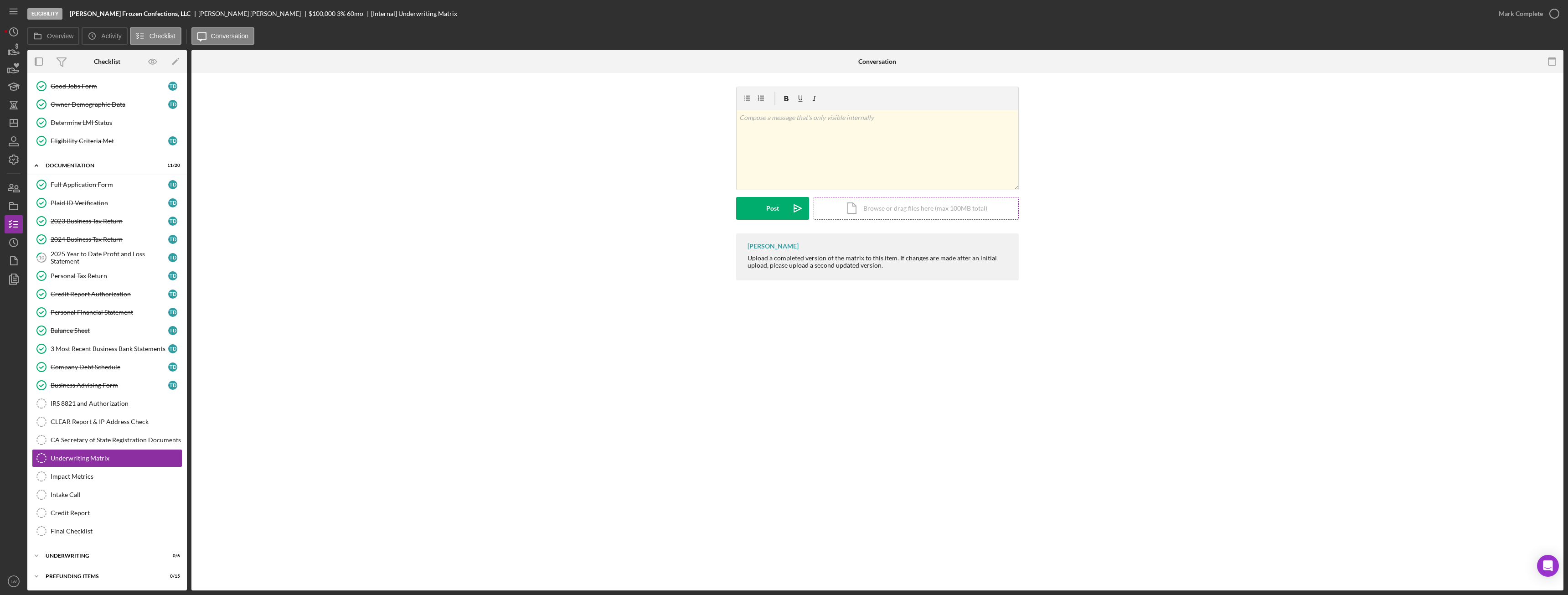
click at [892, 209] on div "Icon/Document Browse or drag files here (max 100MB total) Tap to choose files o…" at bounding box center [916, 208] width 205 height 23
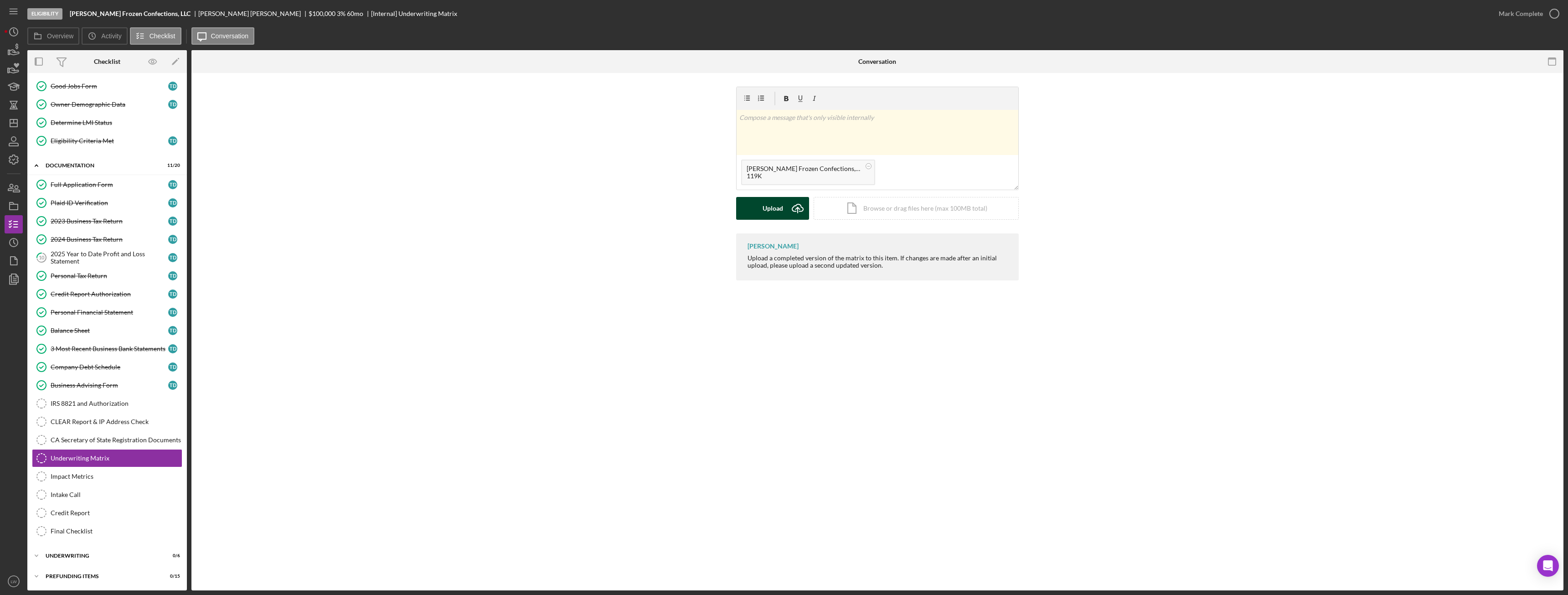
click at [783, 212] on button "Upload Icon/Upload" at bounding box center [772, 208] width 73 height 23
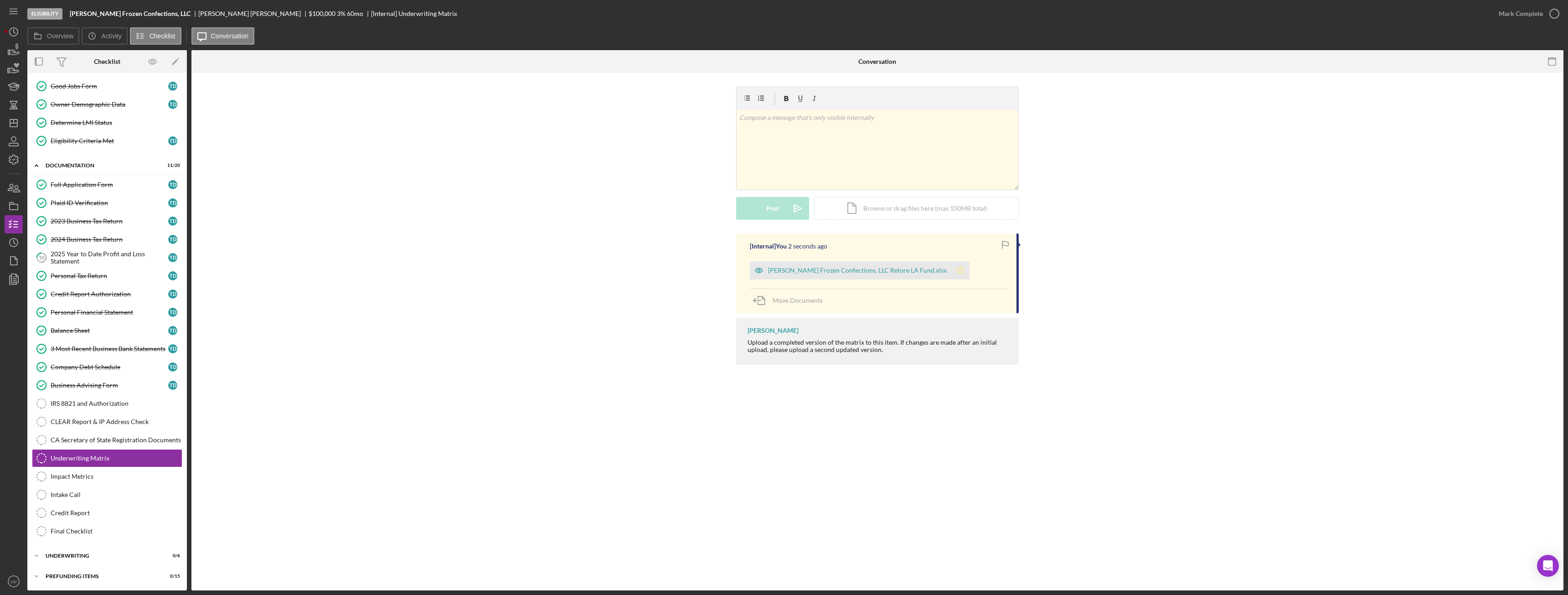
click at [951, 272] on icon "Icon/Star" at bounding box center [961, 270] width 18 height 18
click at [1516, 13] on div "Mark Complete" at bounding box center [1521, 13] width 44 height 18
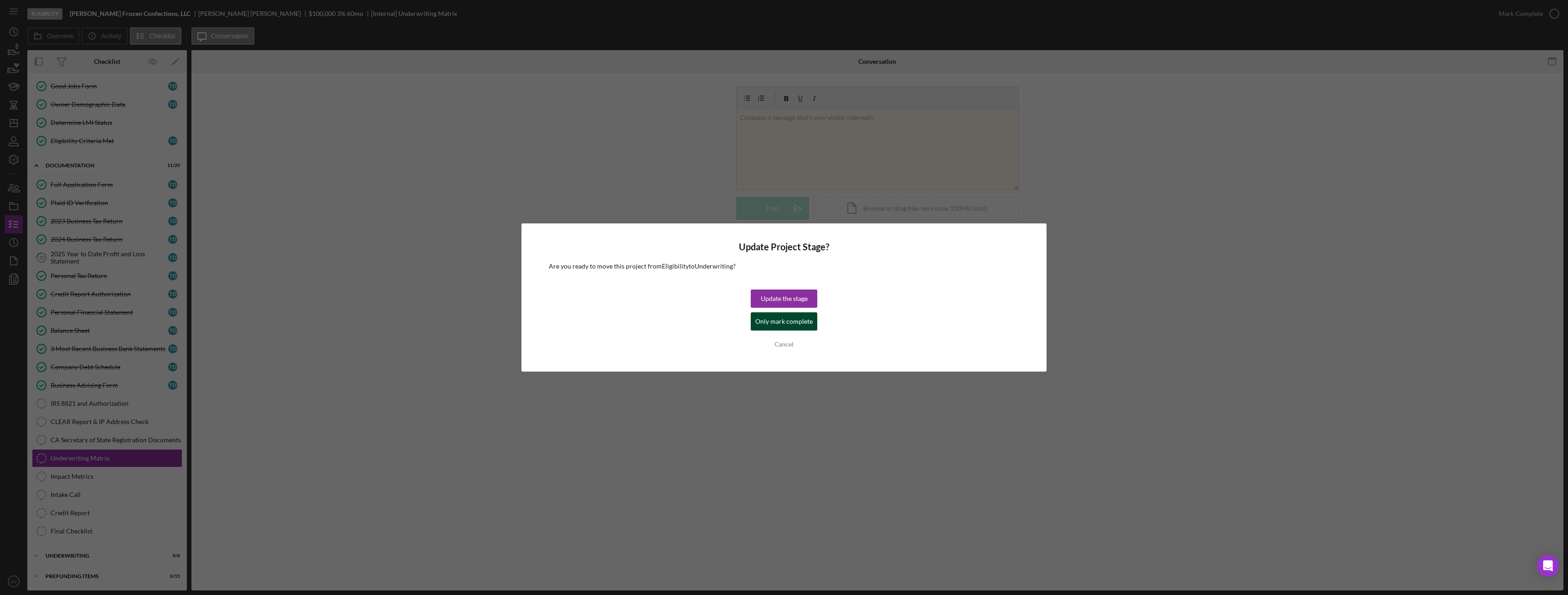
click at [768, 323] on div "Only mark complete" at bounding box center [784, 322] width 57 height 18
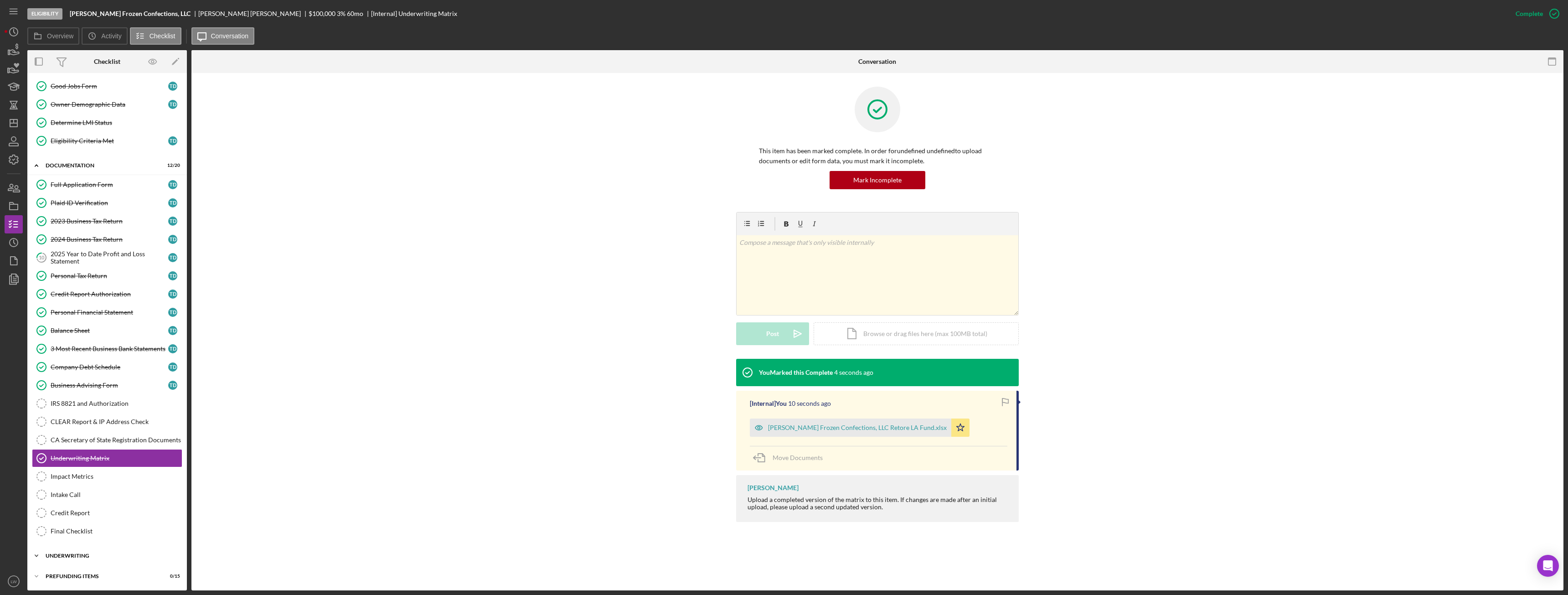
click at [81, 555] on div "Underwriting" at bounding box center [110, 555] width 130 height 5
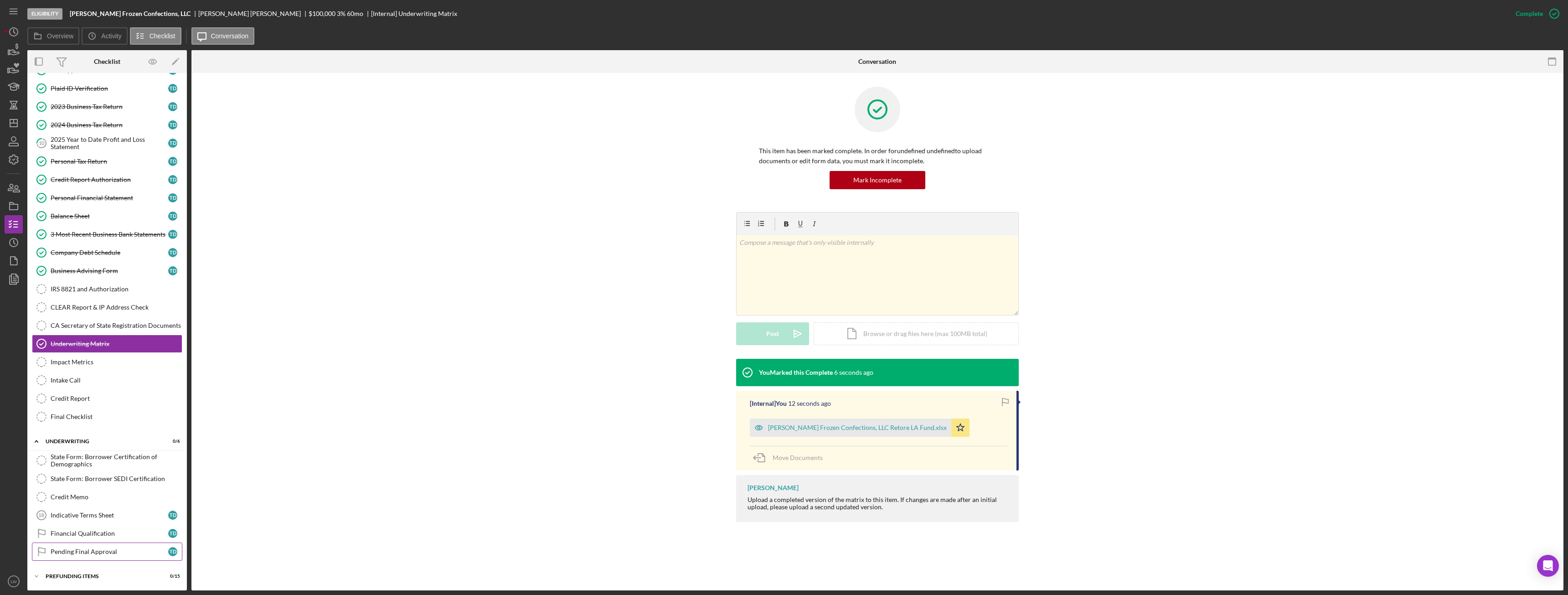
click at [98, 551] on div "Pending Final Approval" at bounding box center [109, 552] width 117 height 7
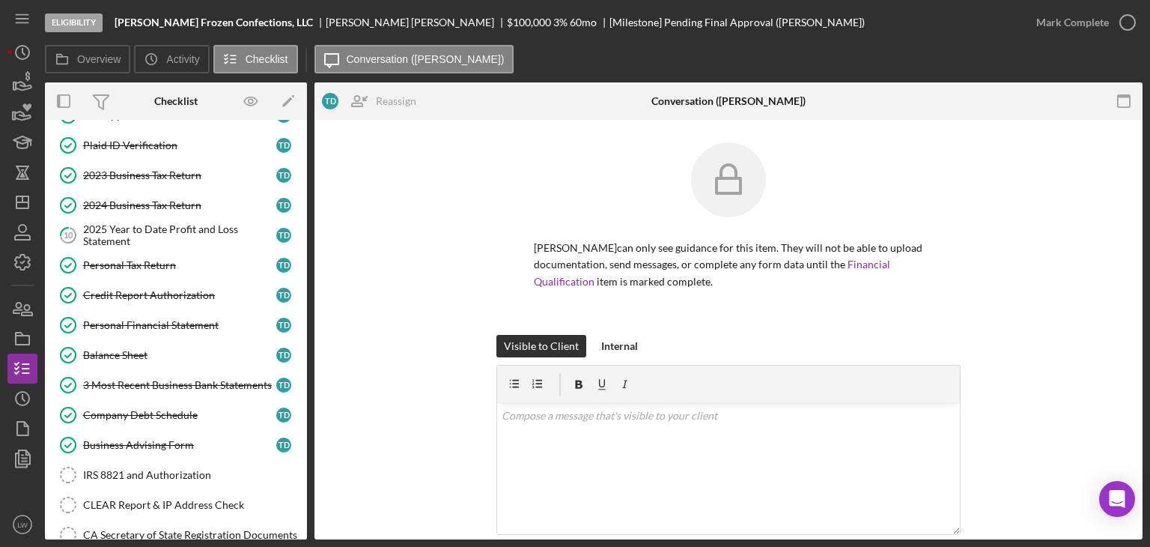
scroll to position [329, 0]
